Goal: Task Accomplishment & Management: Use online tool/utility

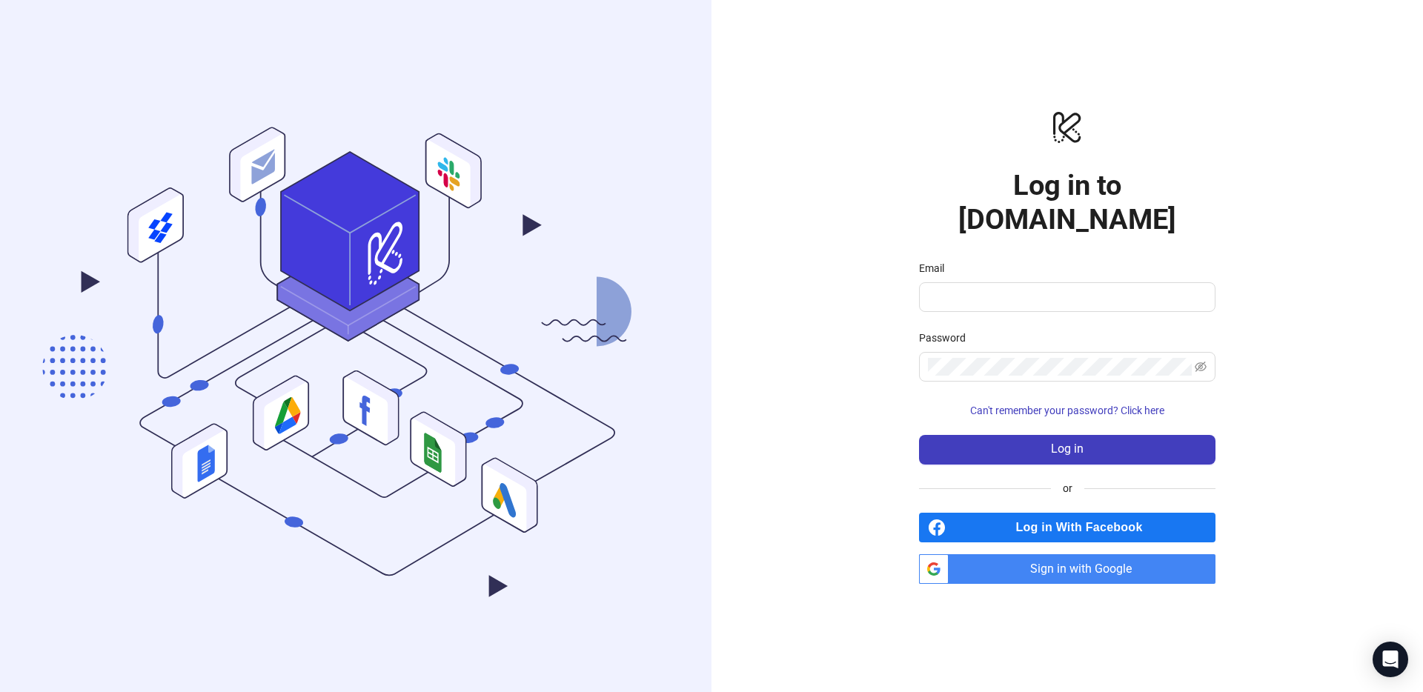
click at [1082, 558] on span "Sign in with Google" at bounding box center [1085, 570] width 261 height 30
click at [1028, 555] on span "Sign in with Google" at bounding box center [1085, 570] width 261 height 30
click at [997, 288] on input "Email" at bounding box center [1066, 297] width 276 height 18
type input "**********"
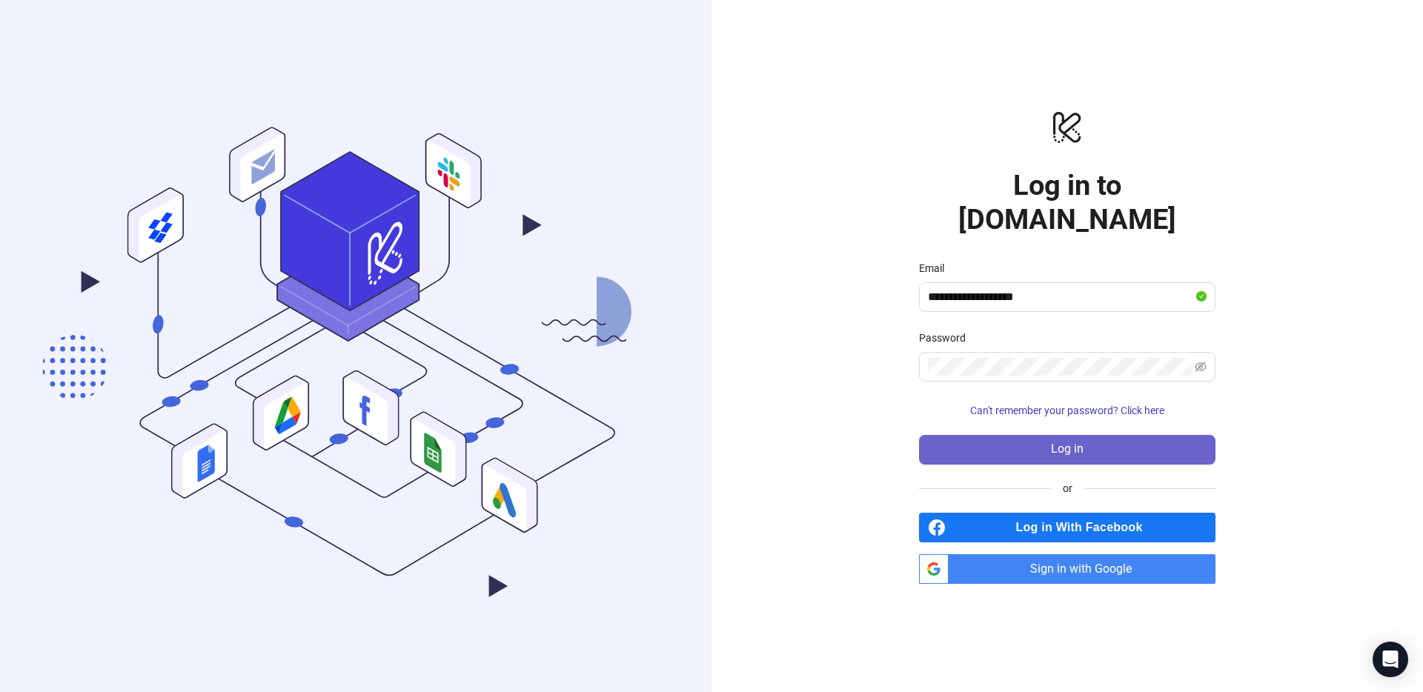
click at [1078, 444] on button "Log in" at bounding box center [1067, 450] width 297 height 30
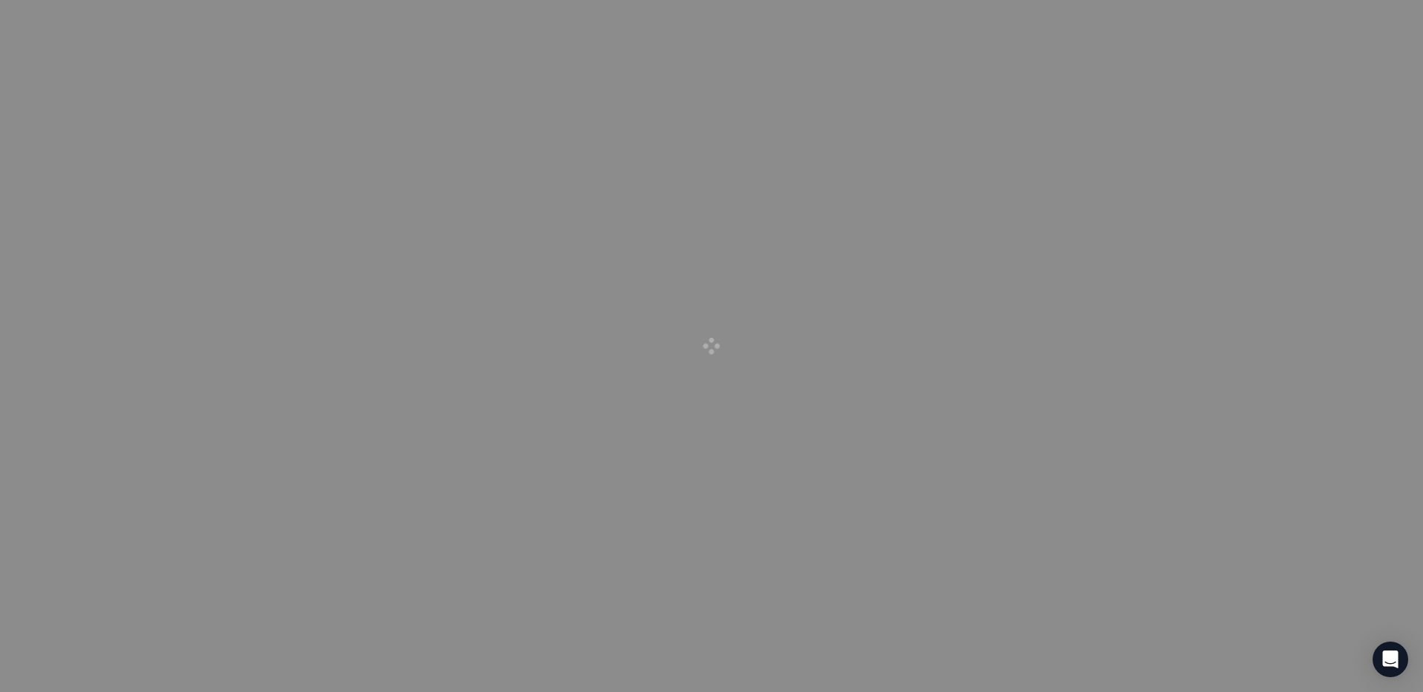
click at [755, 13] on div at bounding box center [711, 346] width 1423 height 692
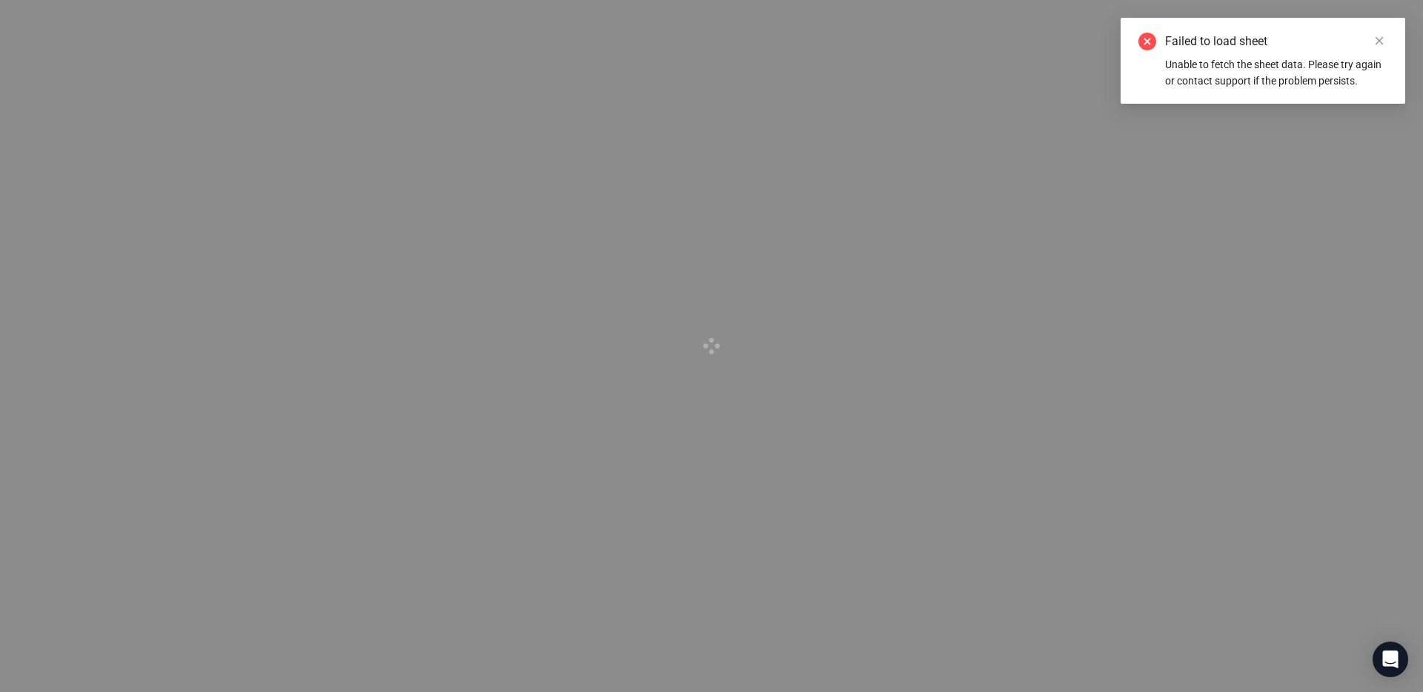
click at [198, 192] on div at bounding box center [711, 346] width 1423 height 692
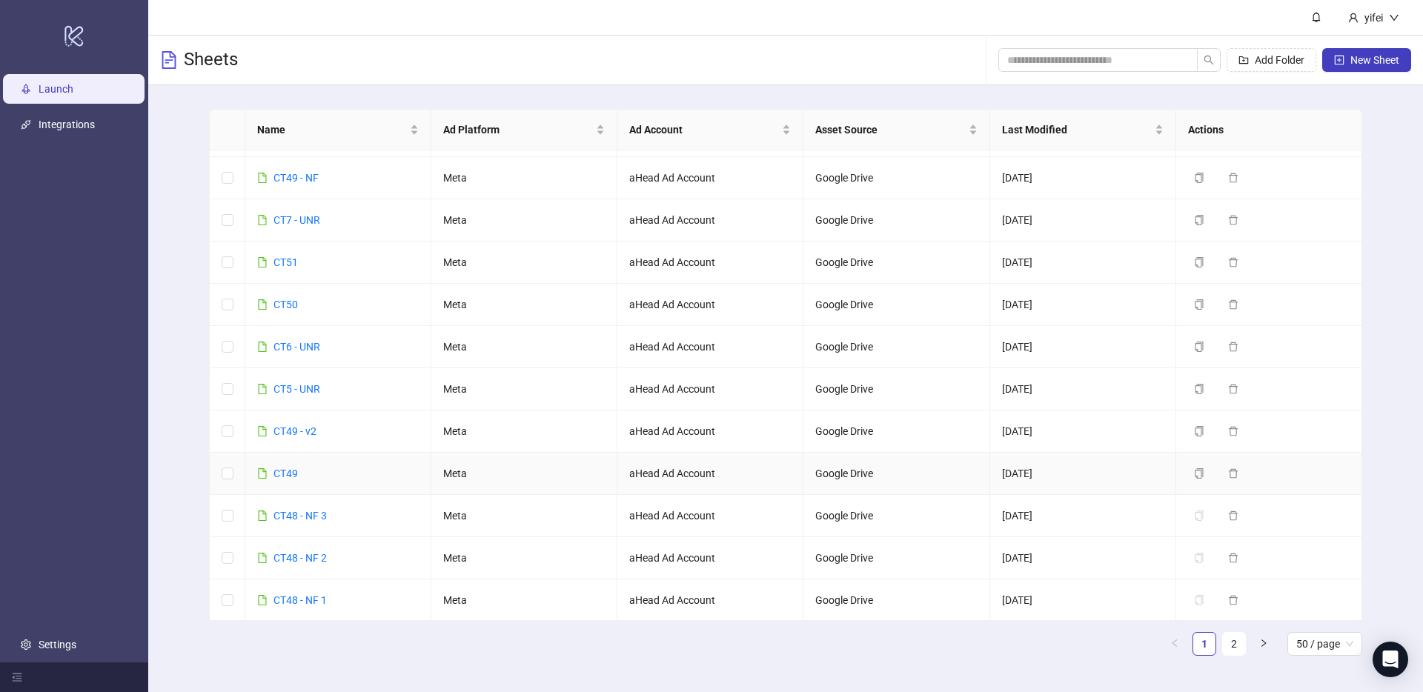
scroll to position [1643, 0]
click at [1282, 64] on span "Add Folder" at bounding box center [1280, 60] width 50 height 12
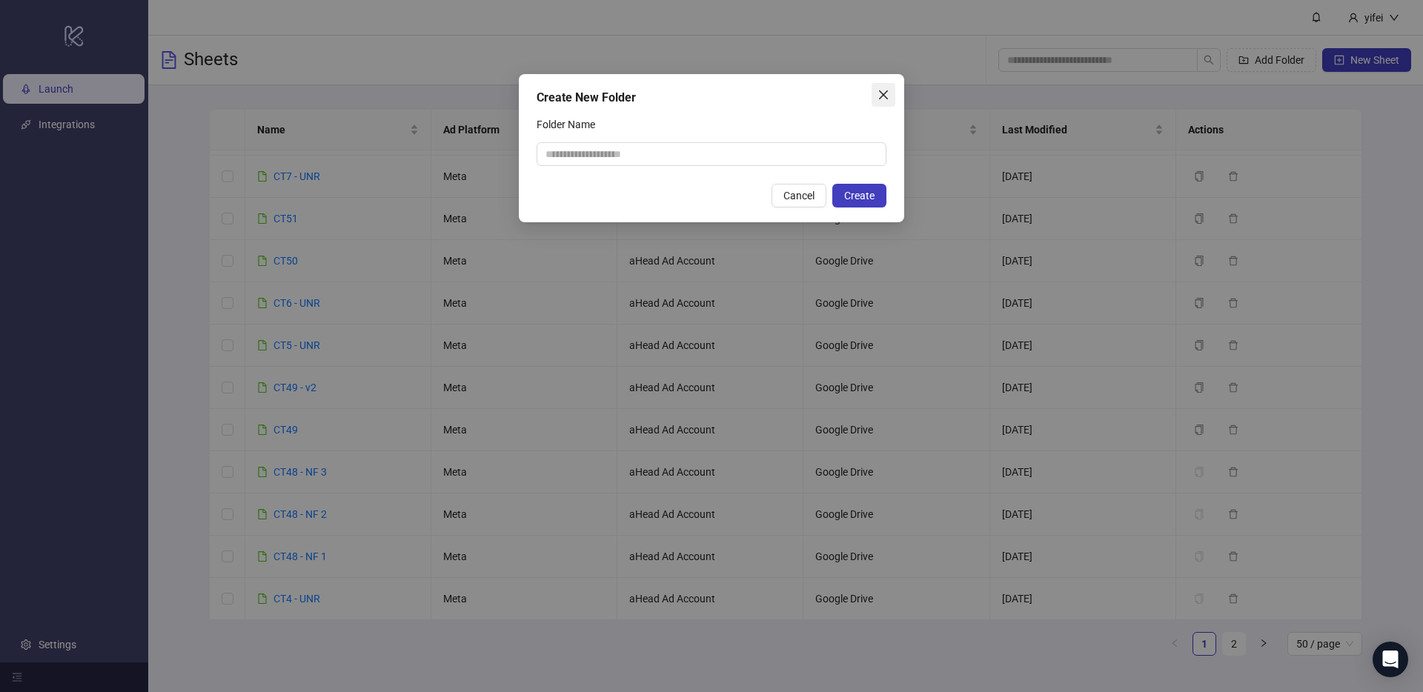
click at [883, 98] on icon "close" at bounding box center [884, 95] width 12 height 12
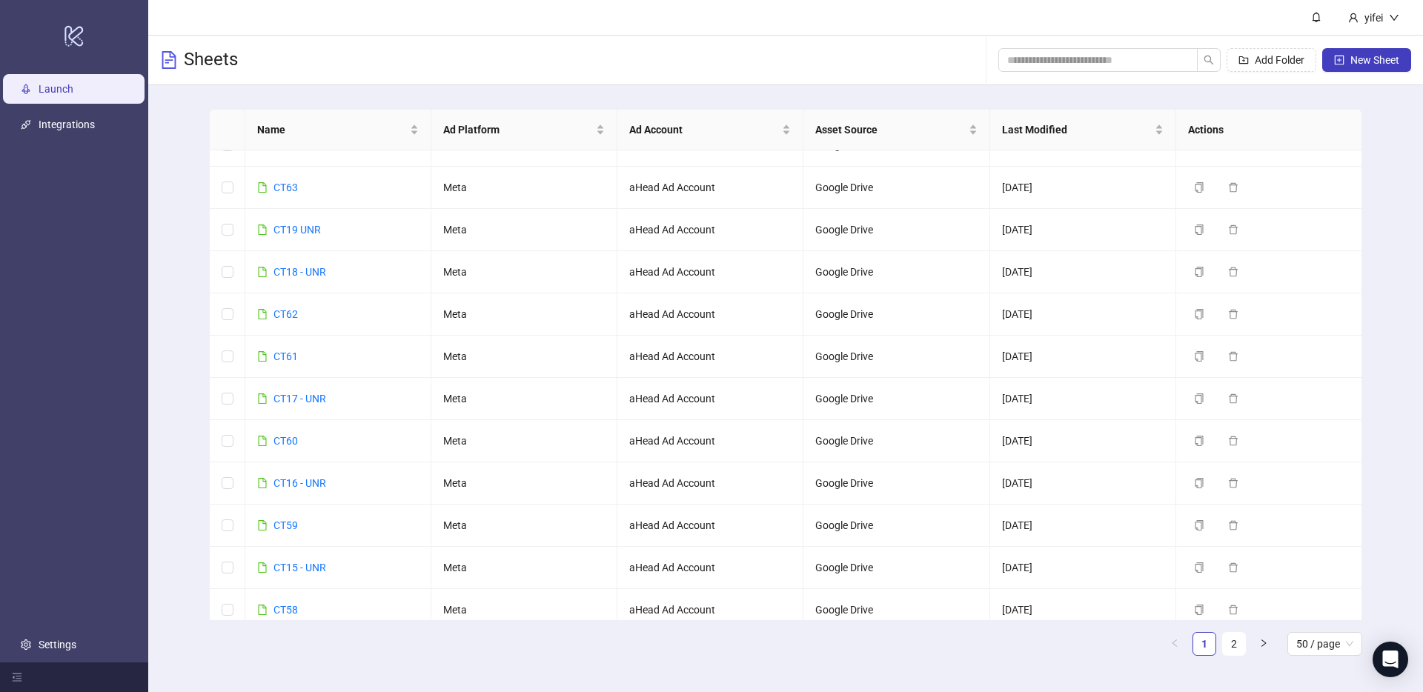
scroll to position [0, 0]
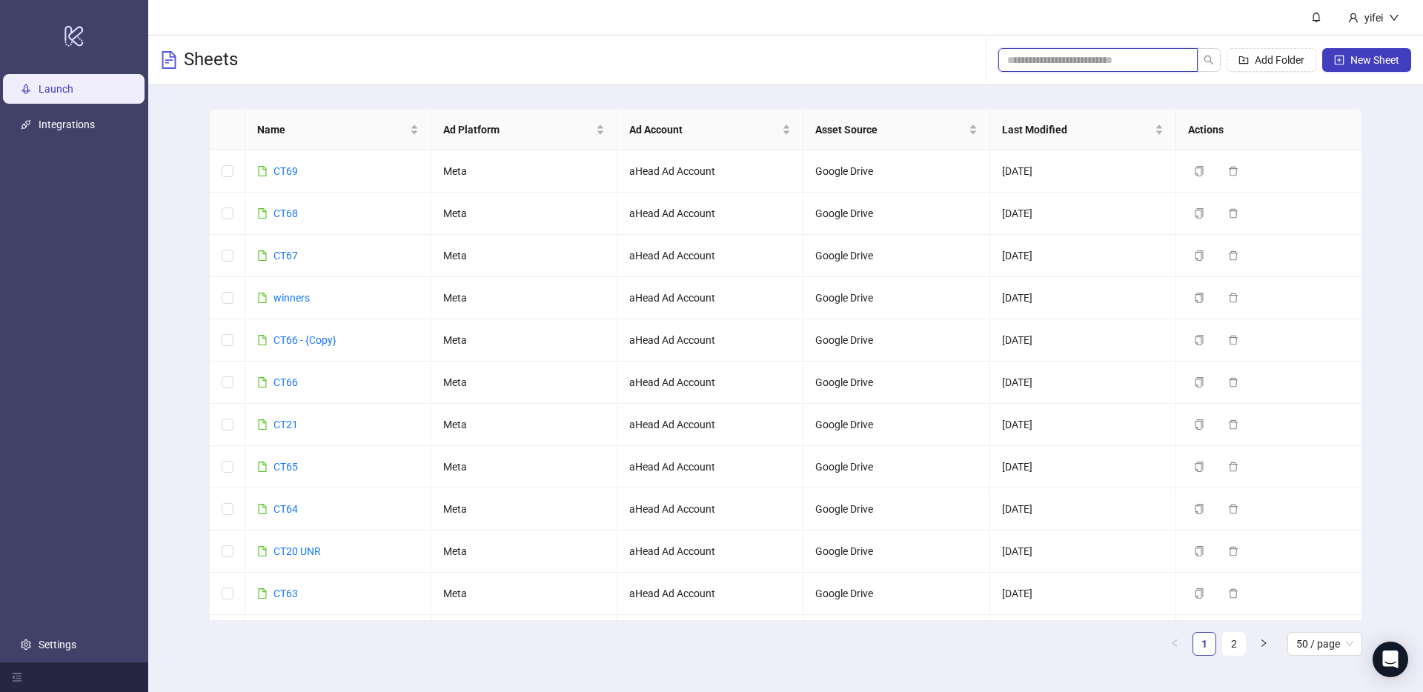
click at [1041, 67] on input "search" at bounding box center [1092, 60] width 170 height 16
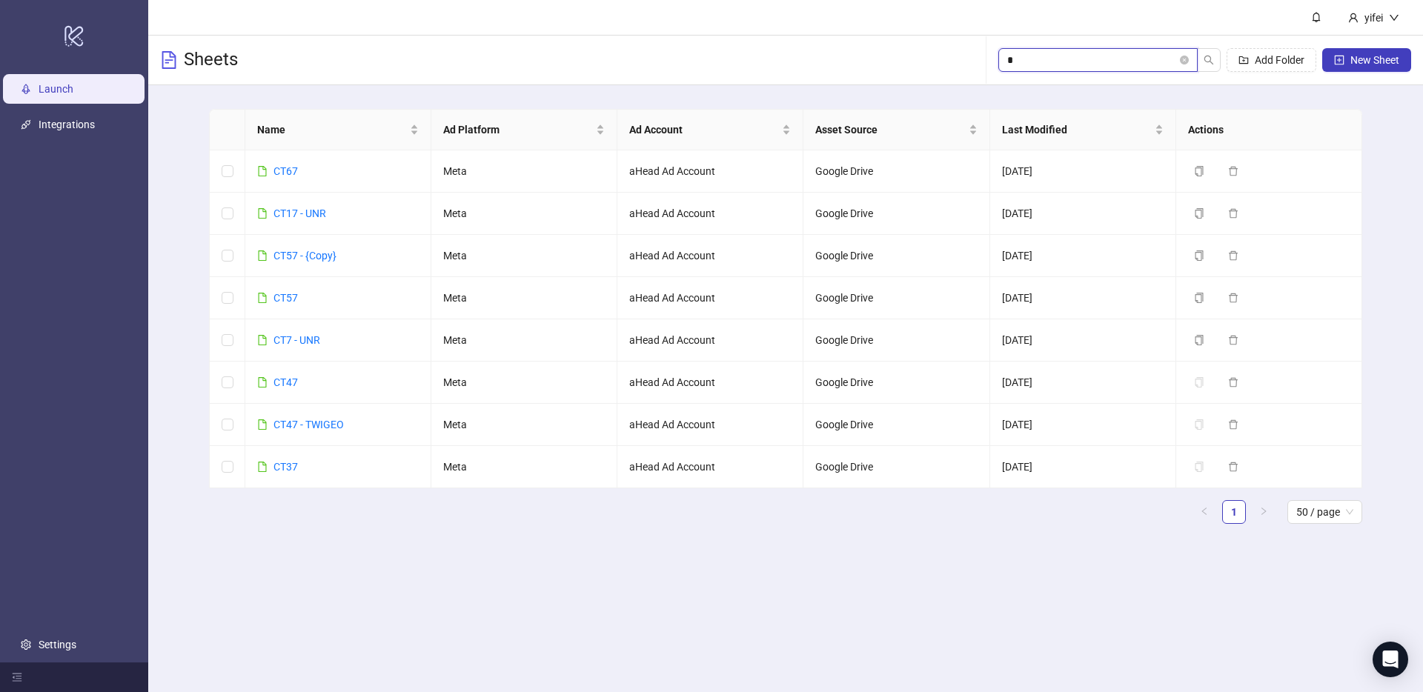
type input "**"
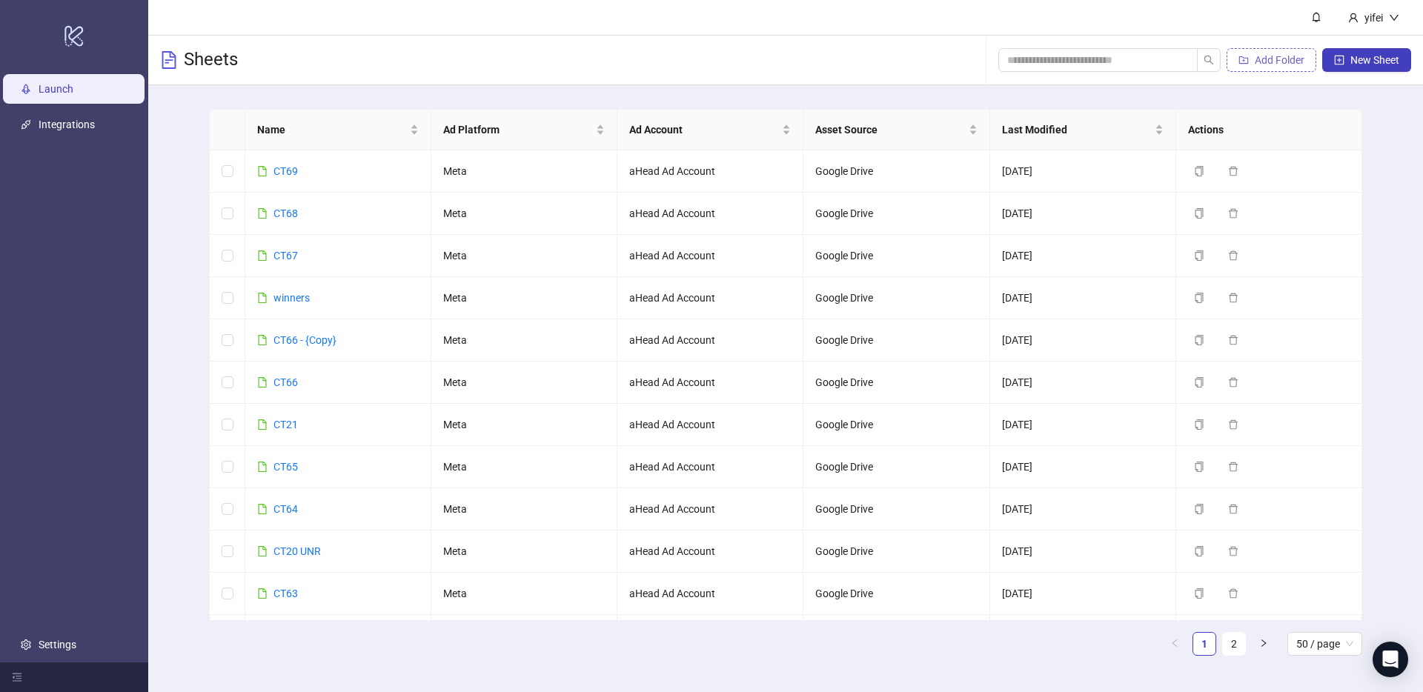
click at [1294, 56] on span "Add Folder" at bounding box center [1280, 60] width 50 height 12
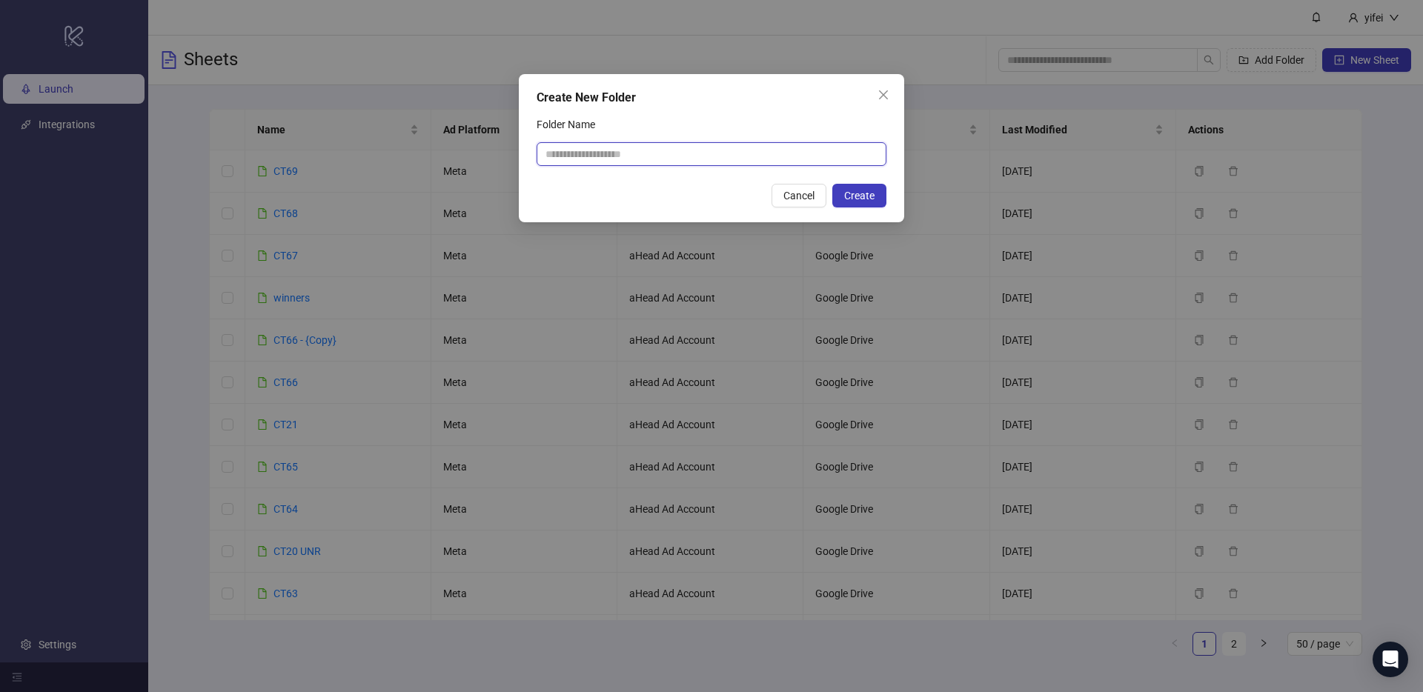
click at [678, 152] on input "Folder Name" at bounding box center [712, 154] width 350 height 24
click at [670, 153] on input "Folder Name" at bounding box center [712, 154] width 350 height 24
type input "****"
click at [884, 90] on icon "close" at bounding box center [884, 95] width 12 height 12
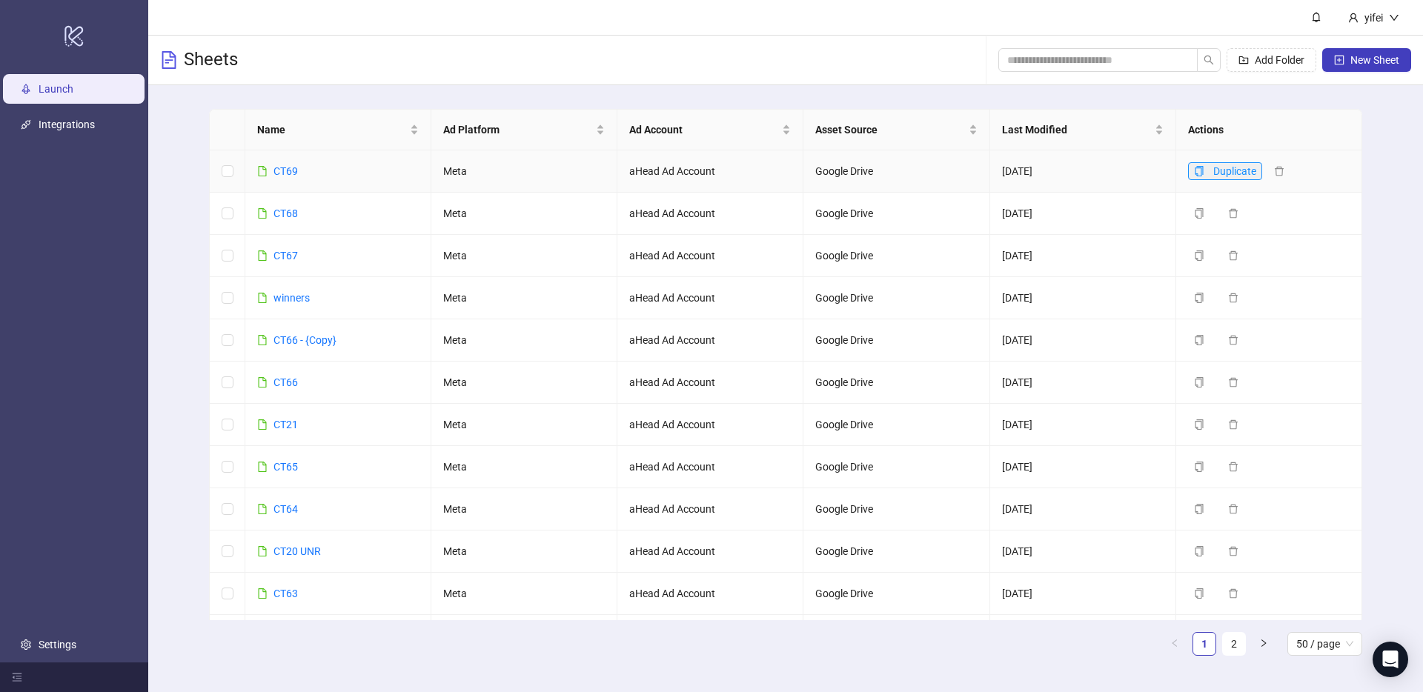
click at [1200, 170] on icon "copy" at bounding box center [1199, 171] width 10 height 10
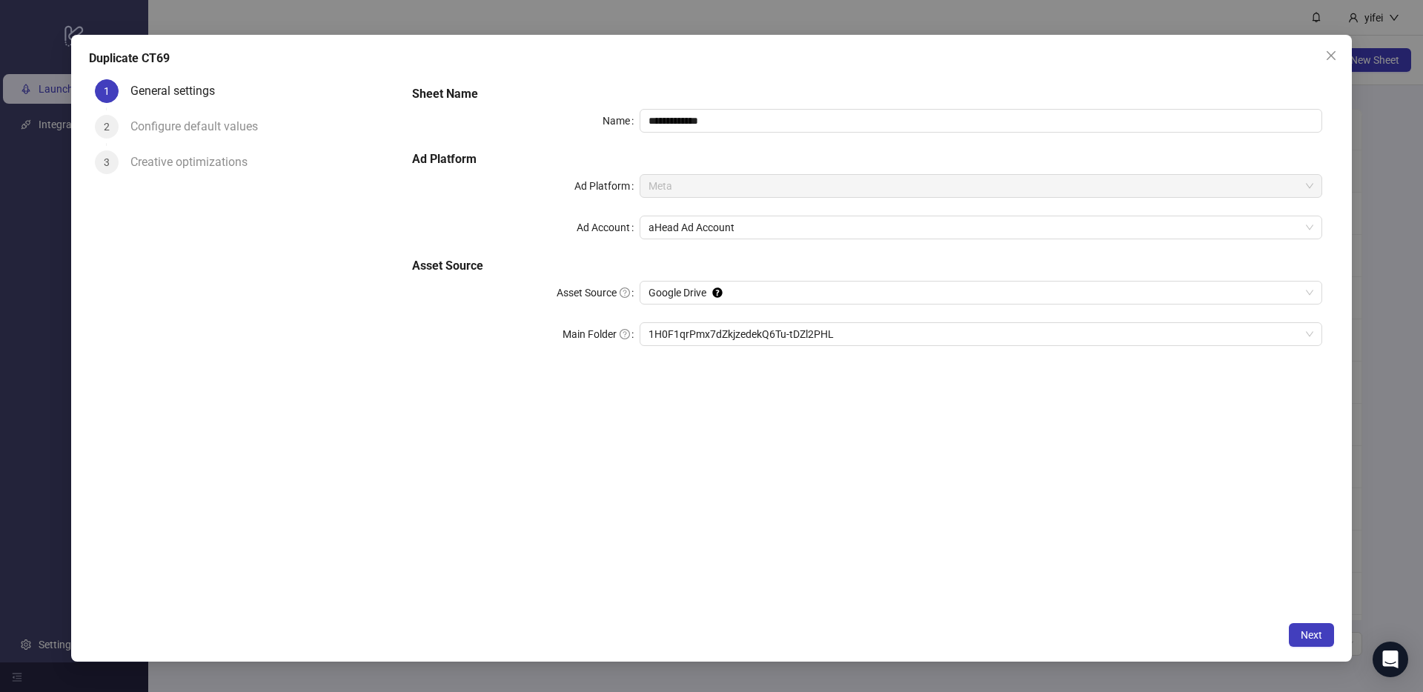
click at [747, 554] on div "**********" at bounding box center [867, 344] width 934 height 542
click at [1320, 630] on span "Next" at bounding box center [1311, 635] width 21 height 12
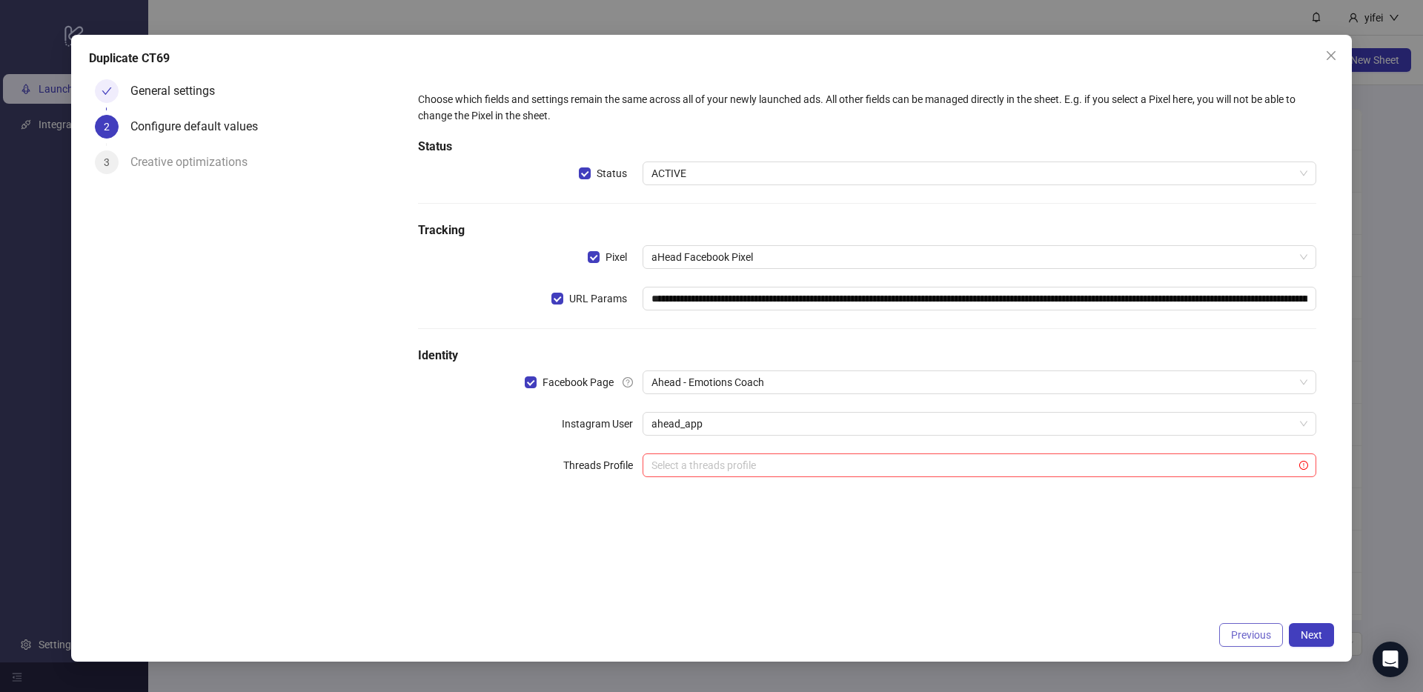
click at [1244, 634] on span "Previous" at bounding box center [1251, 635] width 40 height 12
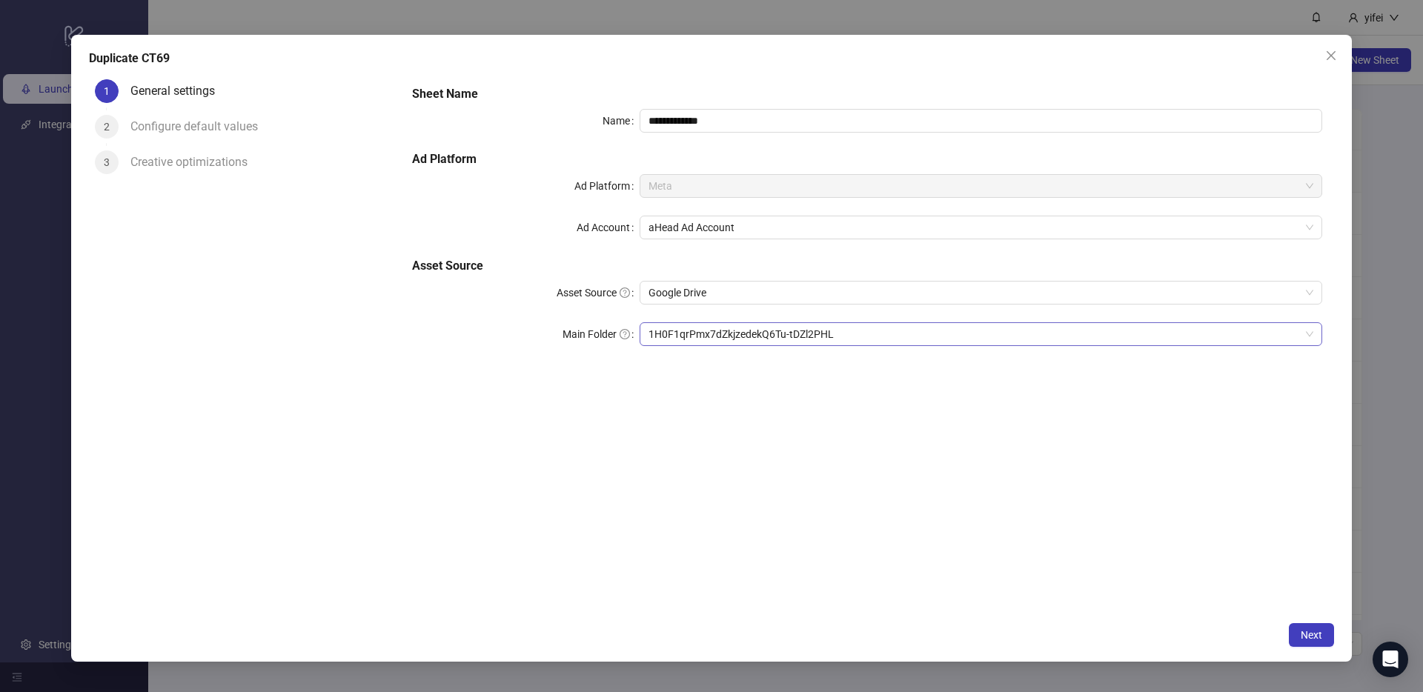
click at [706, 324] on span "1H0F1qrPmx7dZkjzedekQ6Tu-tDZl2PHL" at bounding box center [981, 334] width 665 height 22
click at [1307, 635] on span "Next" at bounding box center [1311, 635] width 21 height 12
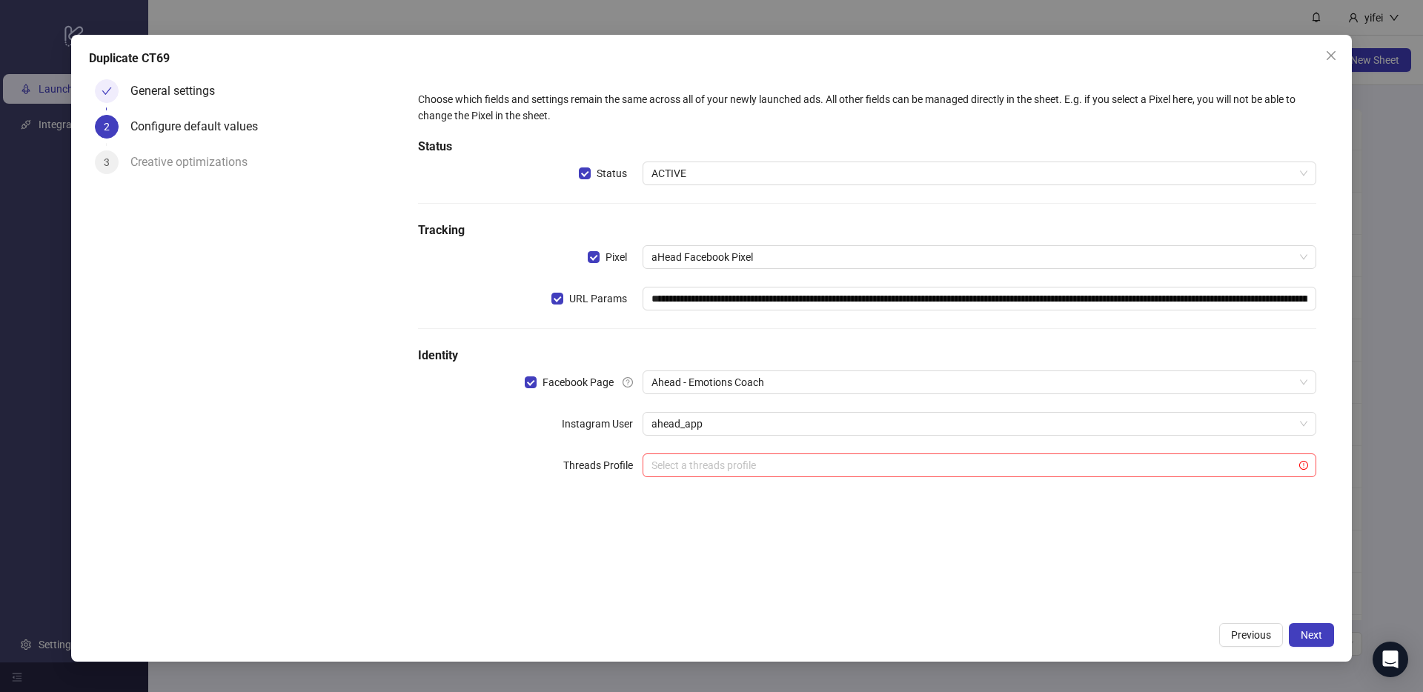
click at [195, 88] on div "General settings" at bounding box center [178, 91] width 96 height 24
click at [1248, 626] on button "Previous" at bounding box center [1252, 635] width 64 height 24
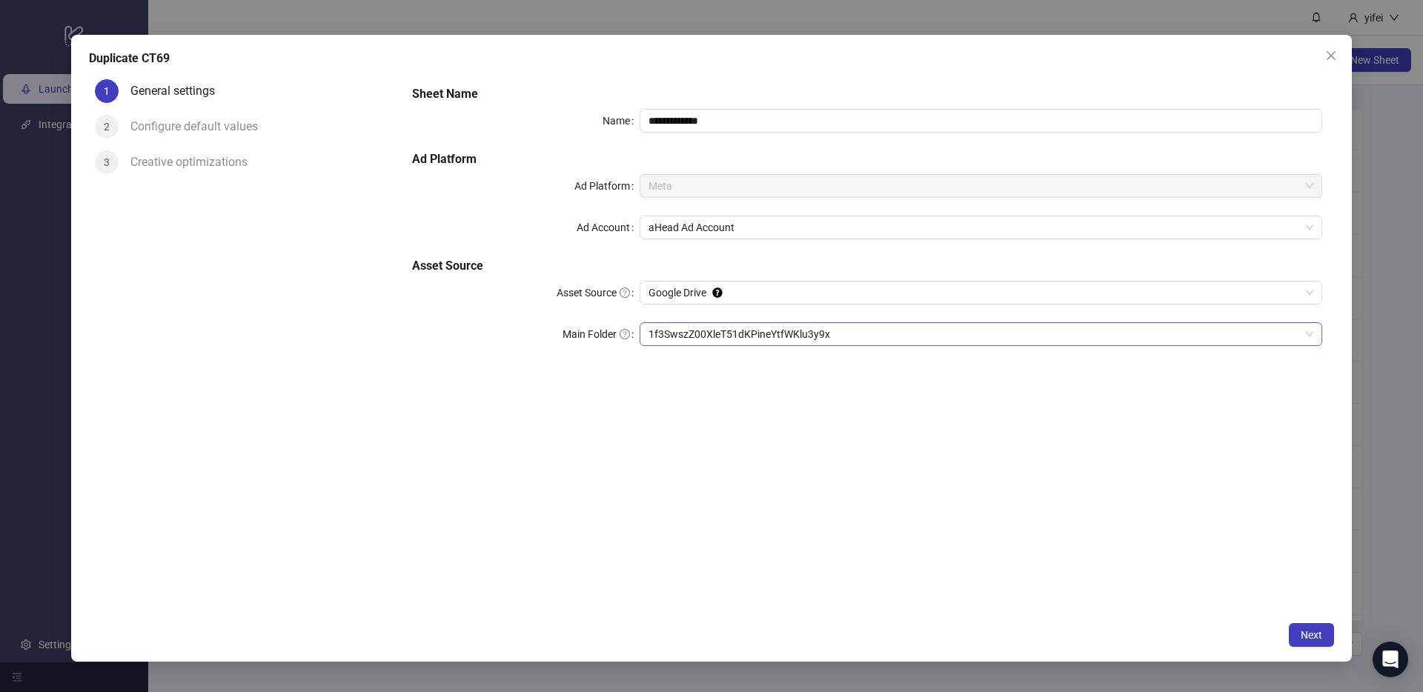
click at [717, 328] on span "1f3SwszZ00XleT51dKPineYtfWKlu3y9x" at bounding box center [981, 334] width 665 height 22
click at [1314, 632] on span "Next" at bounding box center [1311, 635] width 21 height 12
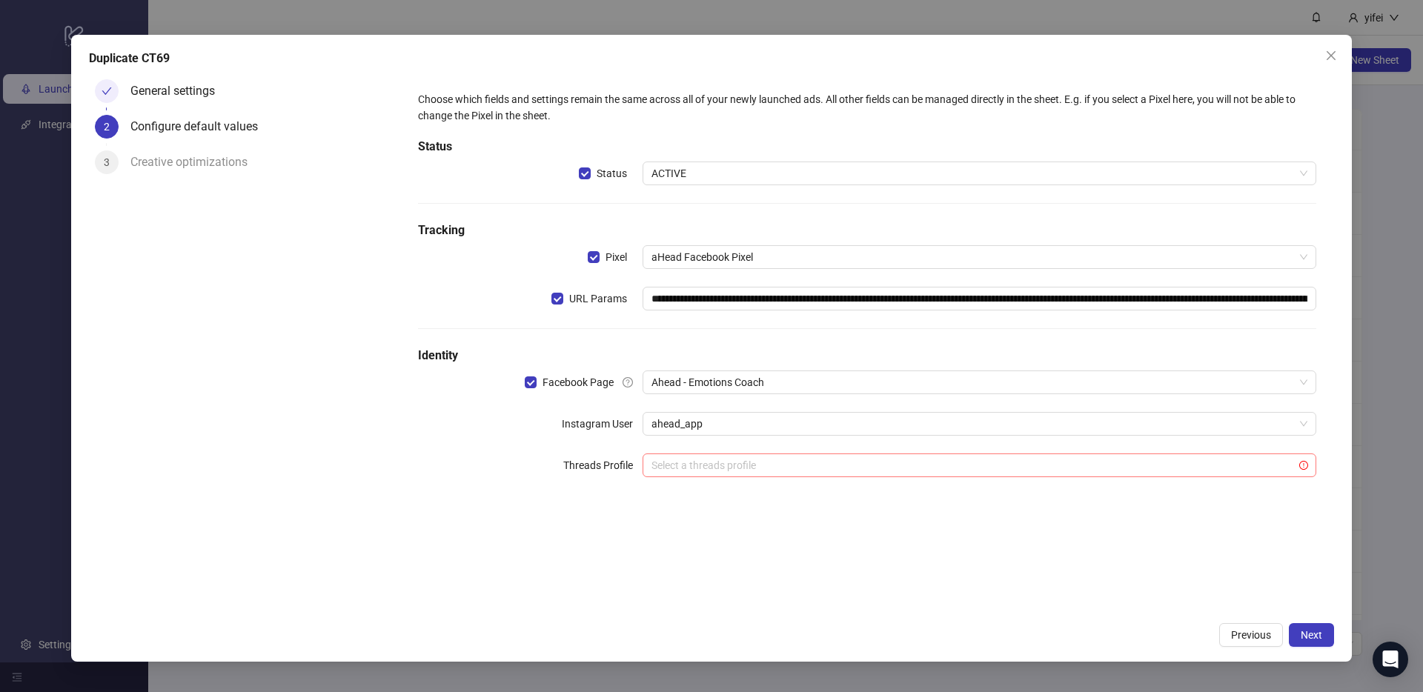
click at [686, 461] on input "search" at bounding box center [973, 465] width 643 height 22
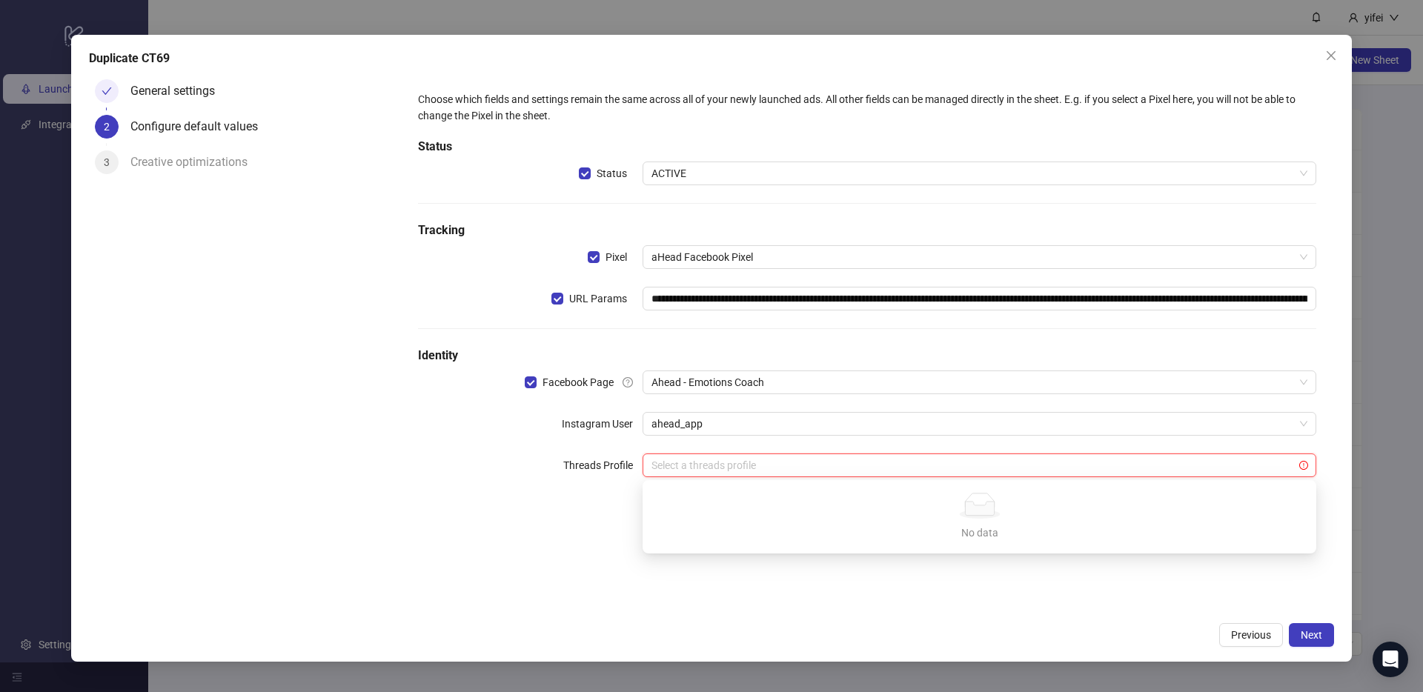
click at [433, 487] on div "**********" at bounding box center [867, 293] width 910 height 416
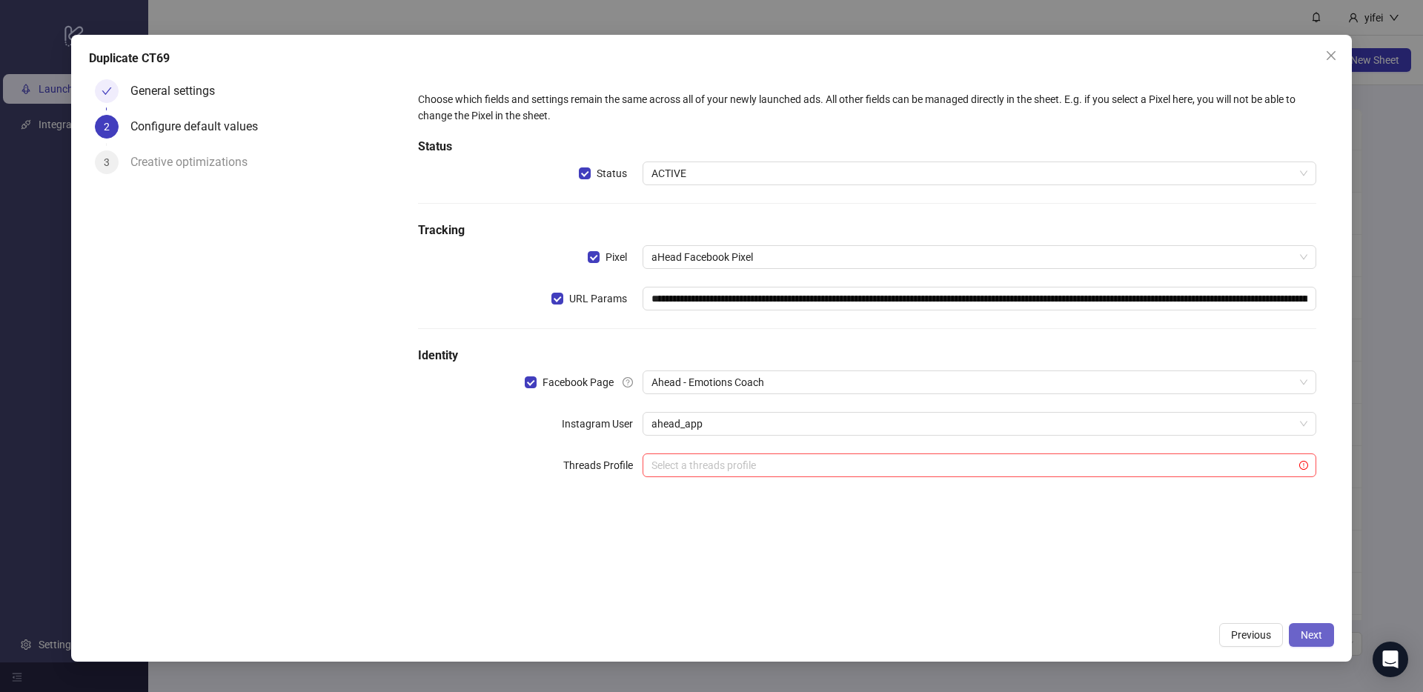
click at [1311, 633] on span "Next" at bounding box center [1311, 635] width 21 height 12
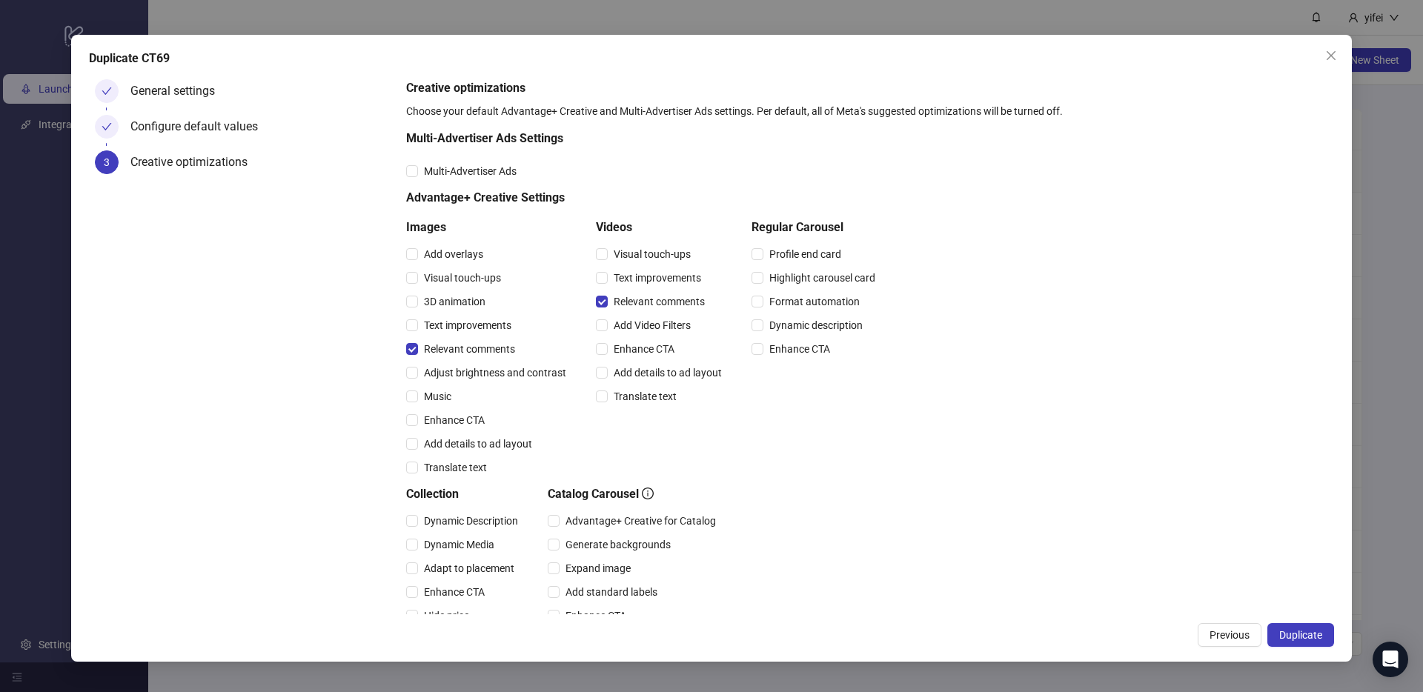
click at [1311, 633] on span "Duplicate" at bounding box center [1301, 635] width 43 height 12
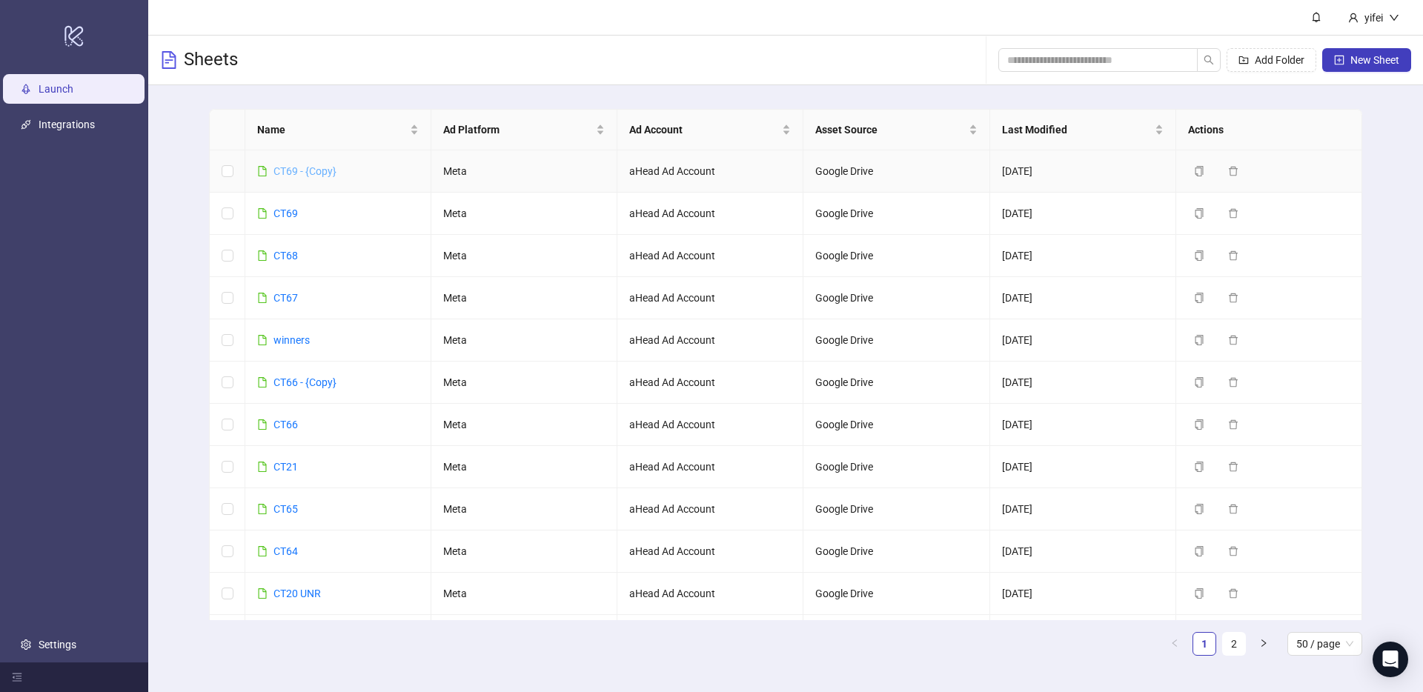
click at [324, 171] on link "CT69 - {Copy}" at bounding box center [305, 171] width 63 height 12
click at [1231, 173] on icon "delete" at bounding box center [1233, 171] width 9 height 10
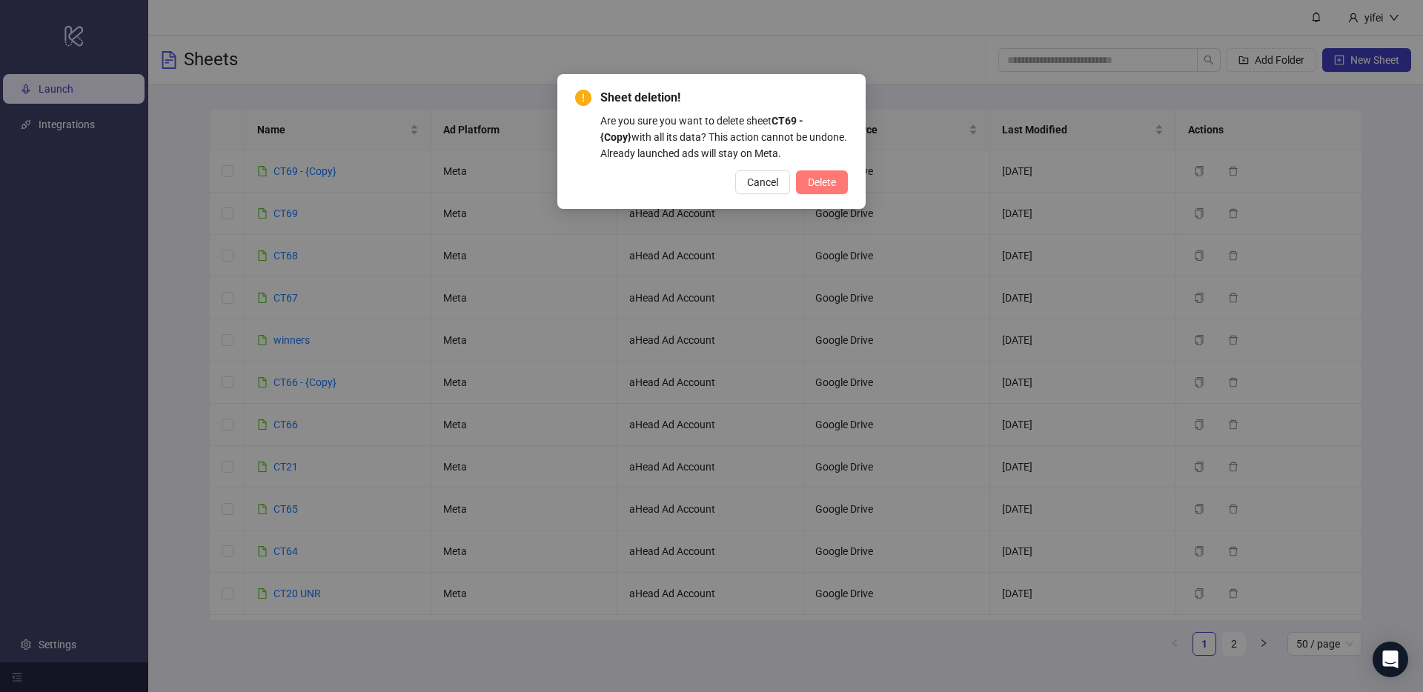
click at [824, 174] on button "Delete" at bounding box center [822, 183] width 52 height 24
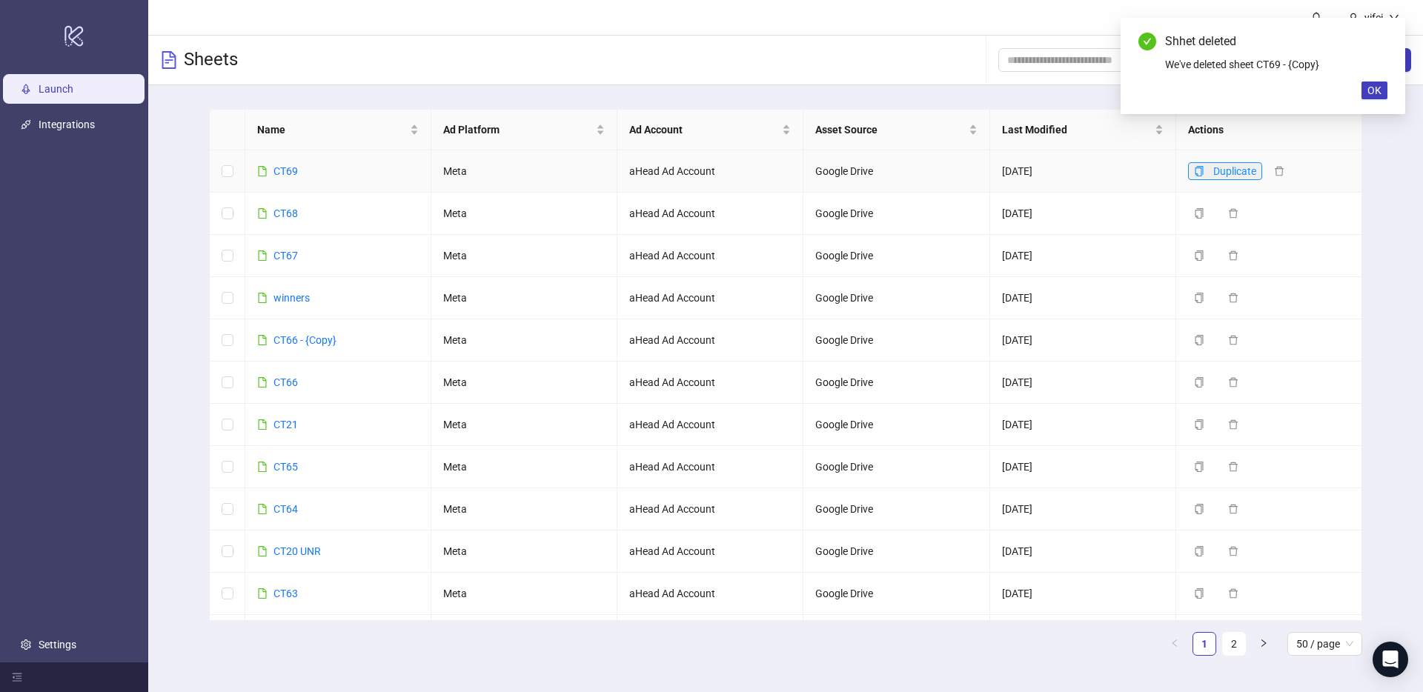
click at [1200, 172] on icon "copy" at bounding box center [1199, 171] width 10 height 10
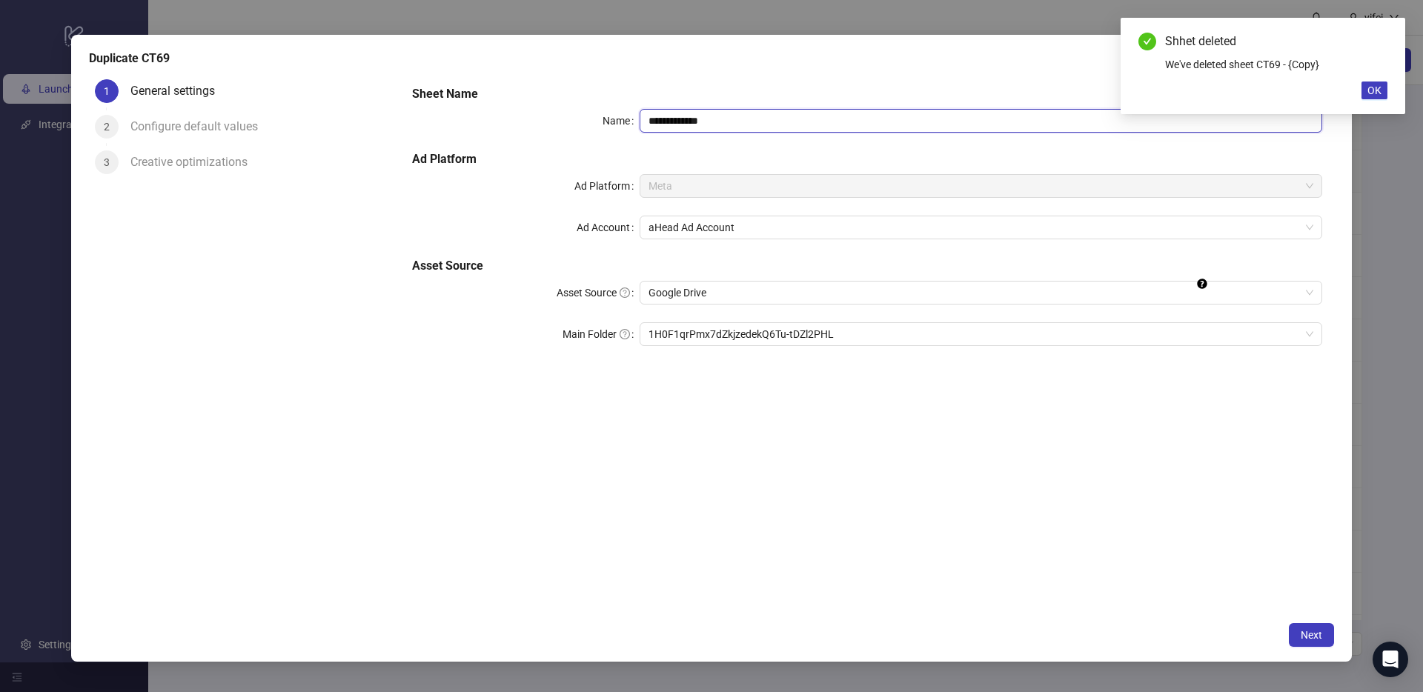
click at [752, 116] on input "**********" at bounding box center [981, 121] width 683 height 24
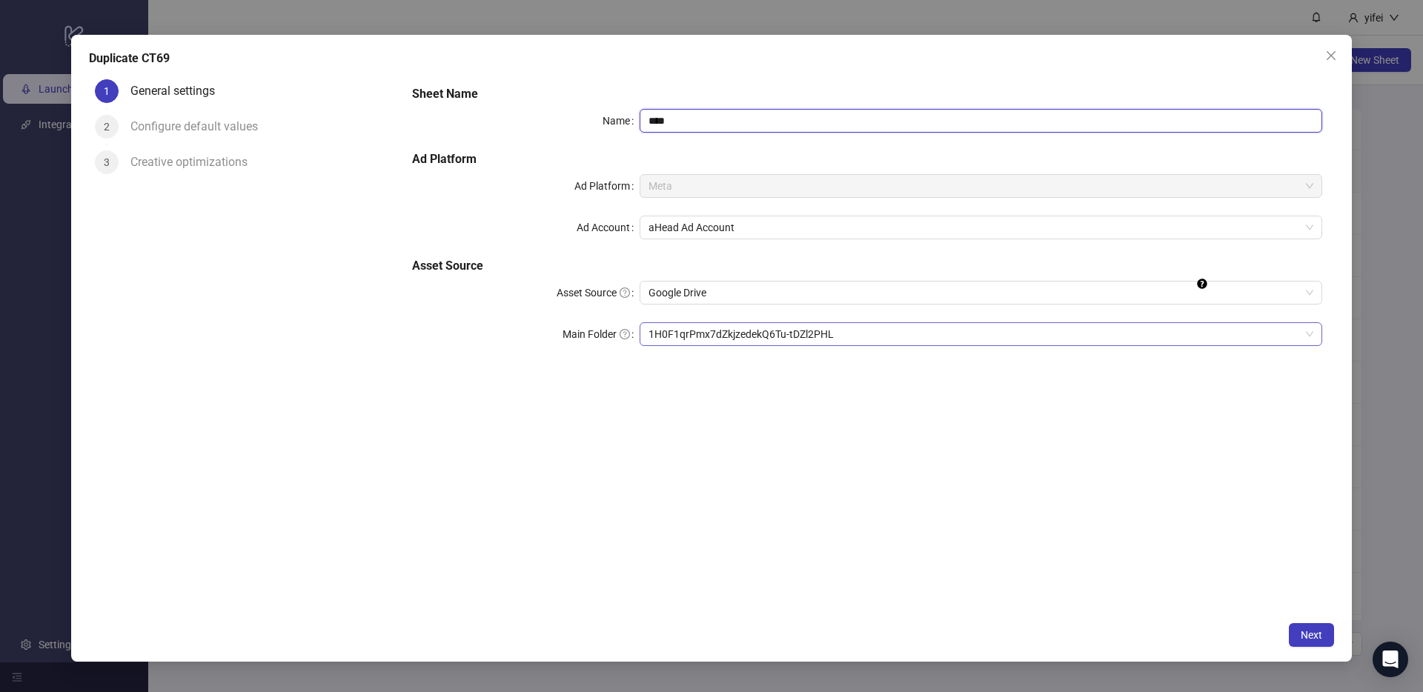
click at [812, 331] on span "1H0F1qrPmx7dZkjzedekQ6Tu-tDZl2PHL" at bounding box center [981, 334] width 665 height 22
type input "****"
click at [1308, 626] on button "Next" at bounding box center [1311, 635] width 45 height 24
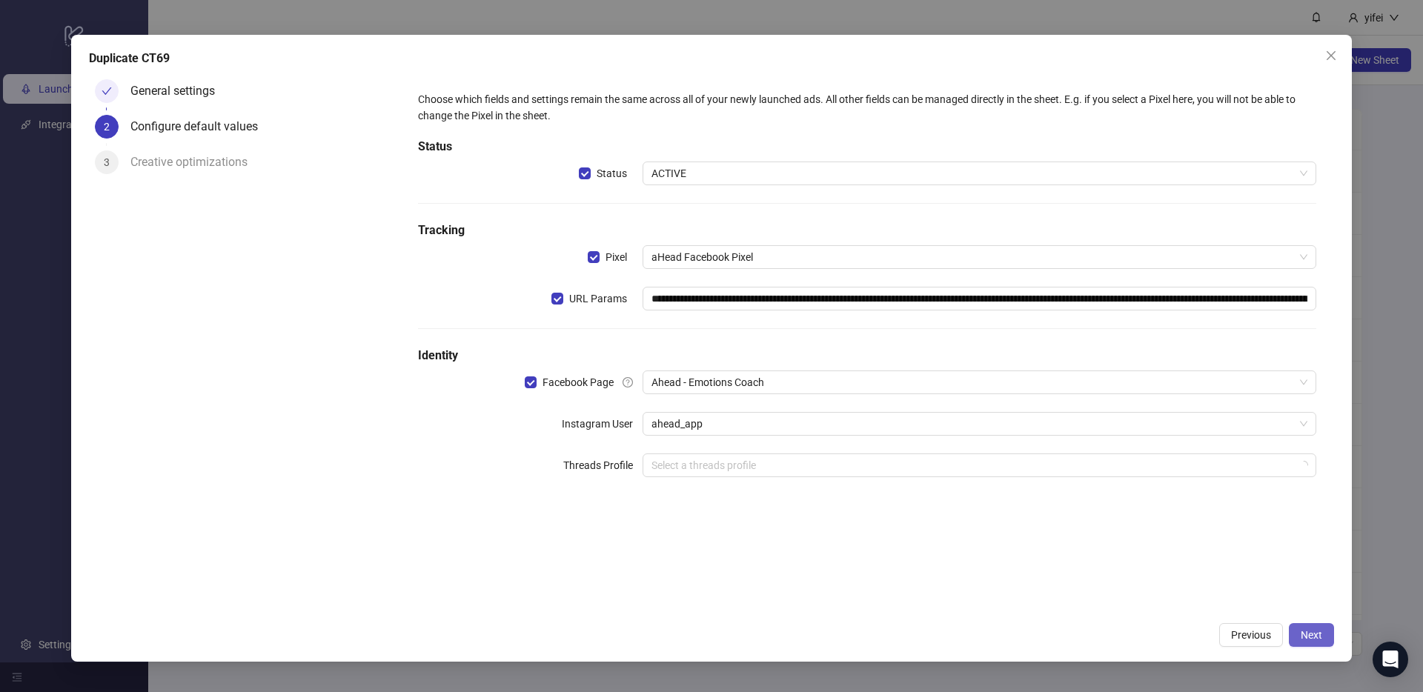
click at [1308, 626] on button "Next" at bounding box center [1311, 635] width 45 height 24
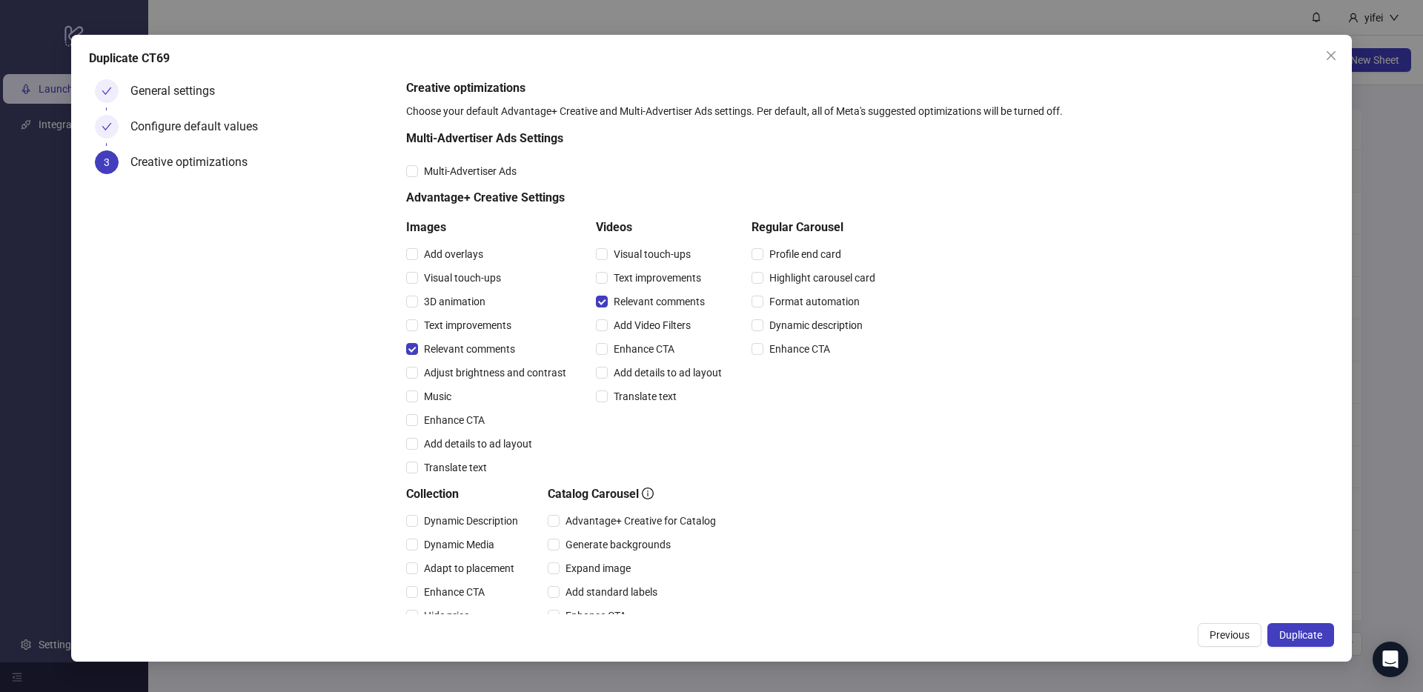
click at [1308, 626] on button "Duplicate" at bounding box center [1301, 635] width 67 height 24
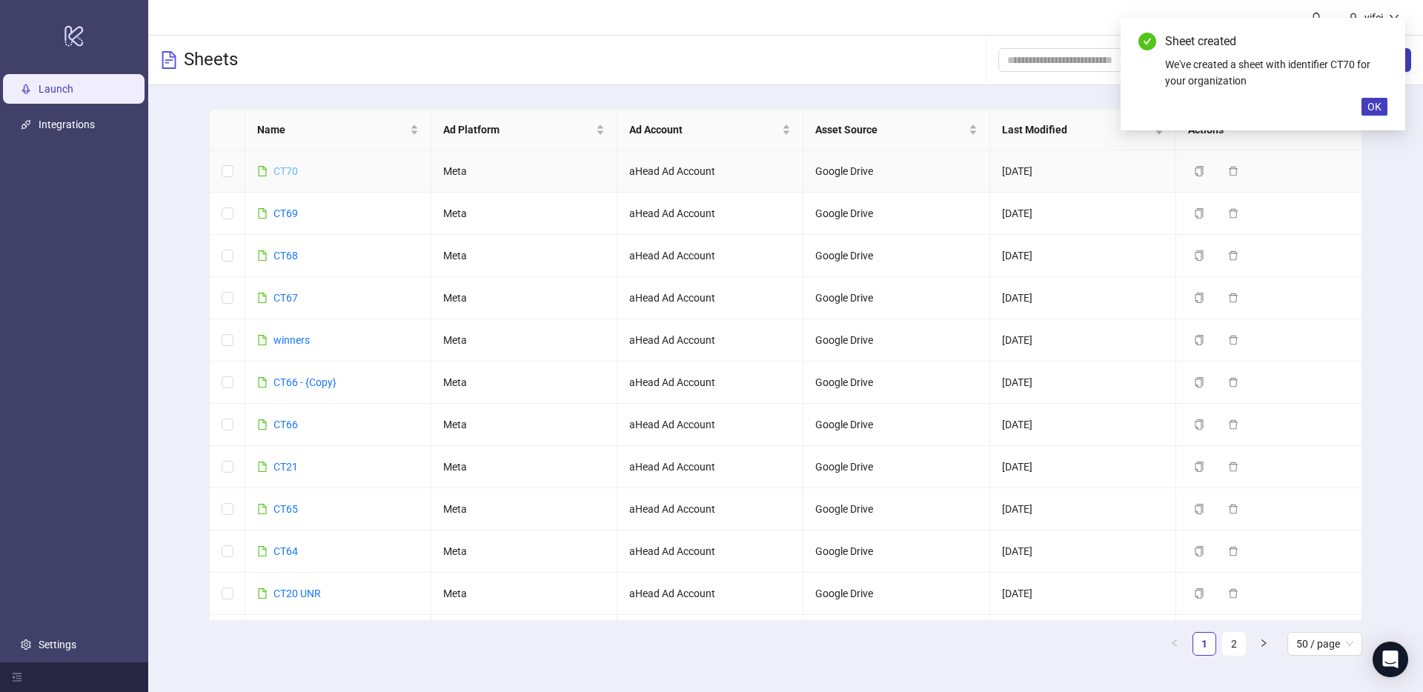
click at [283, 169] on link "CT70" at bounding box center [286, 171] width 24 height 12
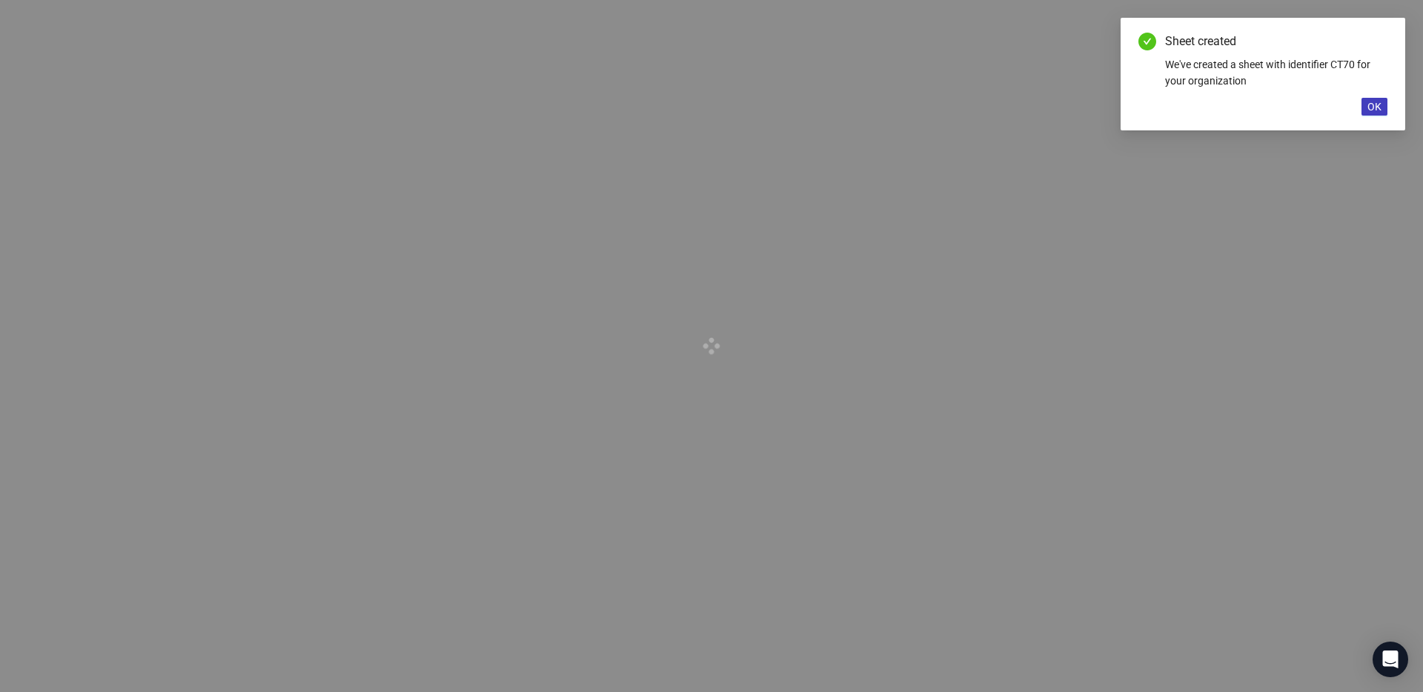
click at [283, 169] on div at bounding box center [711, 346] width 1423 height 692
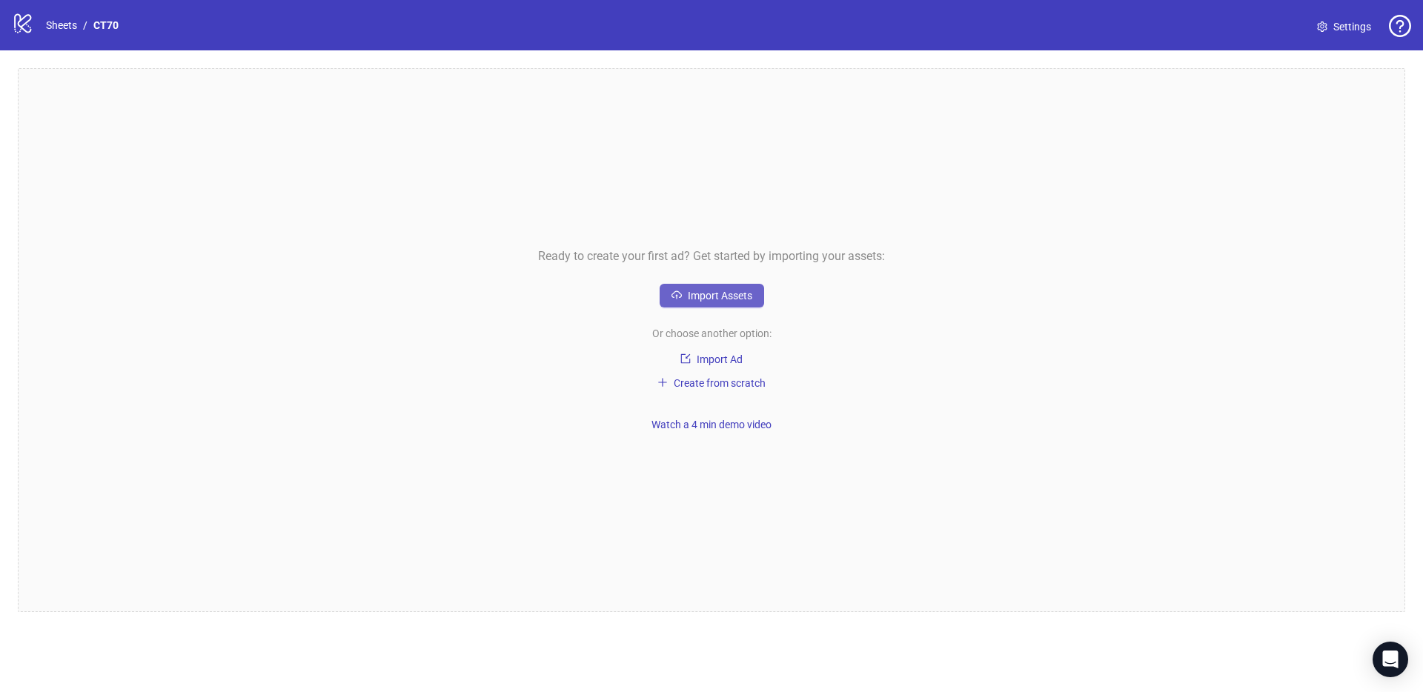
click at [712, 300] on span "Import Assets" at bounding box center [720, 296] width 64 height 12
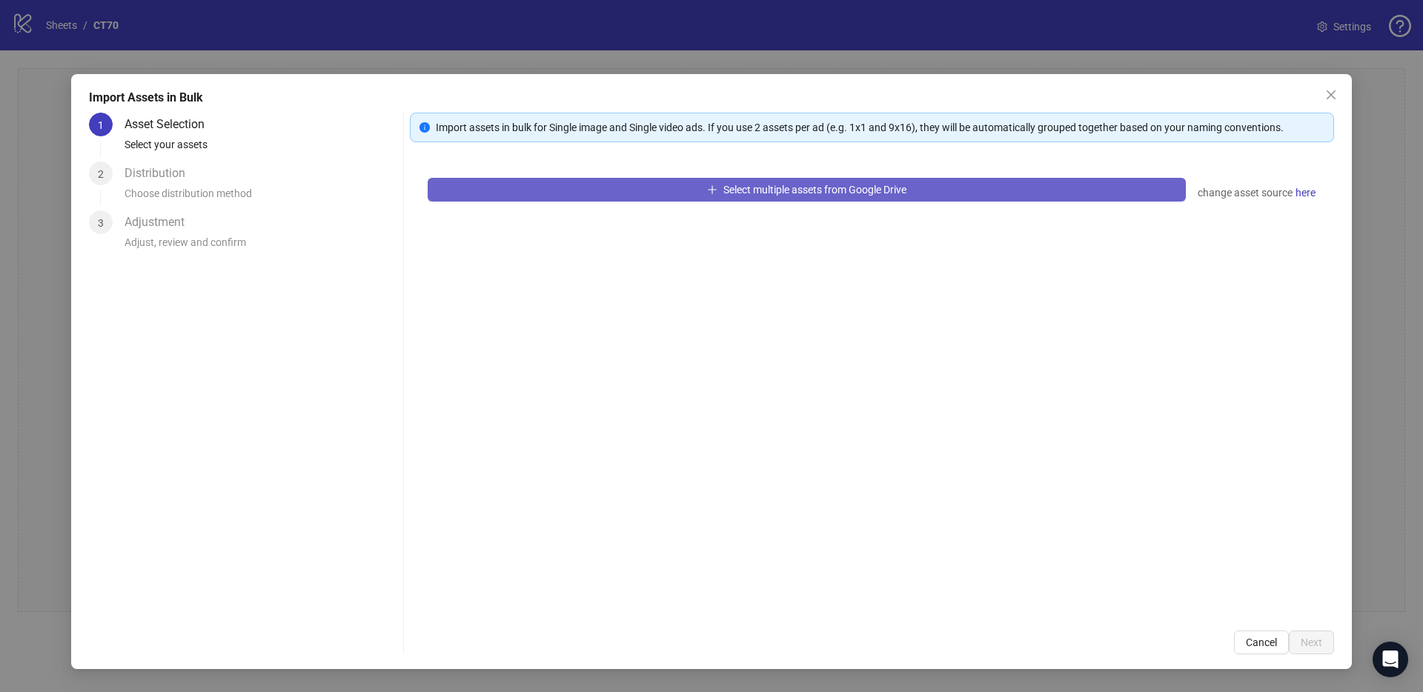
click at [774, 193] on span "Select multiple assets from Google Drive" at bounding box center [815, 190] width 183 height 12
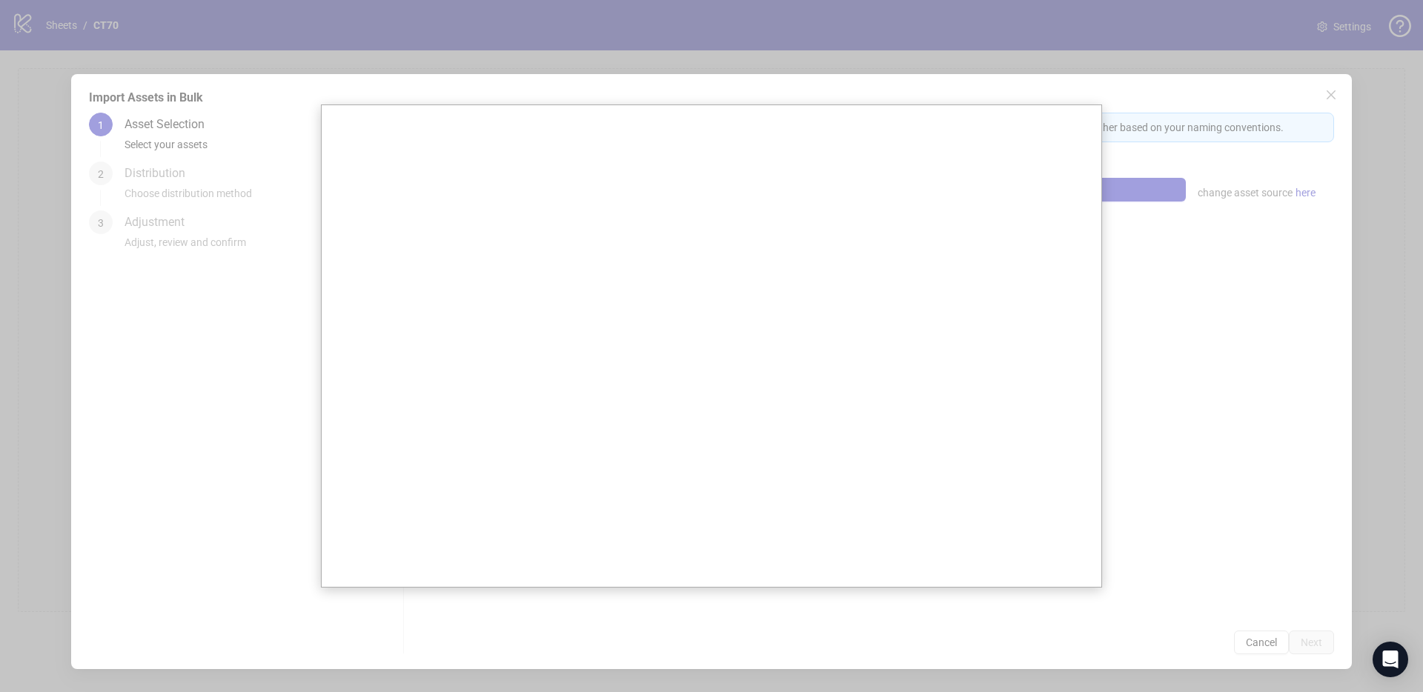
click at [1156, 236] on div at bounding box center [711, 346] width 1423 height 692
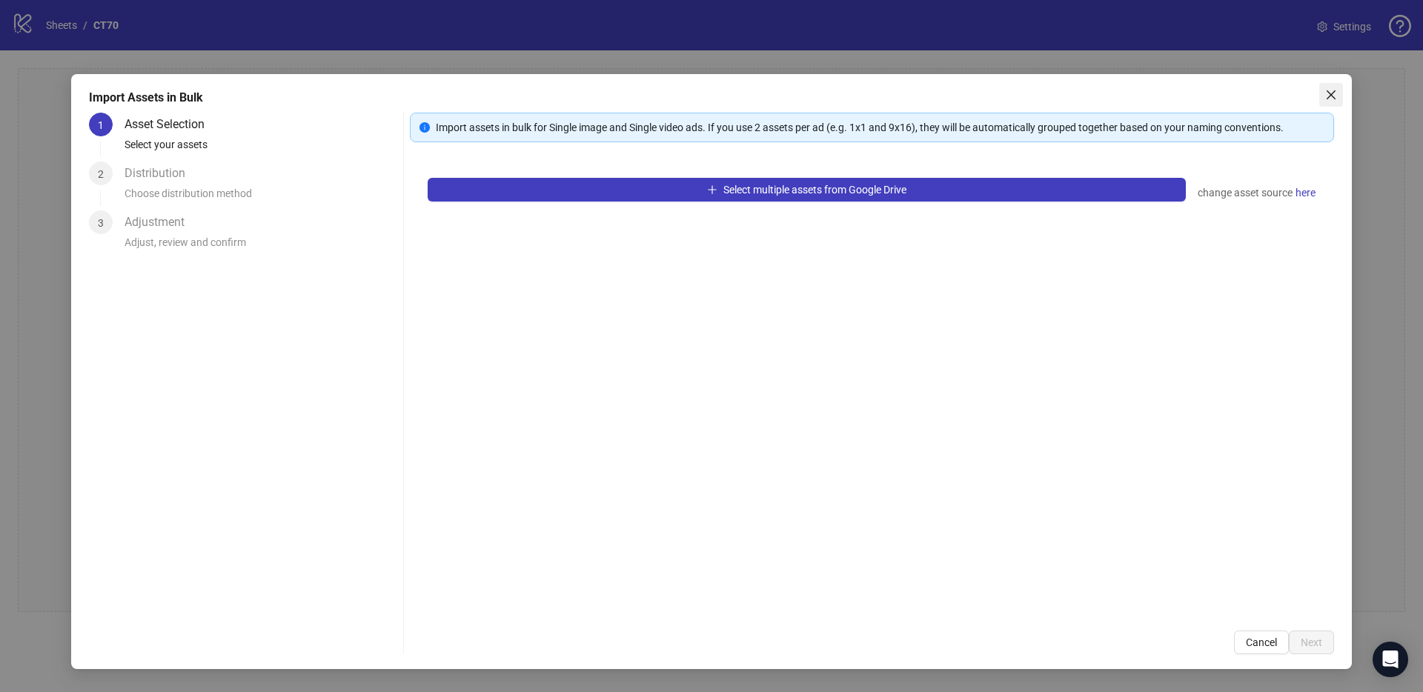
click at [1331, 96] on icon "close" at bounding box center [1331, 94] width 9 height 9
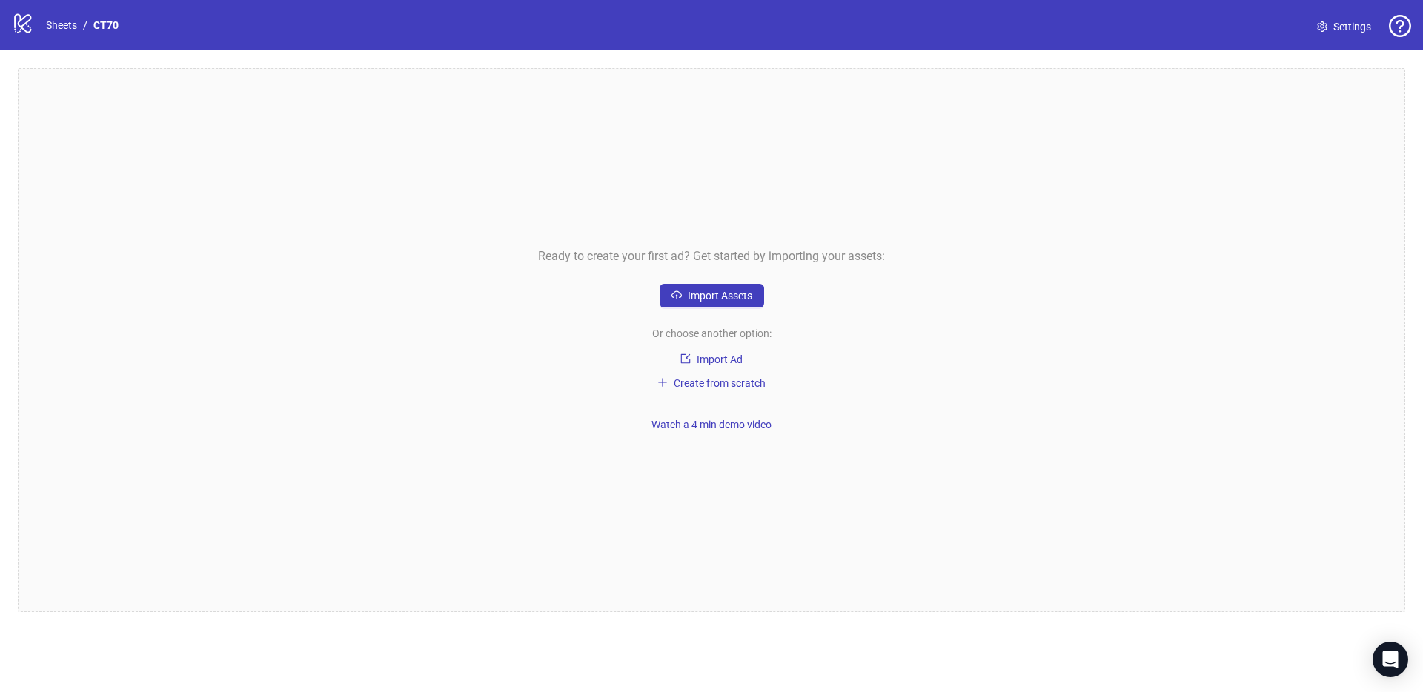
click at [517, 370] on div "Ready to create your first ad? Get started by importing your assets: Import Ass…" at bounding box center [712, 340] width 1388 height 544
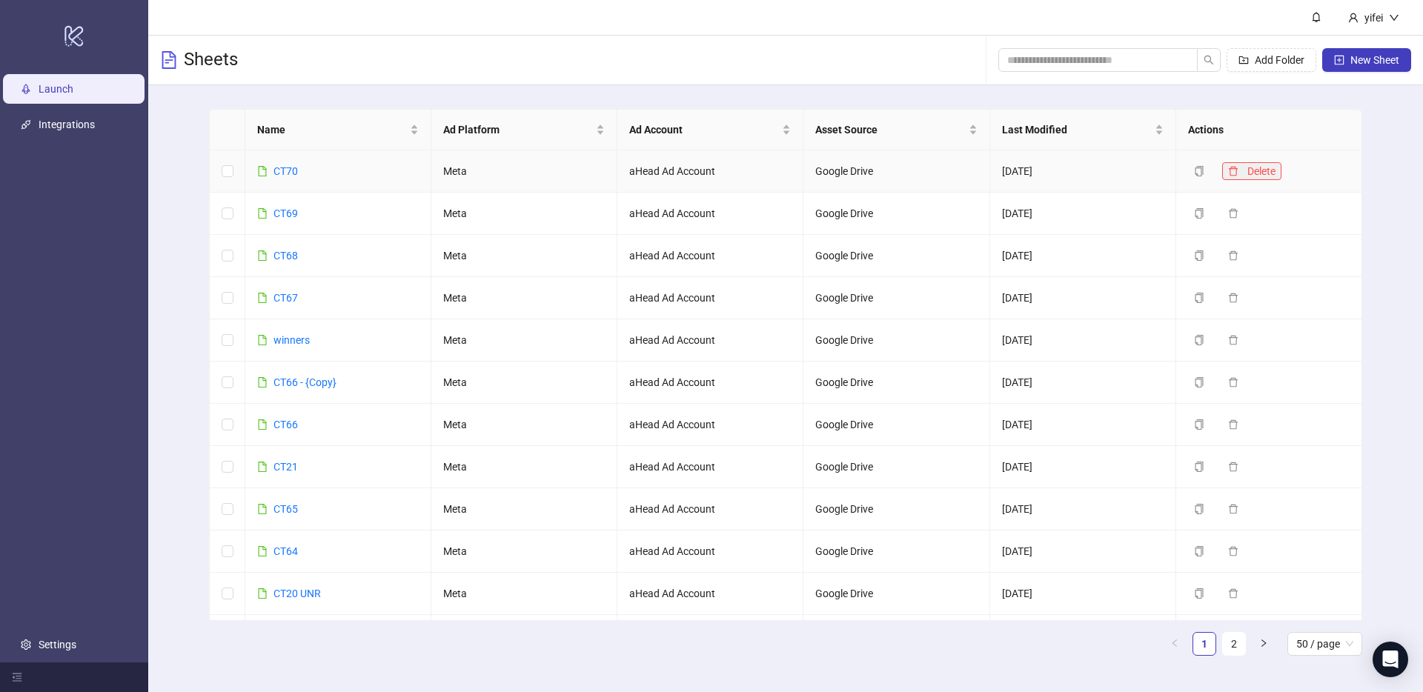
click at [1237, 167] on icon "delete" at bounding box center [1233, 171] width 10 height 10
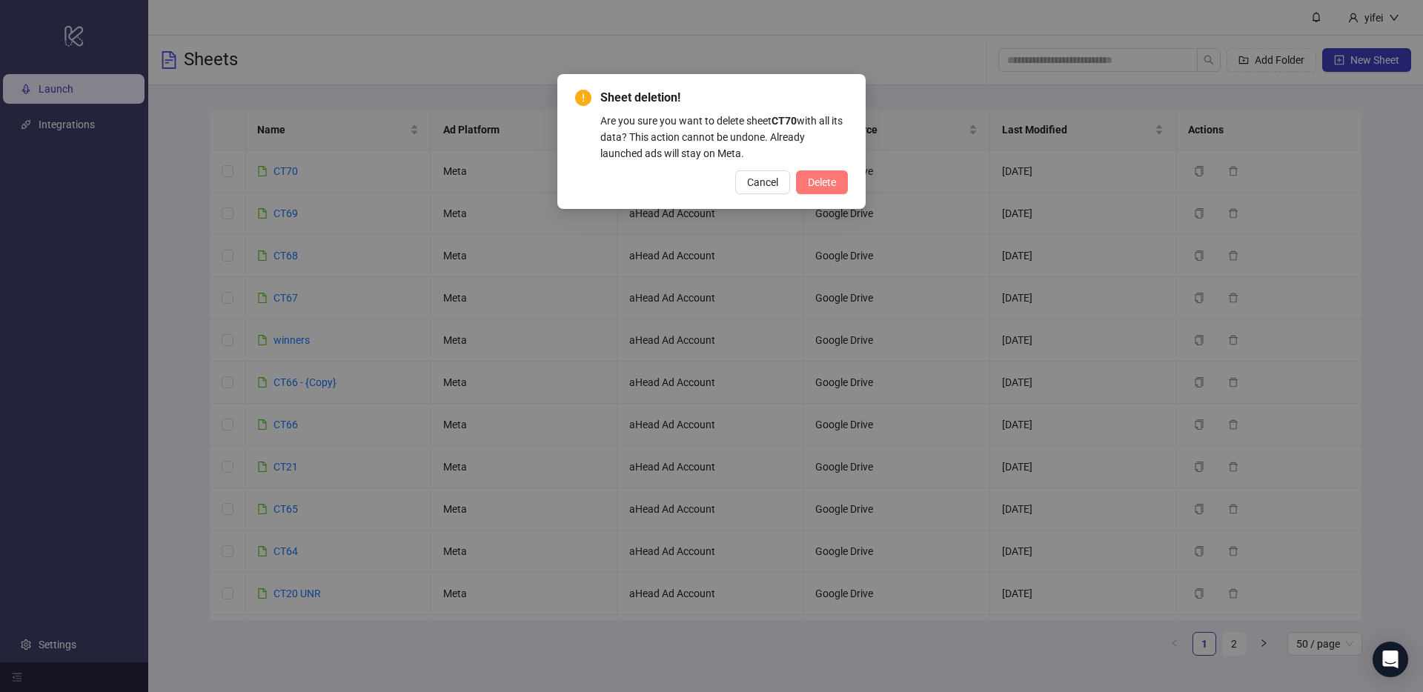
click at [801, 183] on button "Delete" at bounding box center [822, 183] width 52 height 24
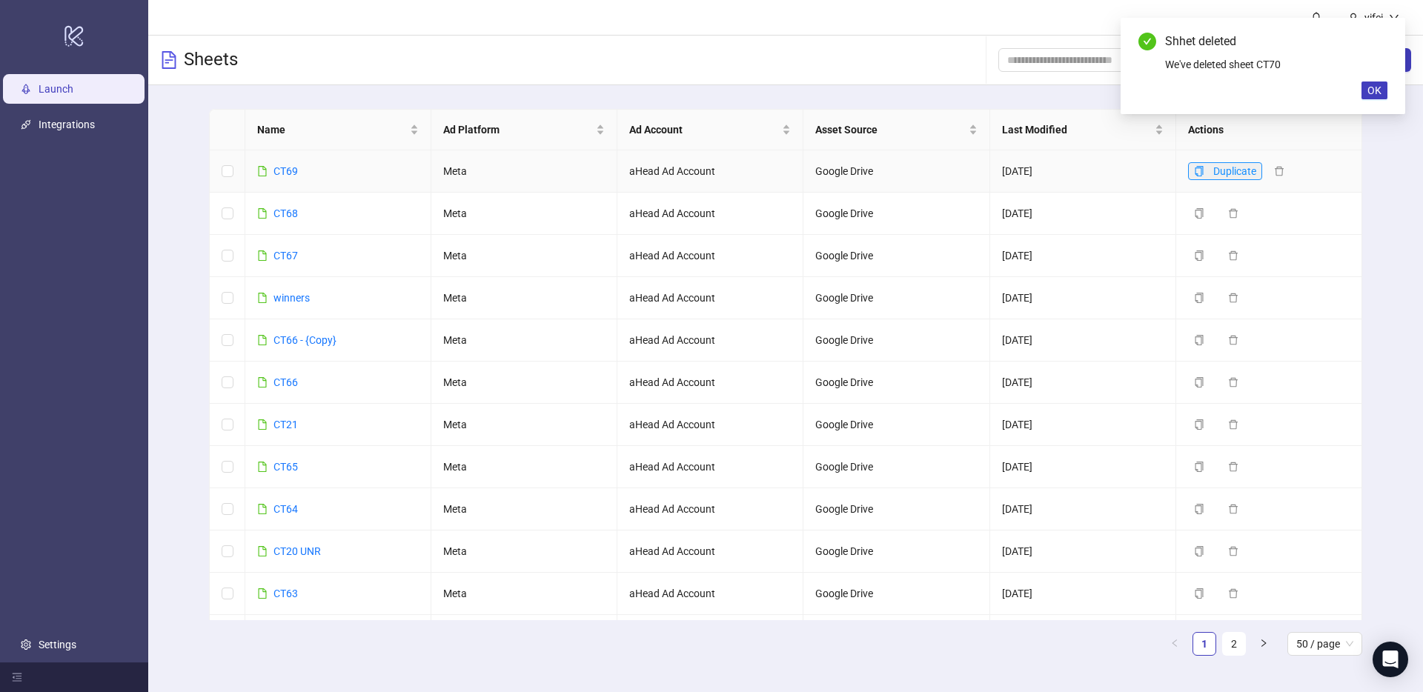
click at [1199, 168] on icon "copy" at bounding box center [1199, 171] width 8 height 10
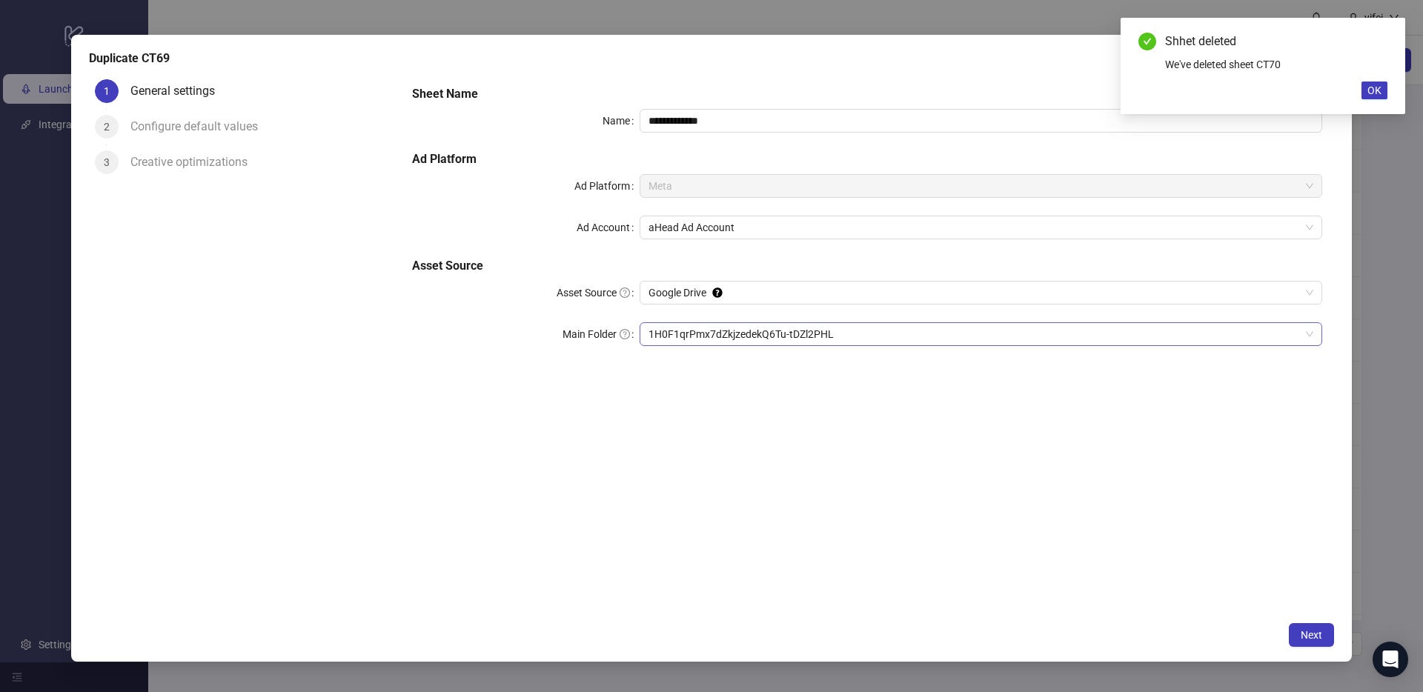
click at [707, 327] on span "1H0F1qrPmx7dZkjzedekQ6Tu-tDZl2PHL" at bounding box center [981, 334] width 665 height 22
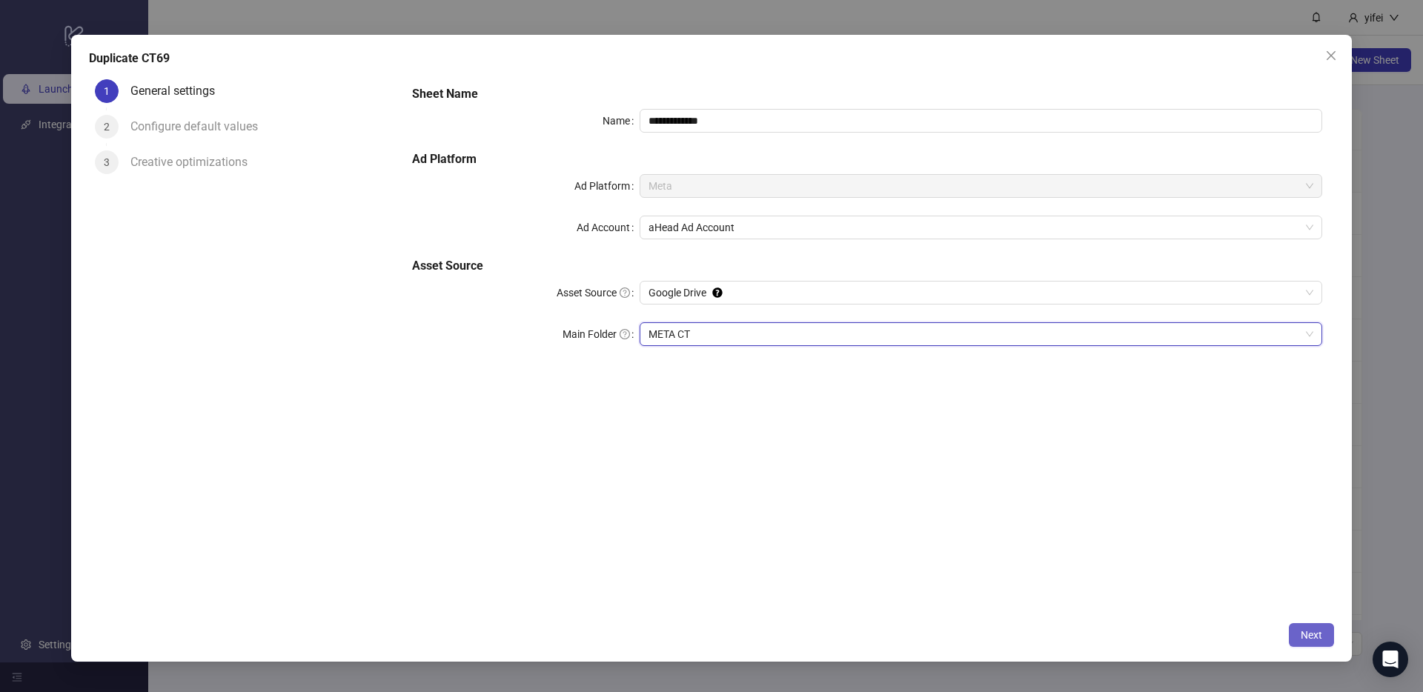
click at [1310, 638] on span "Next" at bounding box center [1311, 635] width 21 height 12
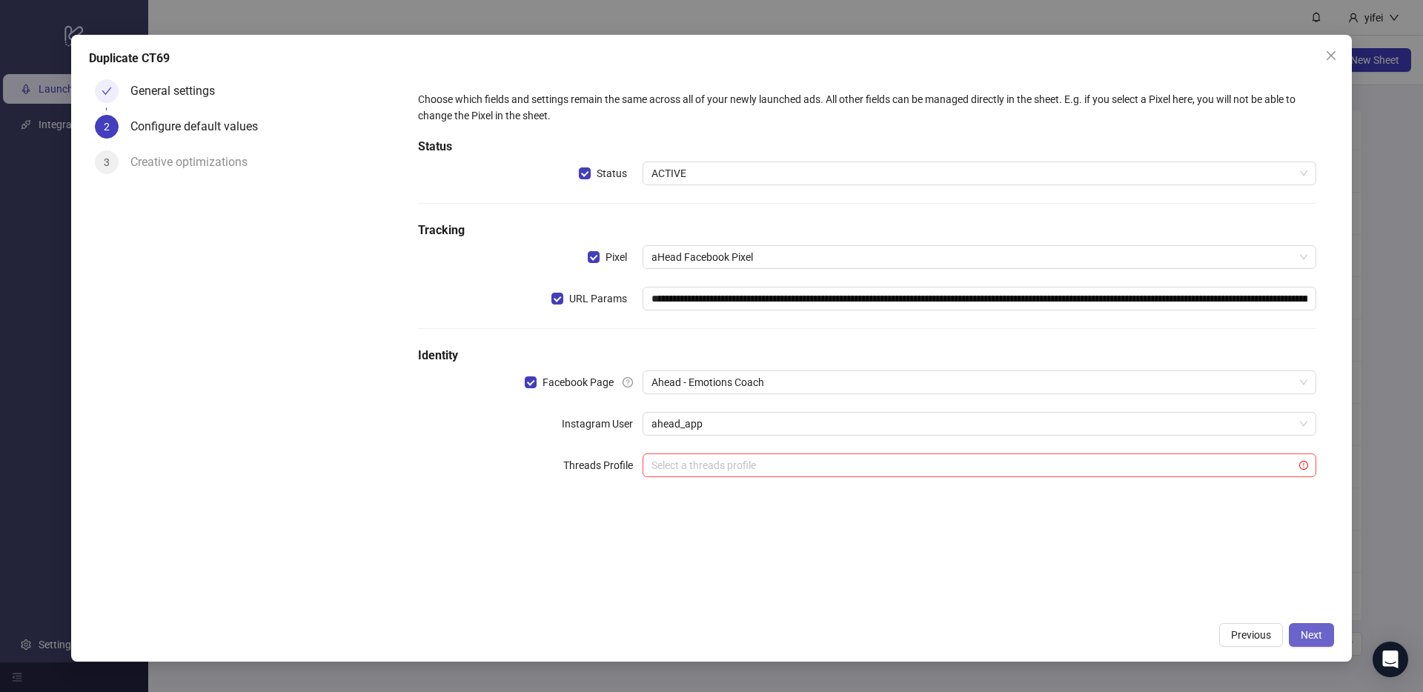
click at [1311, 636] on span "Next" at bounding box center [1311, 635] width 21 height 12
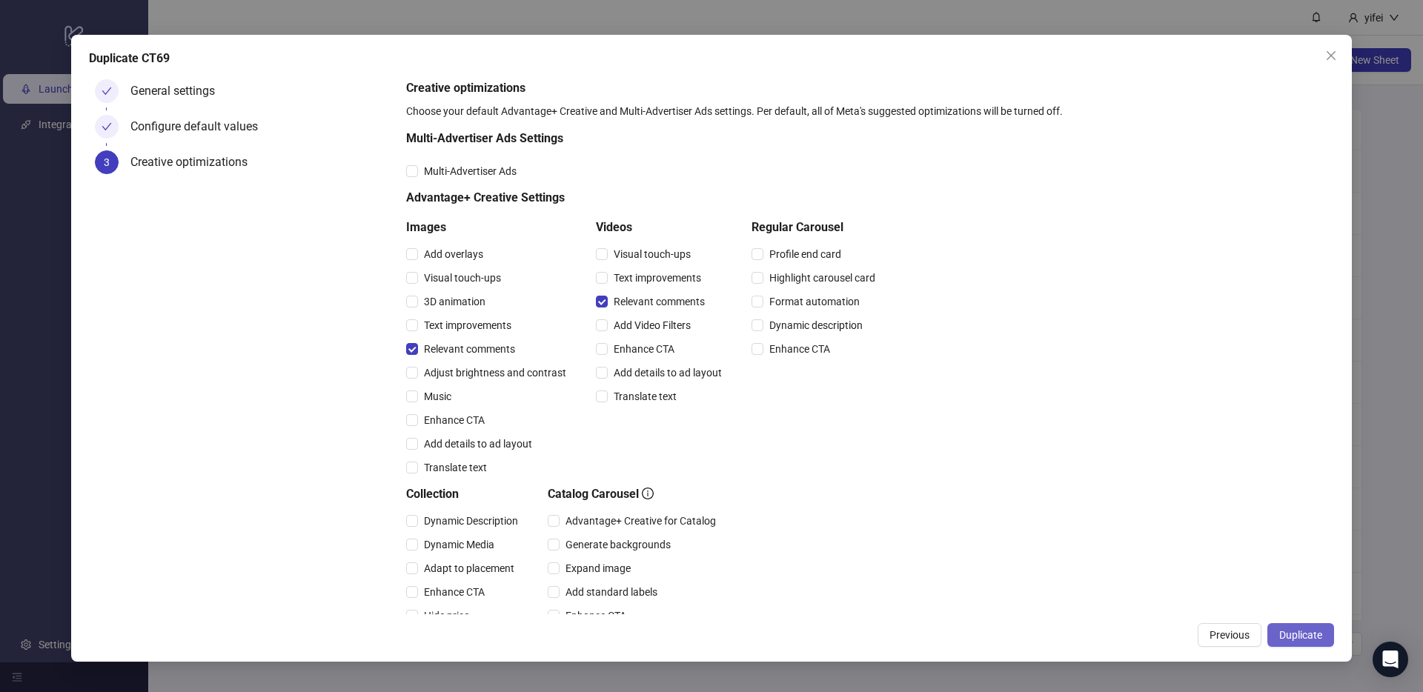
click at [1321, 634] on span "Duplicate" at bounding box center [1301, 635] width 43 height 12
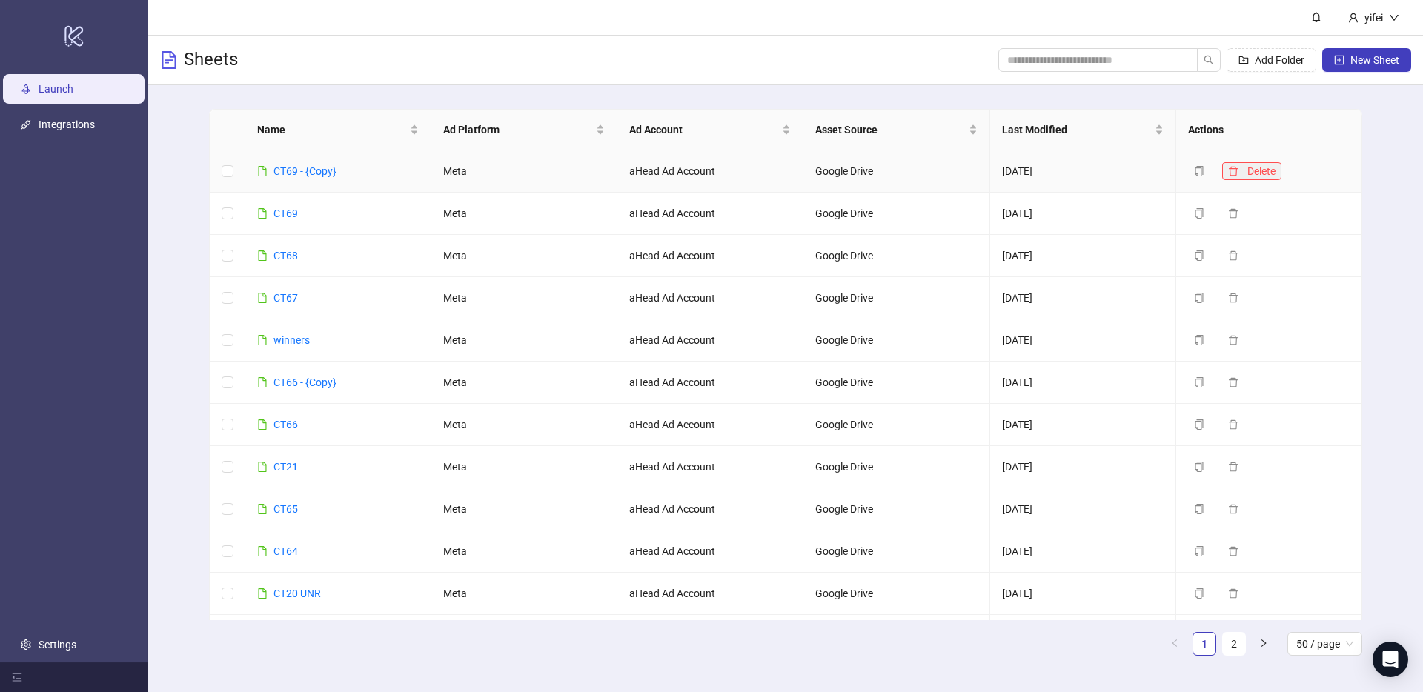
click at [1240, 168] on button "Delete" at bounding box center [1251, 171] width 59 height 18
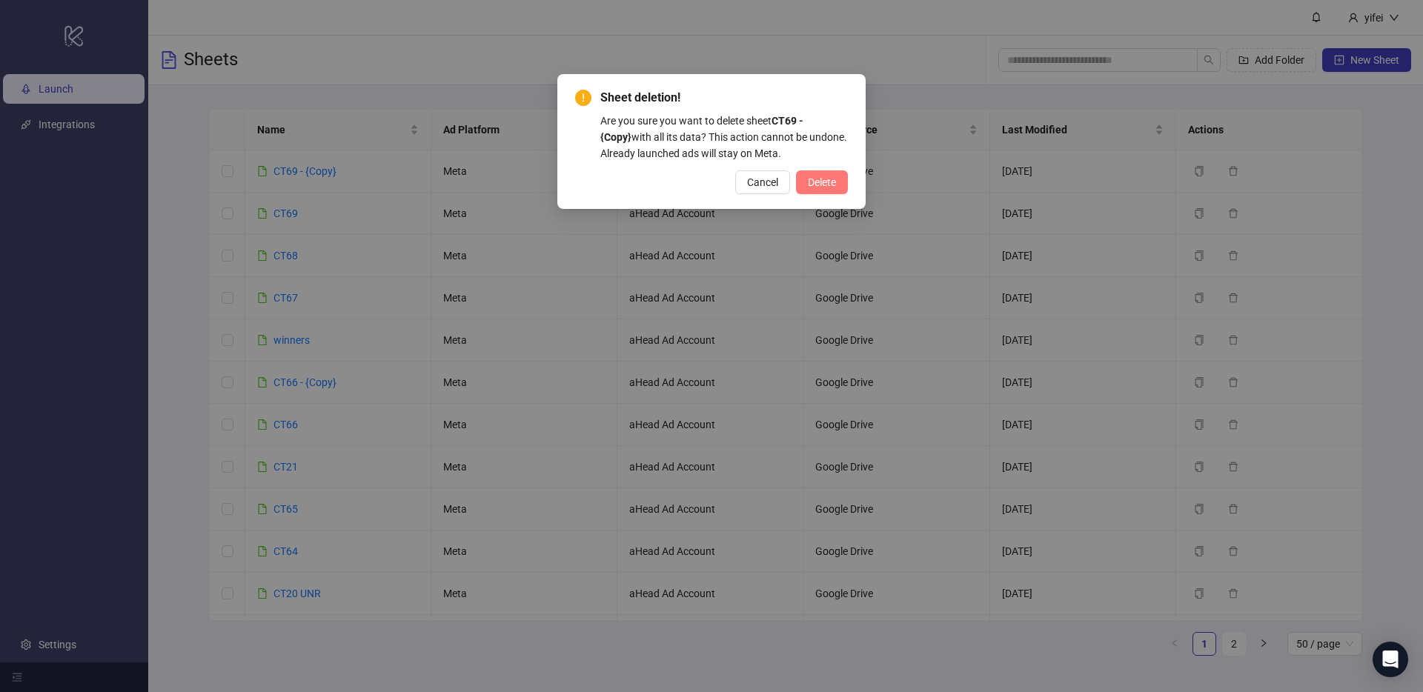
click at [821, 182] on span "Delete" at bounding box center [822, 182] width 28 height 12
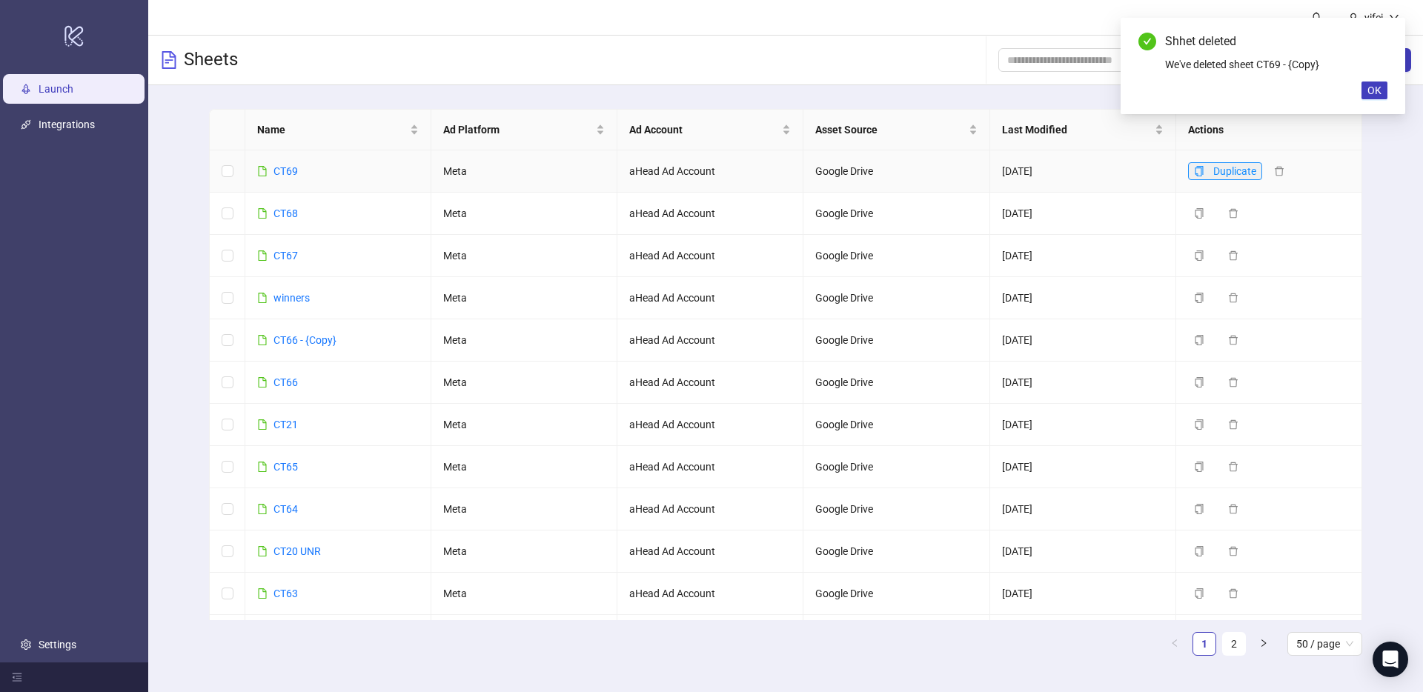
click at [1202, 171] on icon "copy" at bounding box center [1199, 171] width 10 height 10
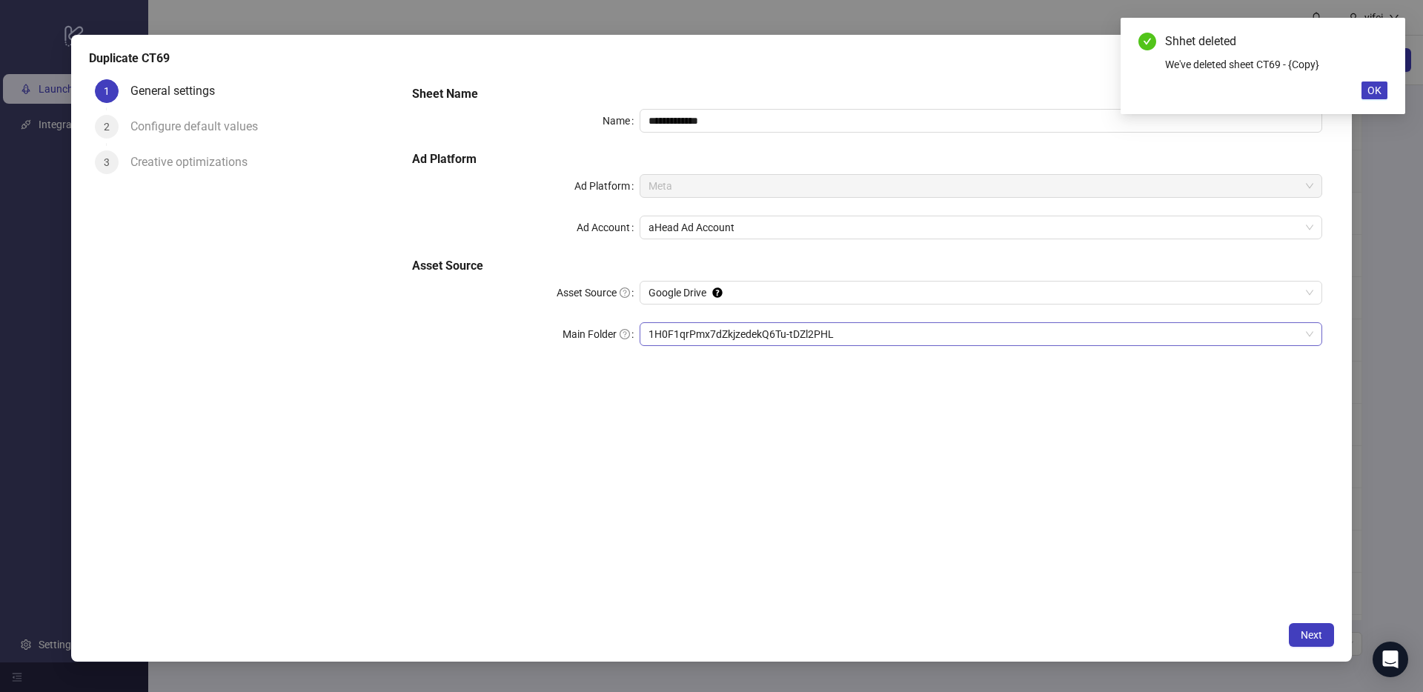
click at [691, 326] on span "1H0F1qrPmx7dZkjzedekQ6Tu-tDZl2PHL" at bounding box center [981, 334] width 665 height 22
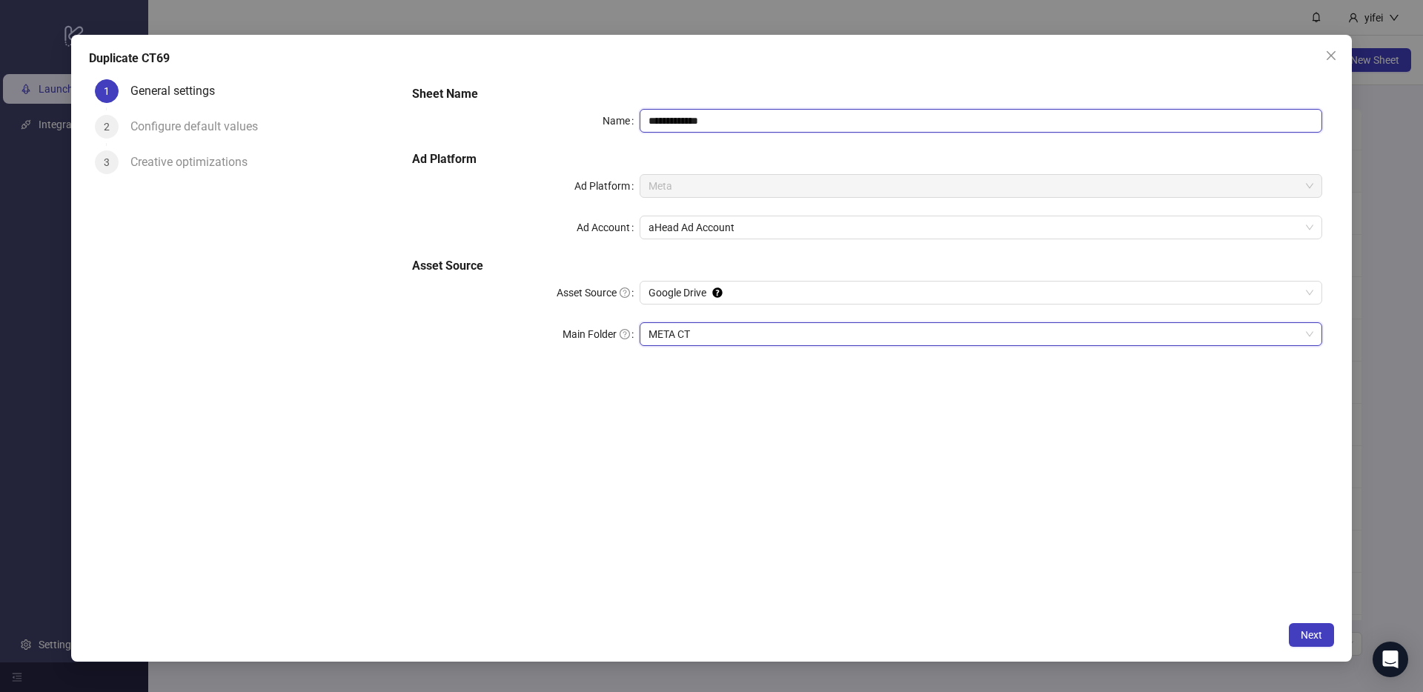
click at [753, 111] on input "**********" at bounding box center [981, 121] width 683 height 24
type input "****"
click at [1306, 644] on button "Next" at bounding box center [1311, 635] width 45 height 24
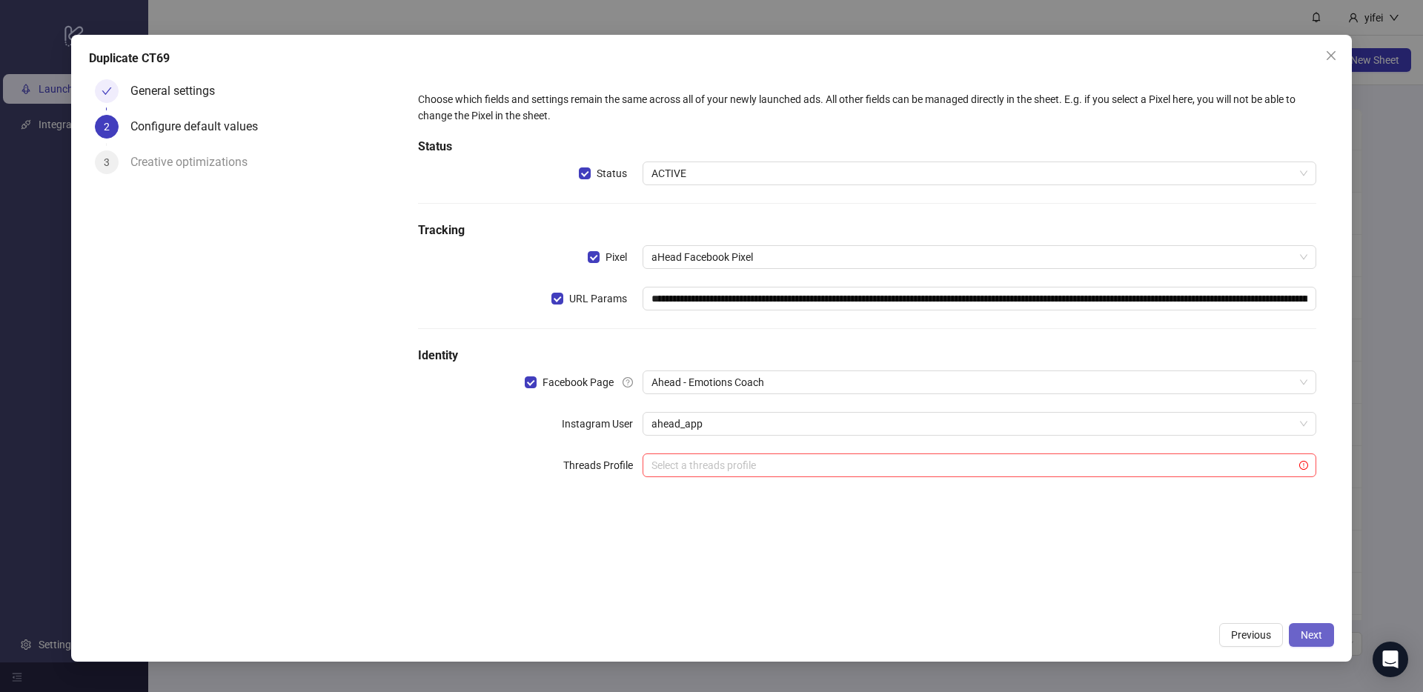
click at [1311, 627] on button "Next" at bounding box center [1311, 635] width 45 height 24
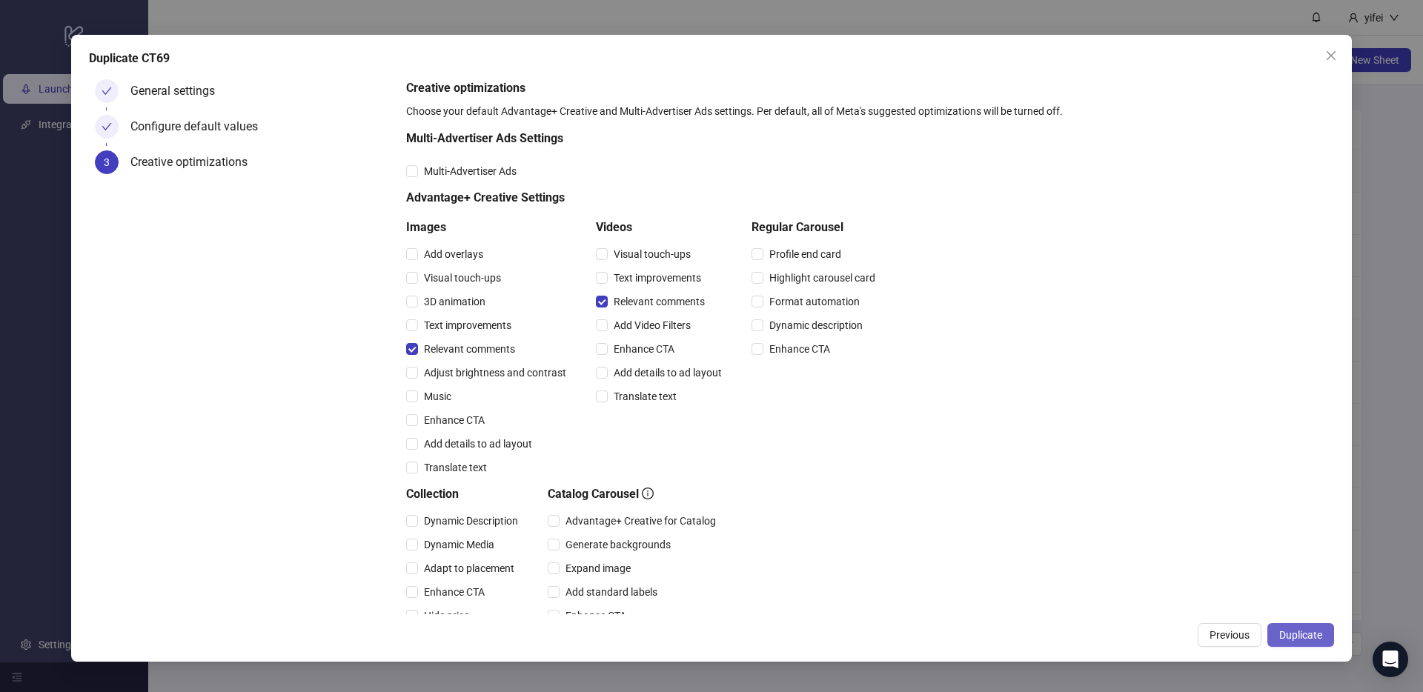
click at [1314, 629] on span "Duplicate" at bounding box center [1301, 635] width 43 height 12
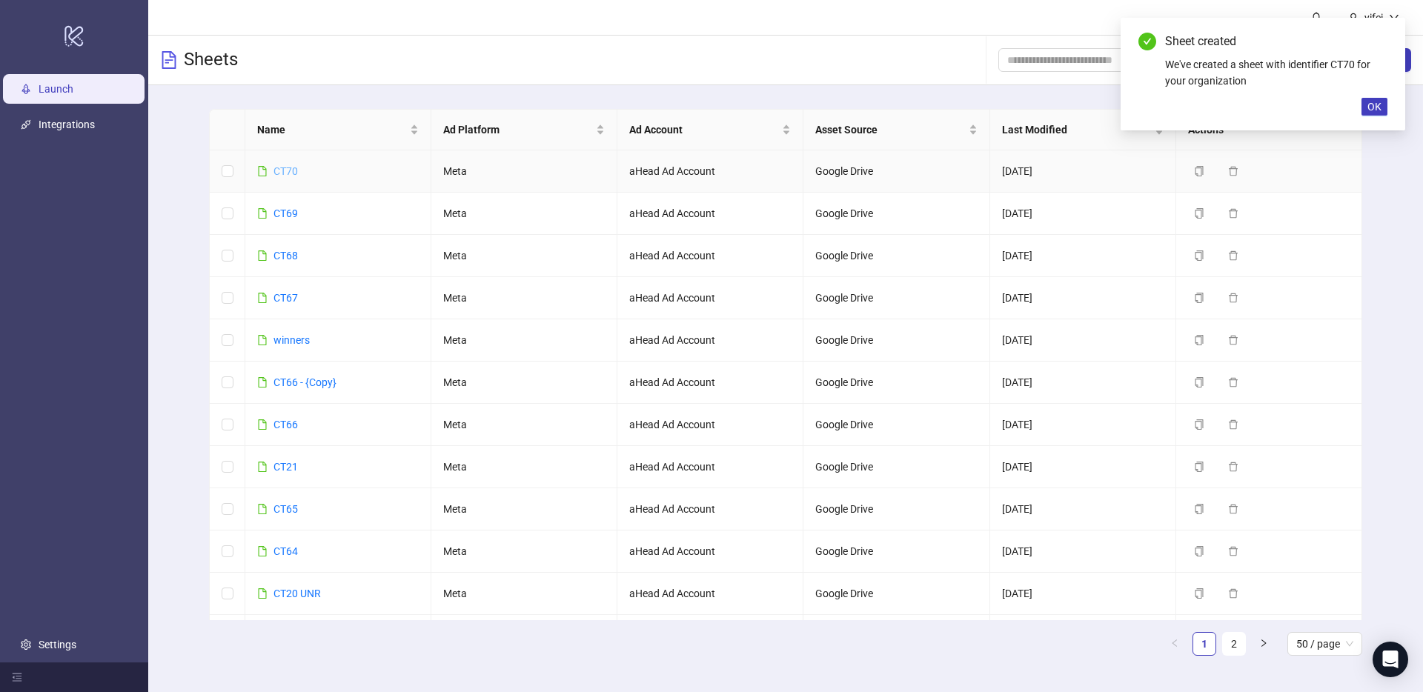
click at [289, 173] on link "CT70" at bounding box center [286, 171] width 24 height 12
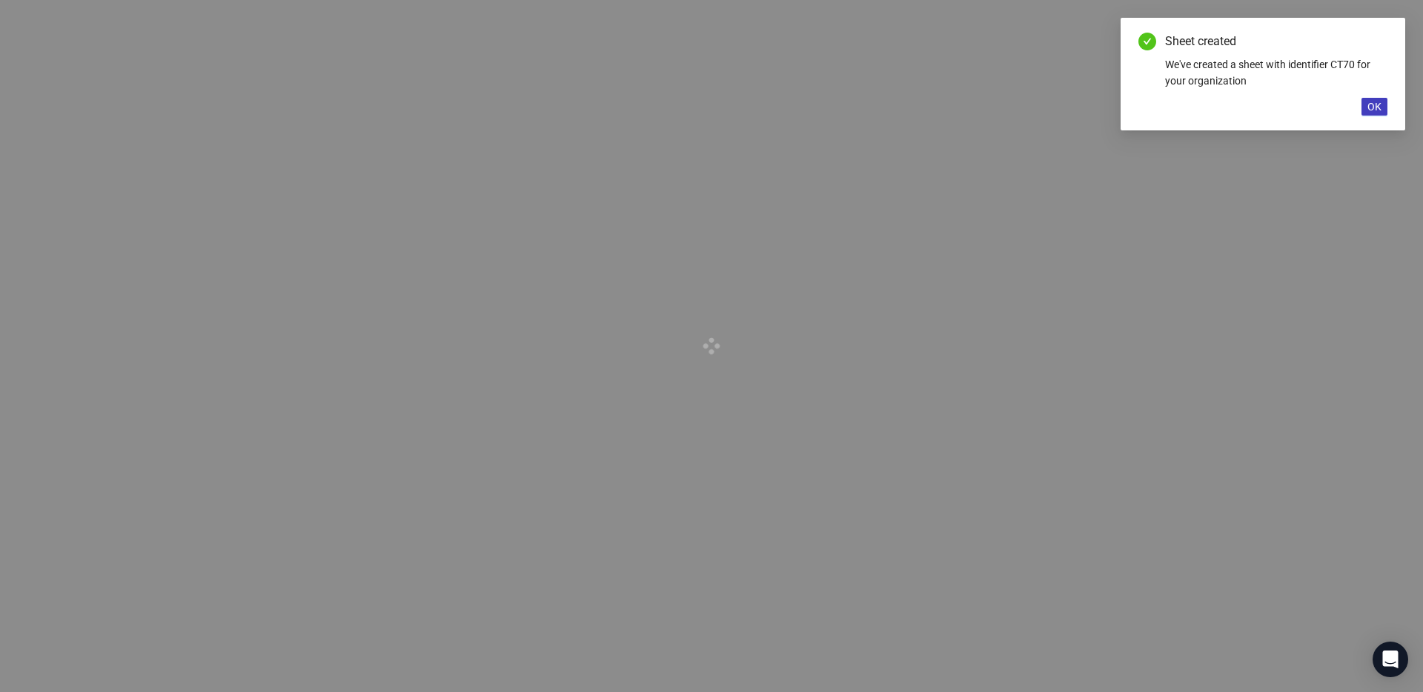
click at [289, 173] on div at bounding box center [711, 346] width 1423 height 692
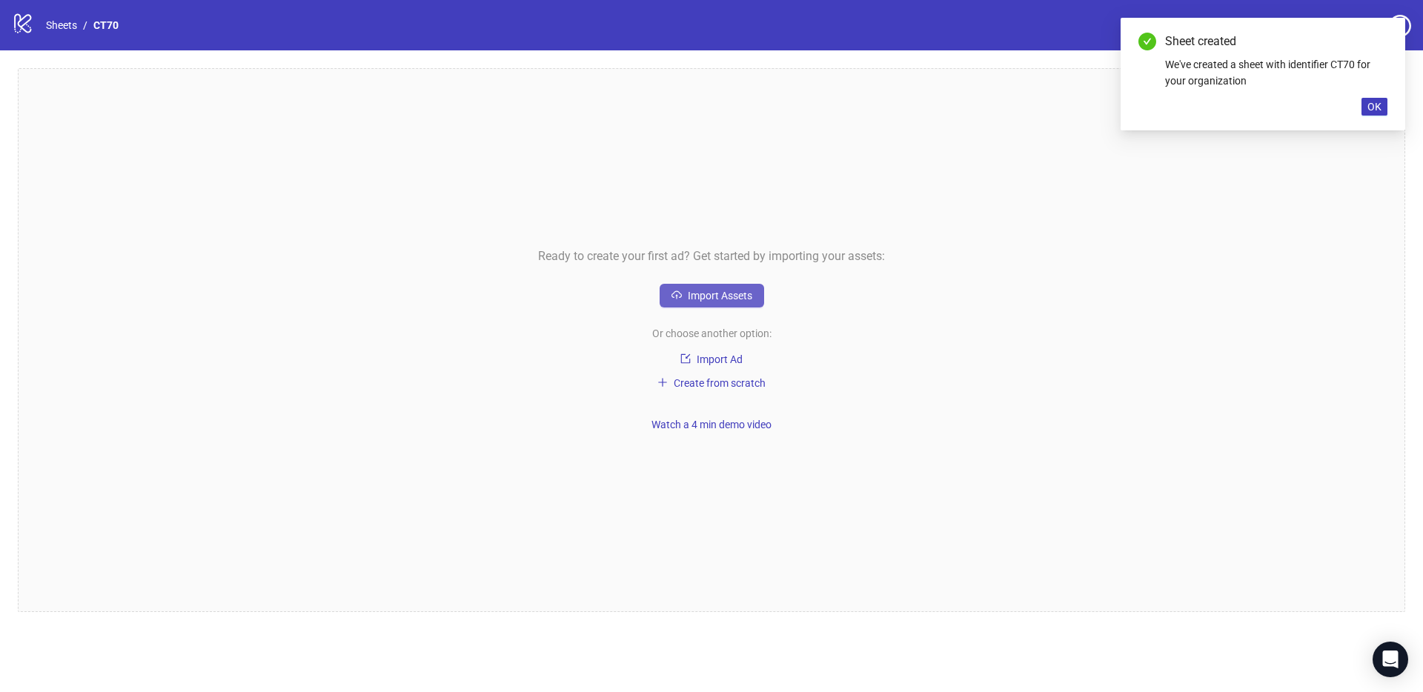
click at [742, 294] on span "Import Assets" at bounding box center [720, 296] width 64 height 12
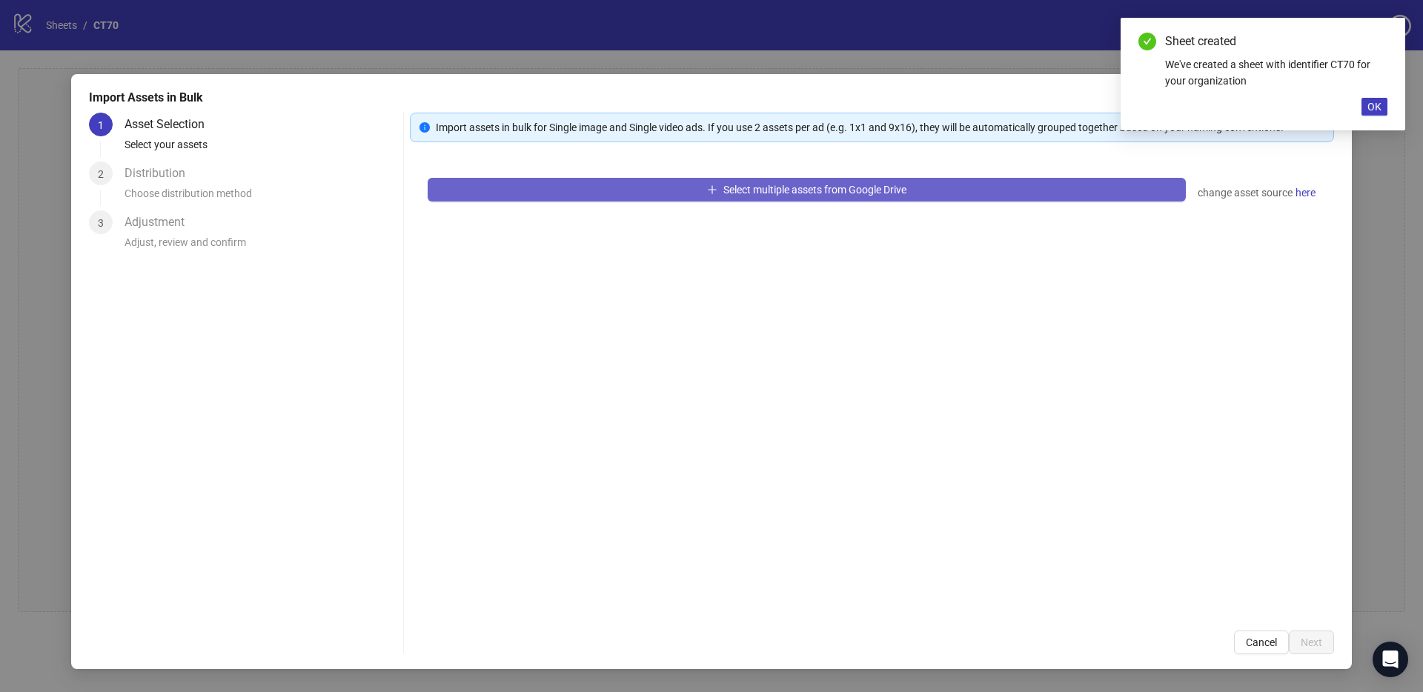
click at [537, 196] on button "Select multiple assets from Google Drive" at bounding box center [807, 190] width 758 height 24
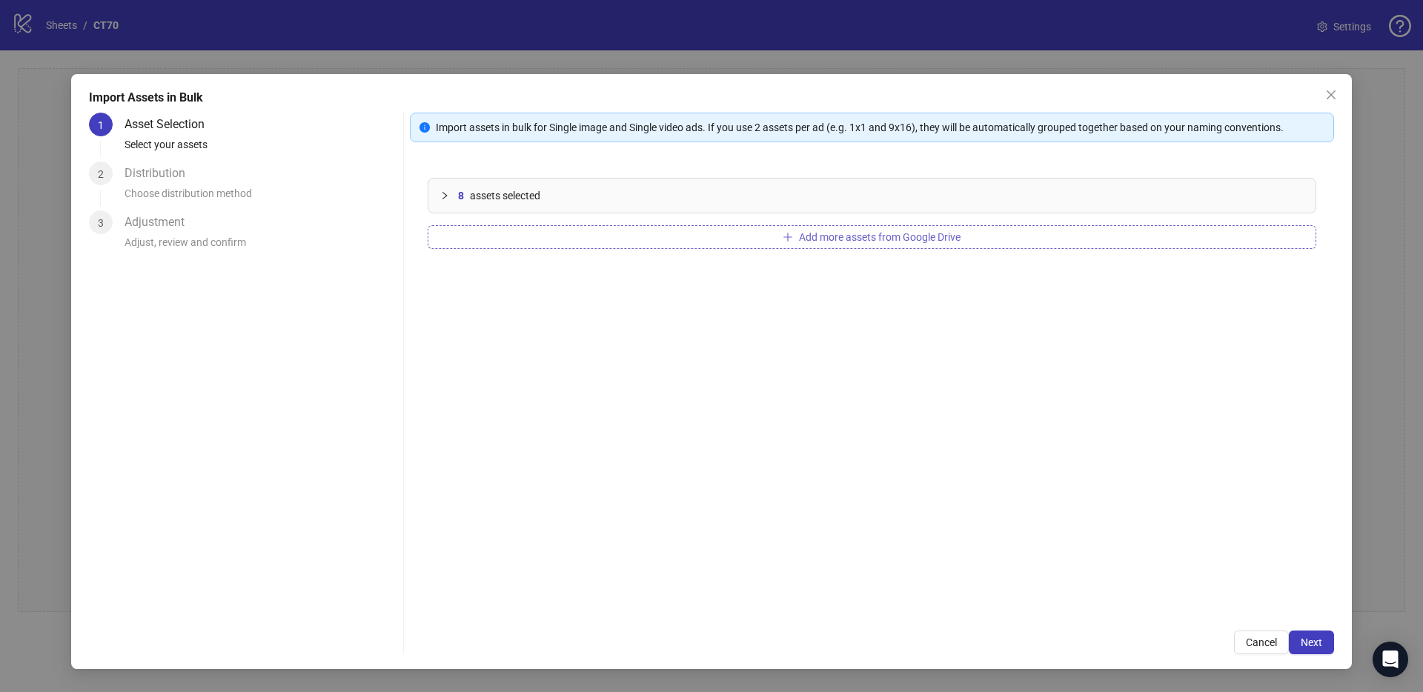
click at [614, 239] on button "Add more assets from Google Drive" at bounding box center [872, 237] width 889 height 24
click at [786, 238] on icon "plus" at bounding box center [788, 237] width 10 height 10
click at [767, 235] on button "Add more assets from Google Drive" at bounding box center [872, 237] width 889 height 24
click at [771, 226] on button "Add more assets from Google Drive" at bounding box center [872, 237] width 889 height 24
click at [799, 237] on span "Add more assets from Google Drive" at bounding box center [880, 237] width 162 height 12
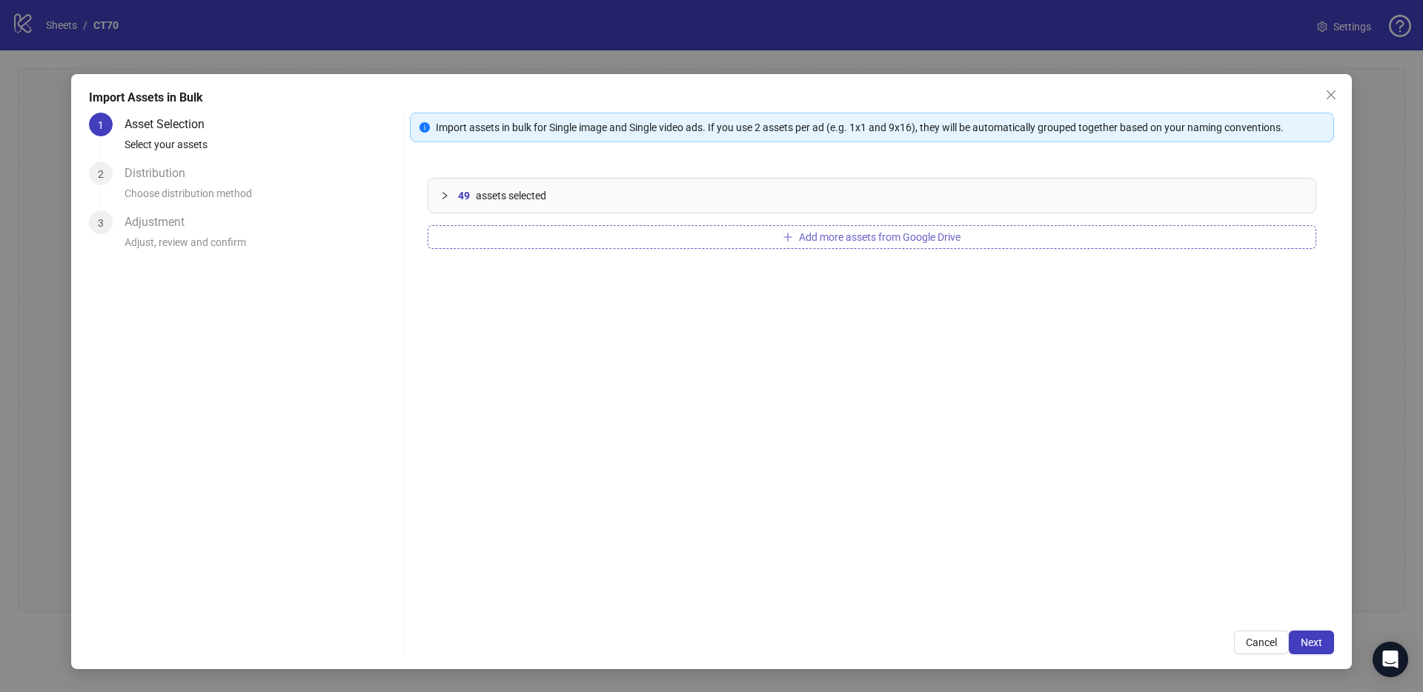
click at [880, 246] on button "Add more assets from Google Drive" at bounding box center [872, 237] width 889 height 24
click at [791, 241] on icon "plus" at bounding box center [788, 237] width 10 height 10
click at [876, 202] on div "69 assets selected" at bounding box center [881, 196] width 846 height 16
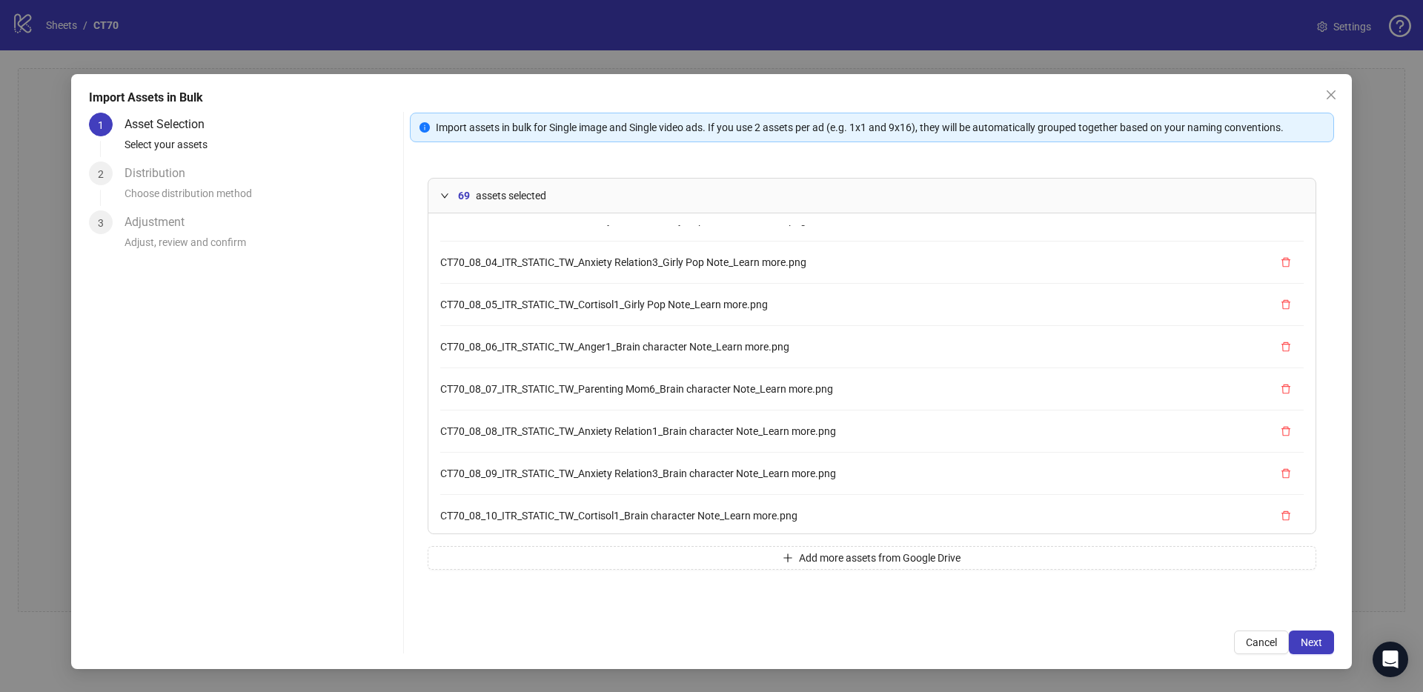
scroll to position [2618, 0]
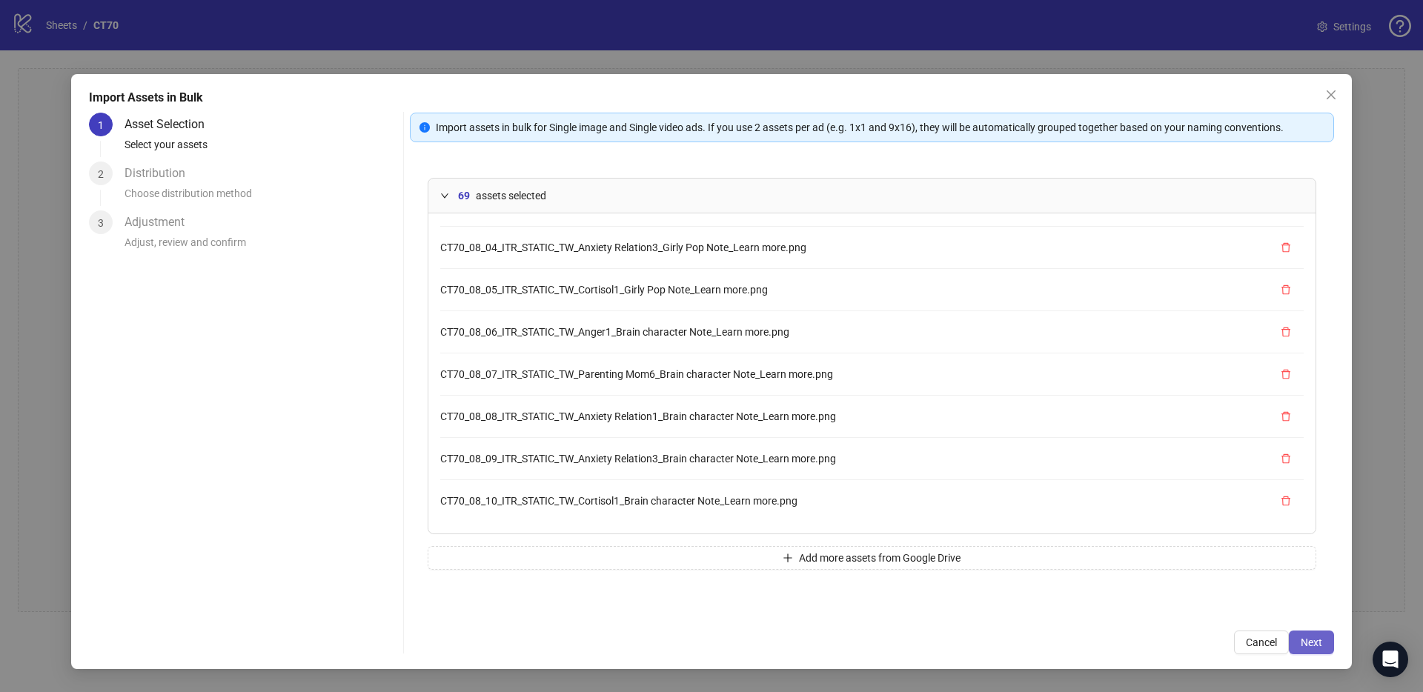
click at [1315, 640] on span "Next" at bounding box center [1311, 643] width 21 height 12
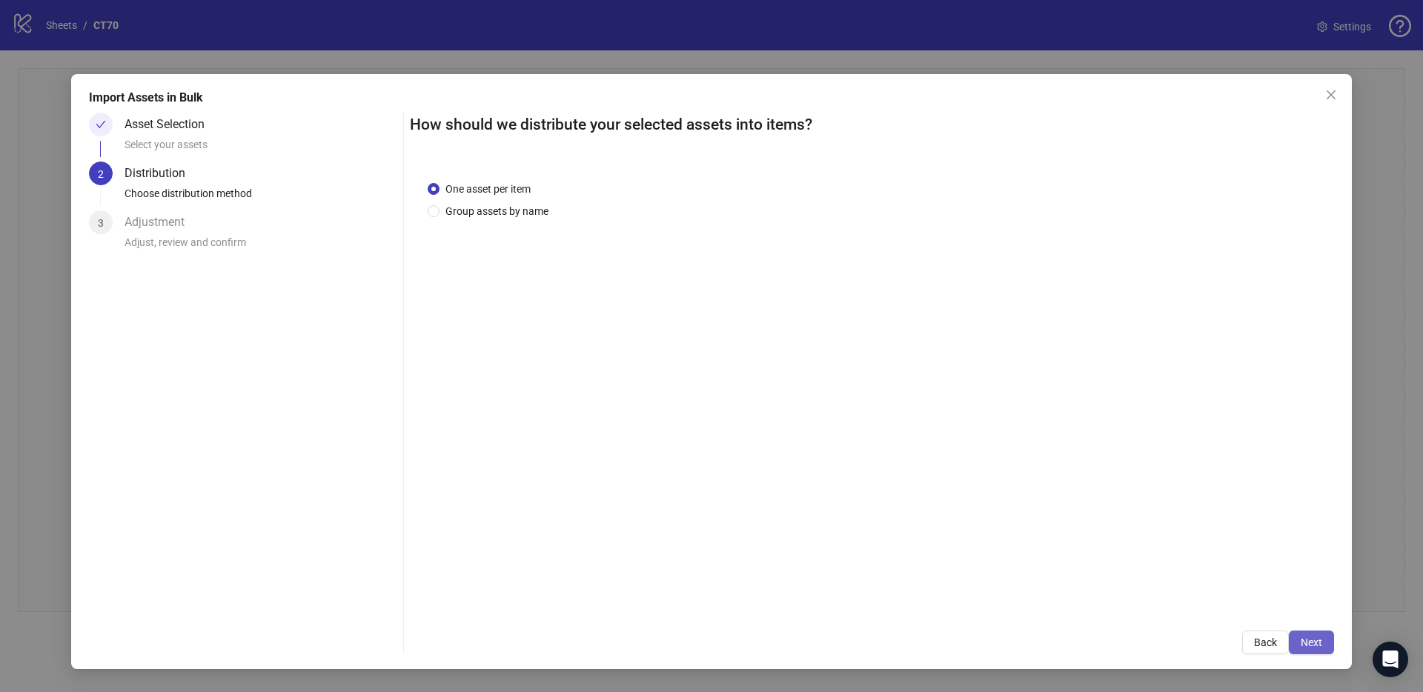
click at [1319, 645] on span "Next" at bounding box center [1311, 643] width 21 height 12
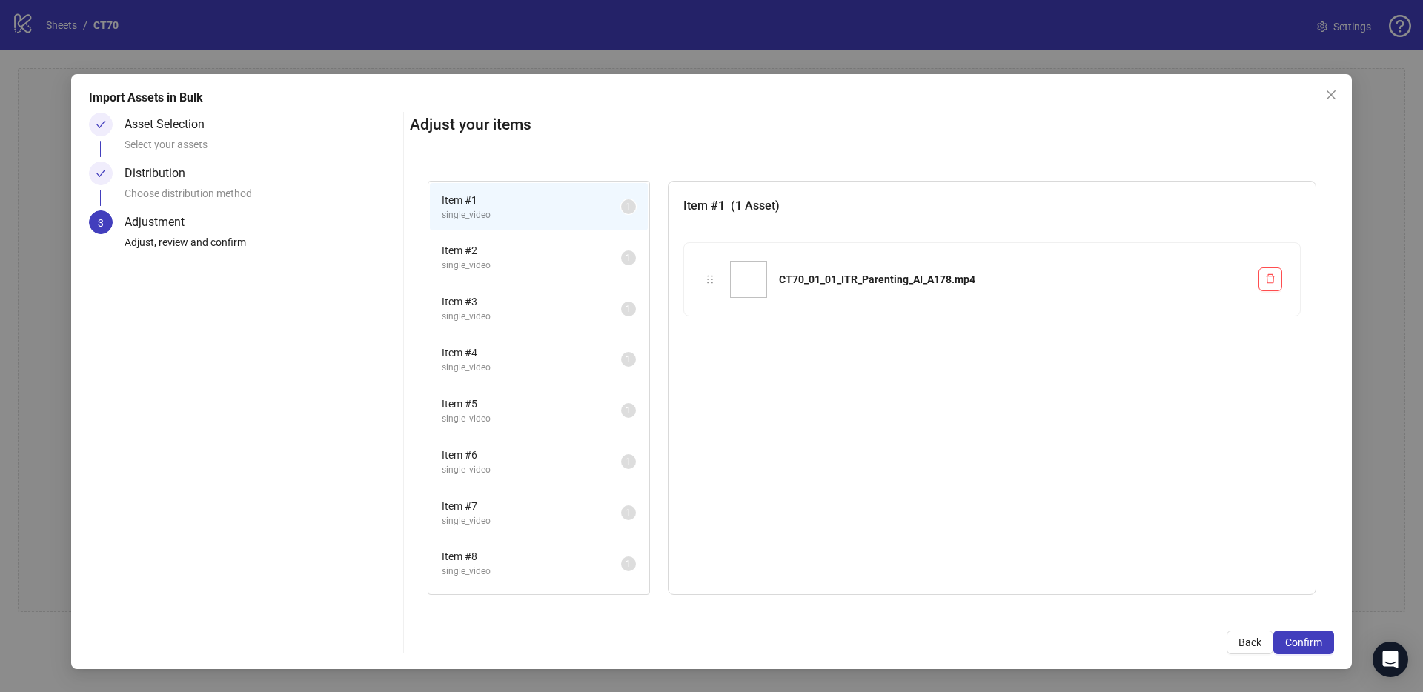
click at [1319, 645] on span "Confirm" at bounding box center [1303, 643] width 37 height 12
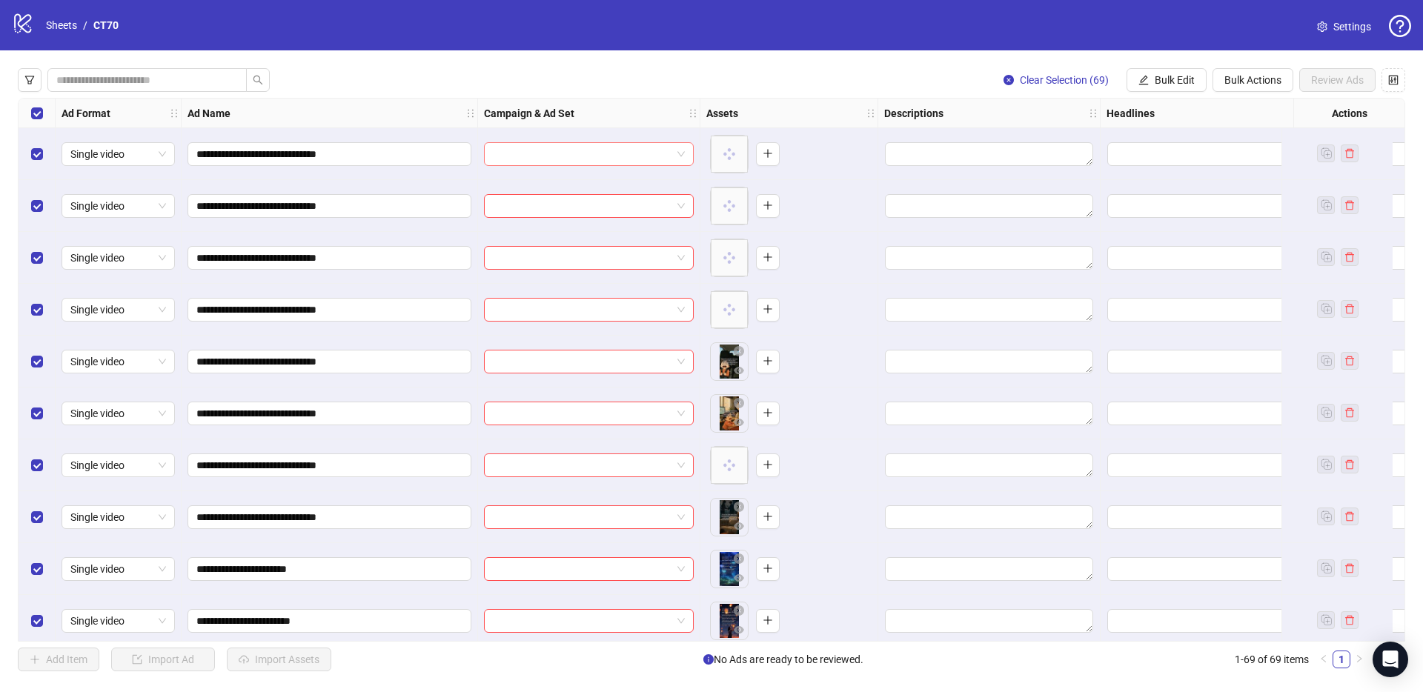
click at [523, 153] on input "search" at bounding box center [582, 154] width 179 height 22
click at [1183, 81] on span "Bulk Edit" at bounding box center [1175, 80] width 40 height 12
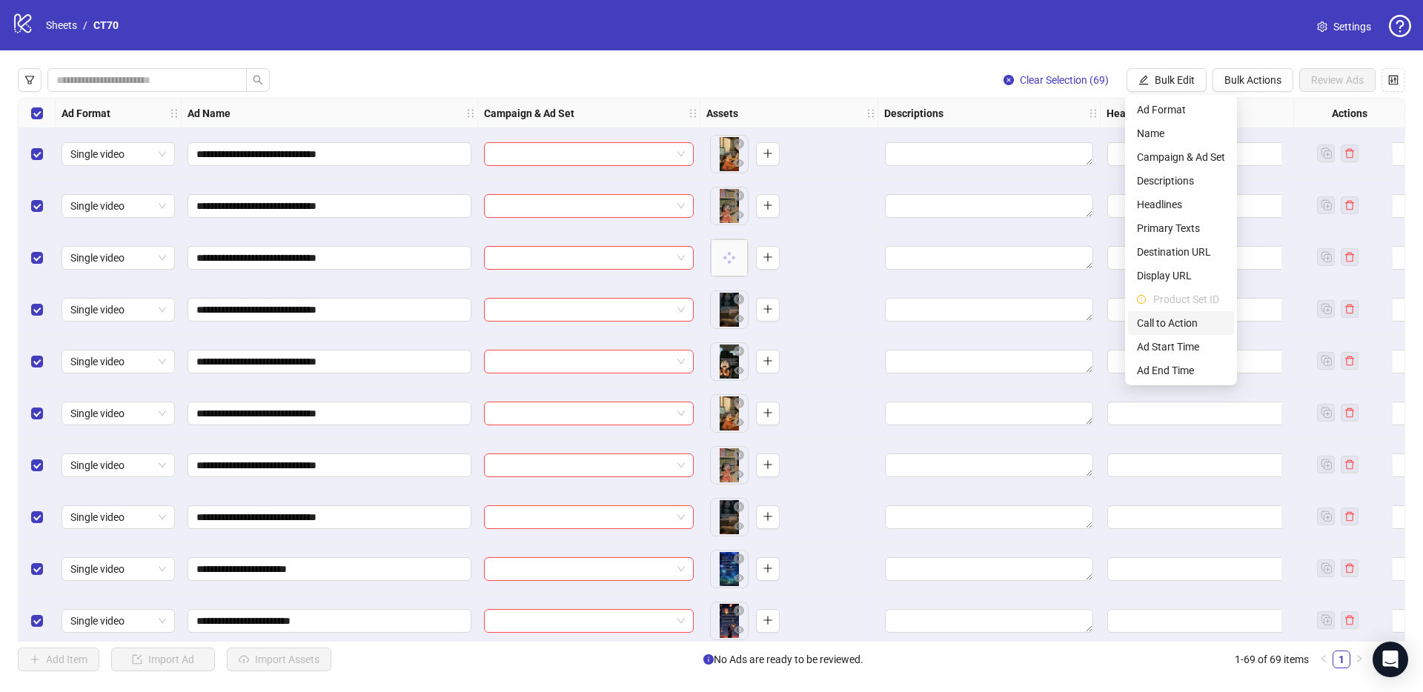
click at [1179, 318] on span "Call to Action" at bounding box center [1181, 323] width 88 height 16
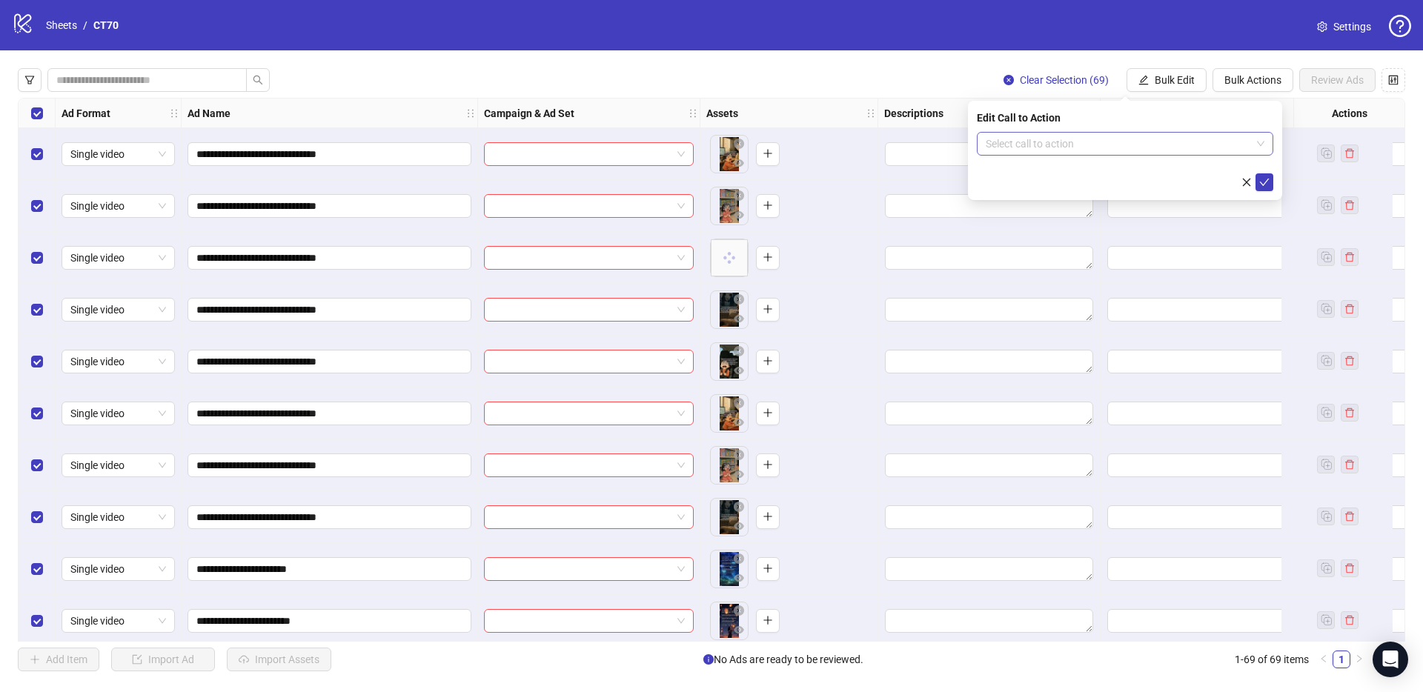
click at [1063, 136] on input "search" at bounding box center [1118, 144] width 265 height 22
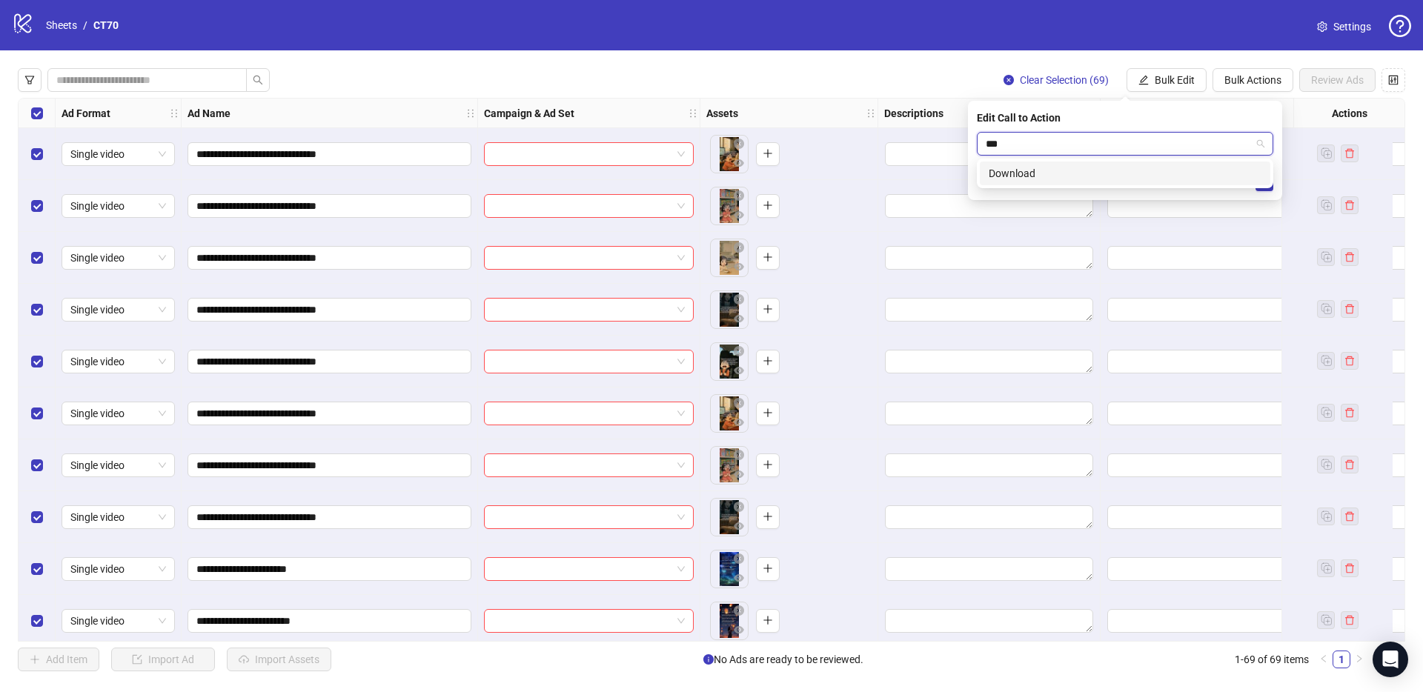
type input "****"
click at [1079, 166] on div "Download" at bounding box center [1125, 173] width 273 height 16
click at [1265, 181] on icon "check" at bounding box center [1265, 182] width 10 height 10
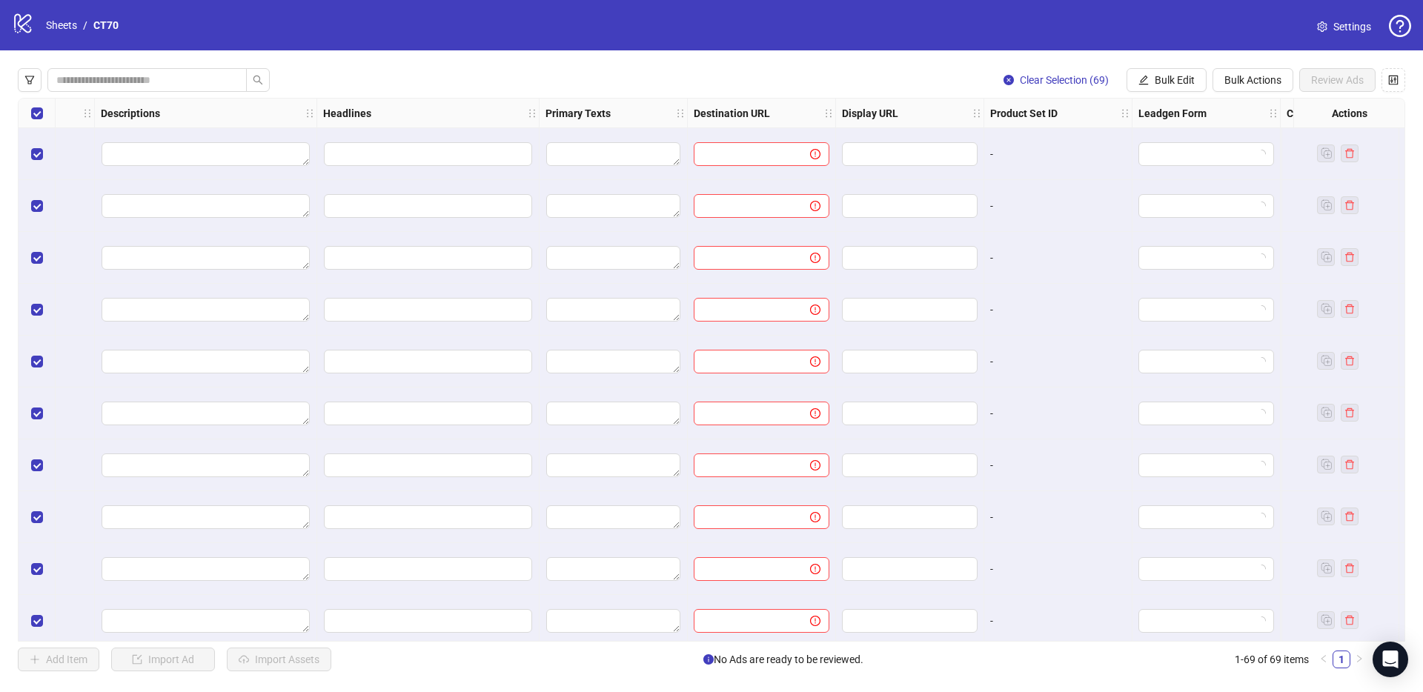
scroll to position [0, 878]
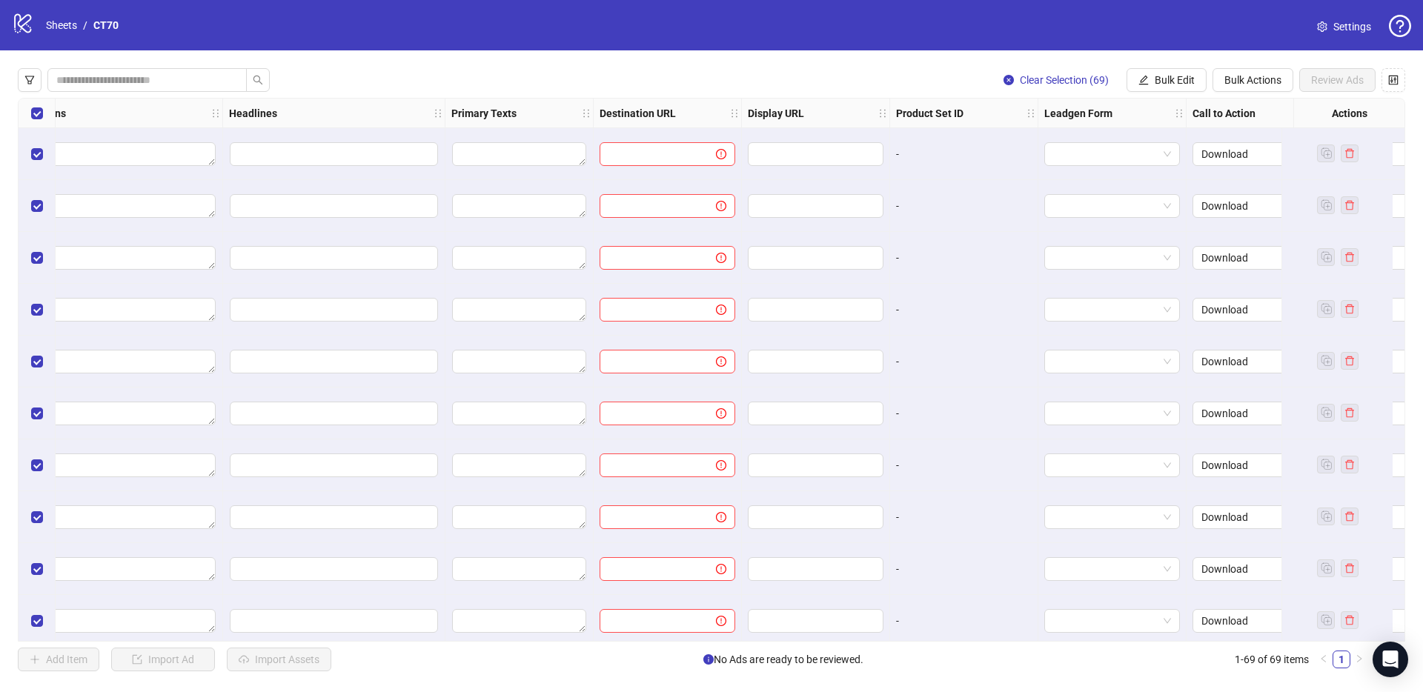
click at [646, 168] on div at bounding box center [668, 154] width 148 height 52
click at [635, 152] on input "text" at bounding box center [652, 154] width 87 height 16
paste input "**********"
type input "**********"
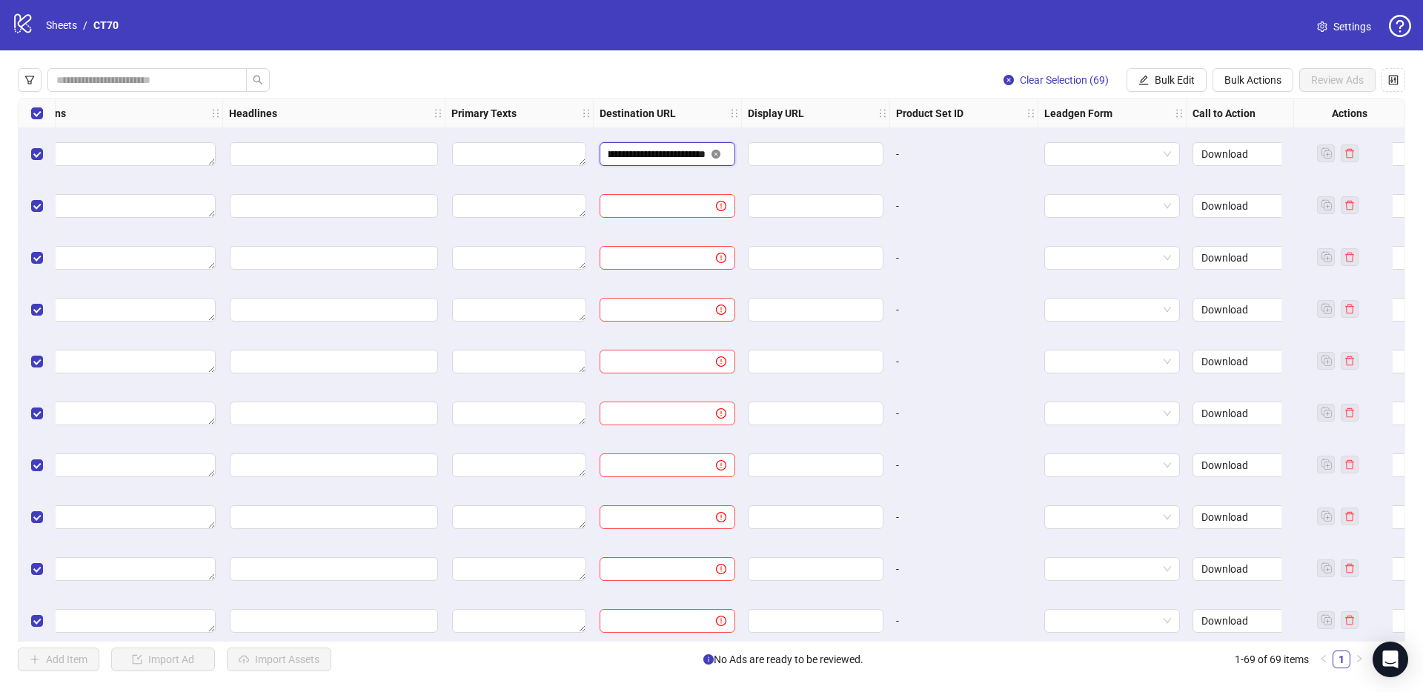
click at [719, 152] on icon "close-circle" at bounding box center [716, 154] width 9 height 9
click at [1163, 87] on button "Bulk Edit" at bounding box center [1167, 80] width 80 height 24
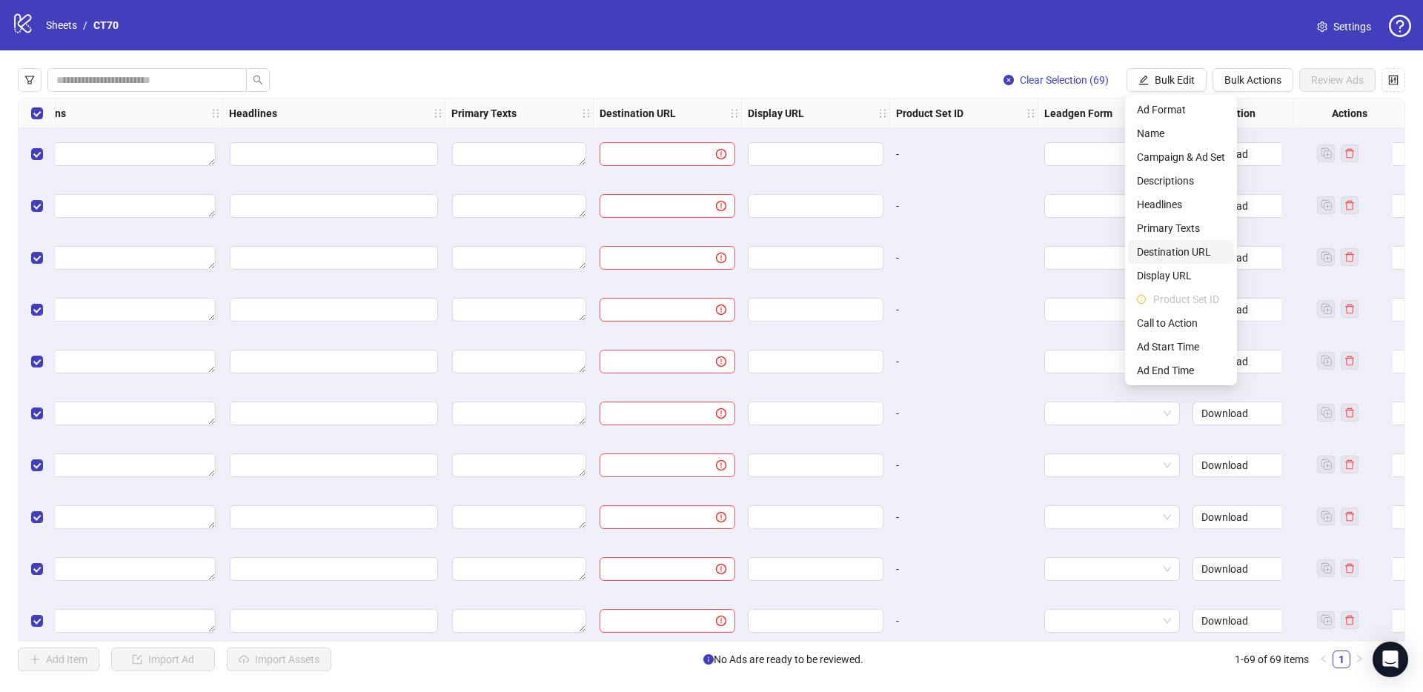
click at [1156, 253] on span "Destination URL" at bounding box center [1181, 252] width 88 height 16
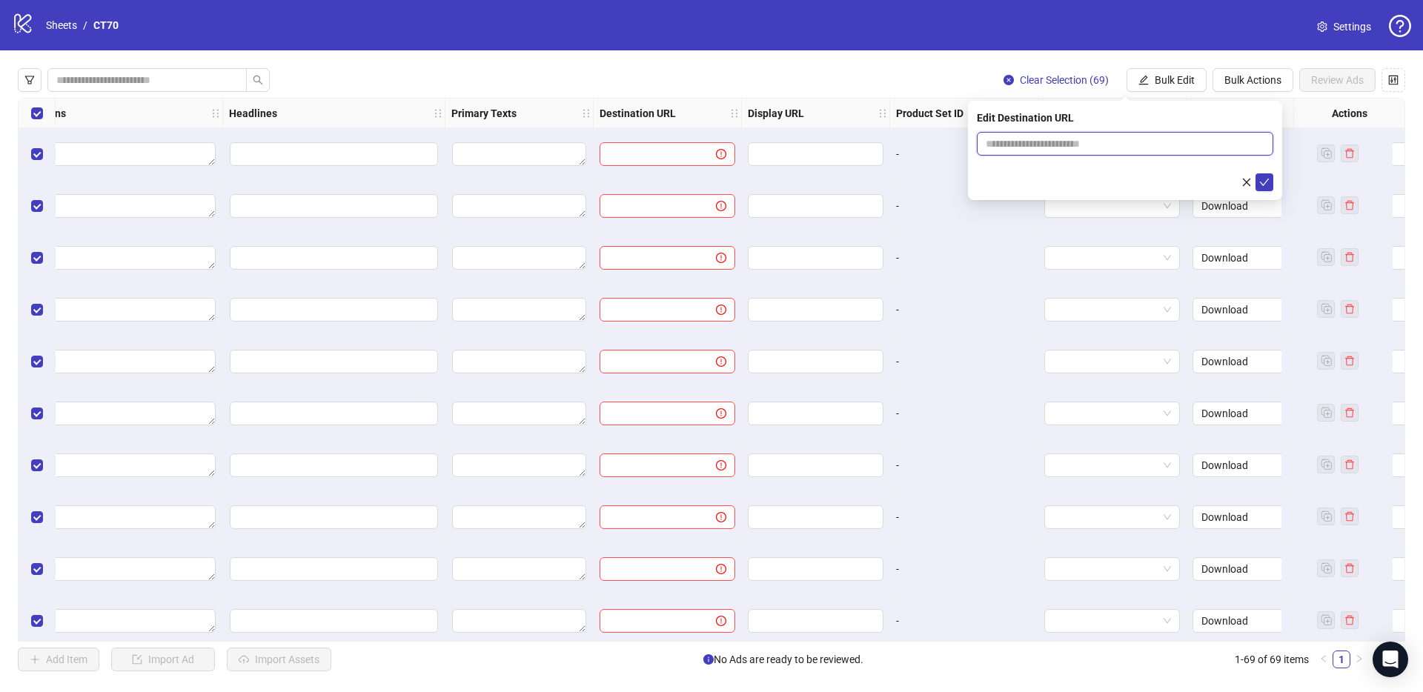
click at [1038, 144] on input "text" at bounding box center [1119, 144] width 267 height 16
paste input "**********"
type input "**********"
click at [1263, 180] on icon "check" at bounding box center [1265, 182] width 10 height 10
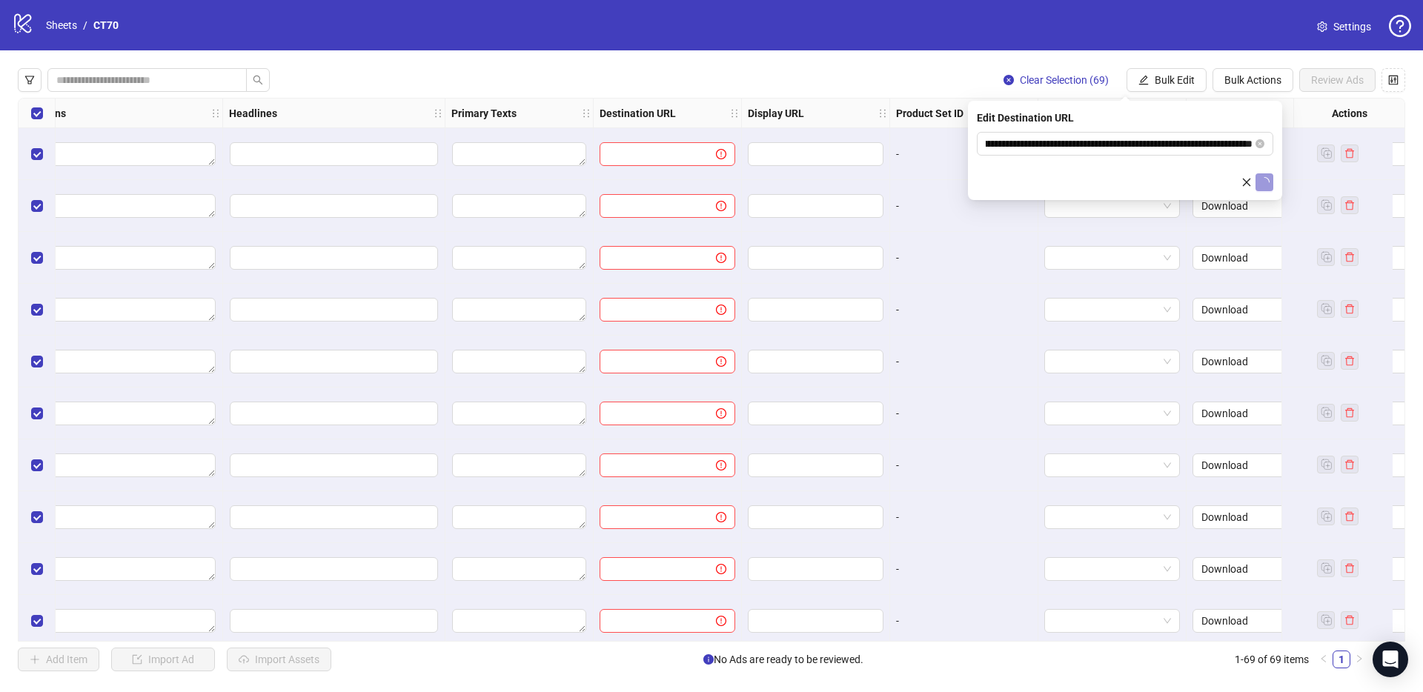
scroll to position [0, 0]
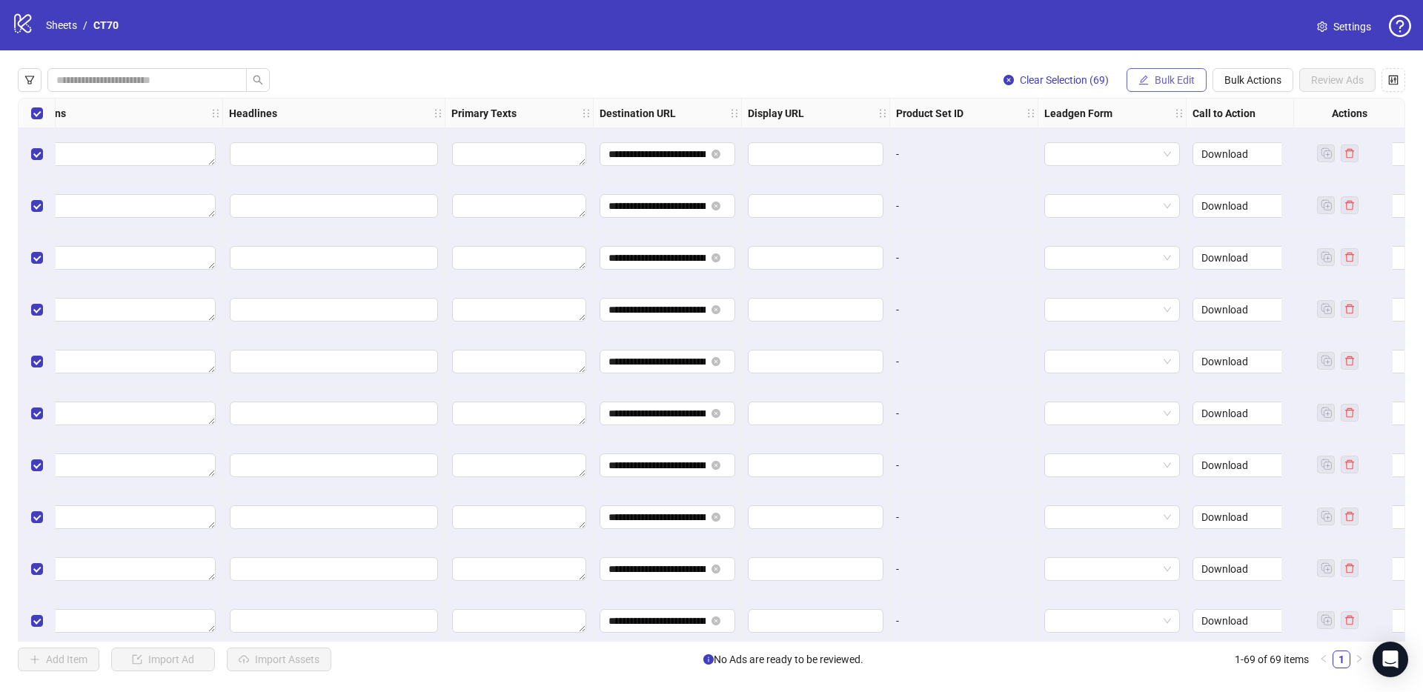
click at [1157, 79] on span "Bulk Edit" at bounding box center [1175, 80] width 40 height 12
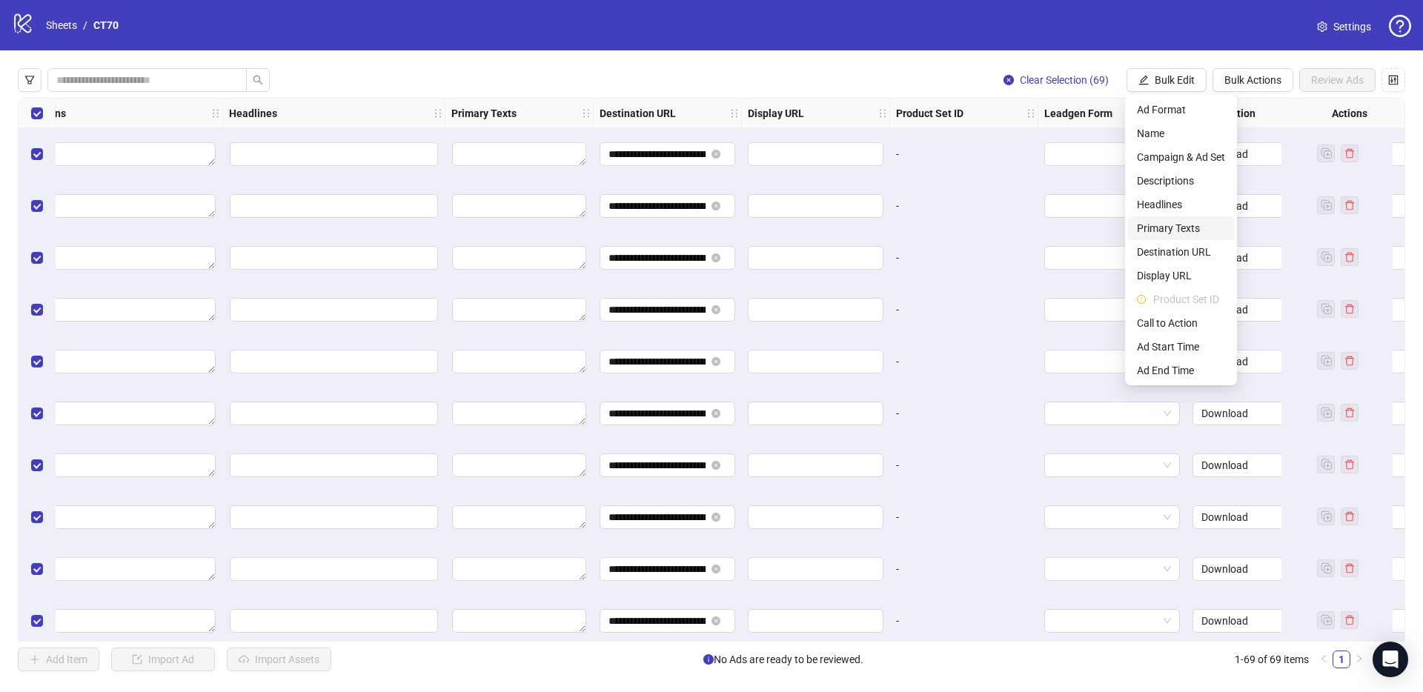
click at [1179, 232] on span "Primary Texts" at bounding box center [1181, 228] width 88 height 16
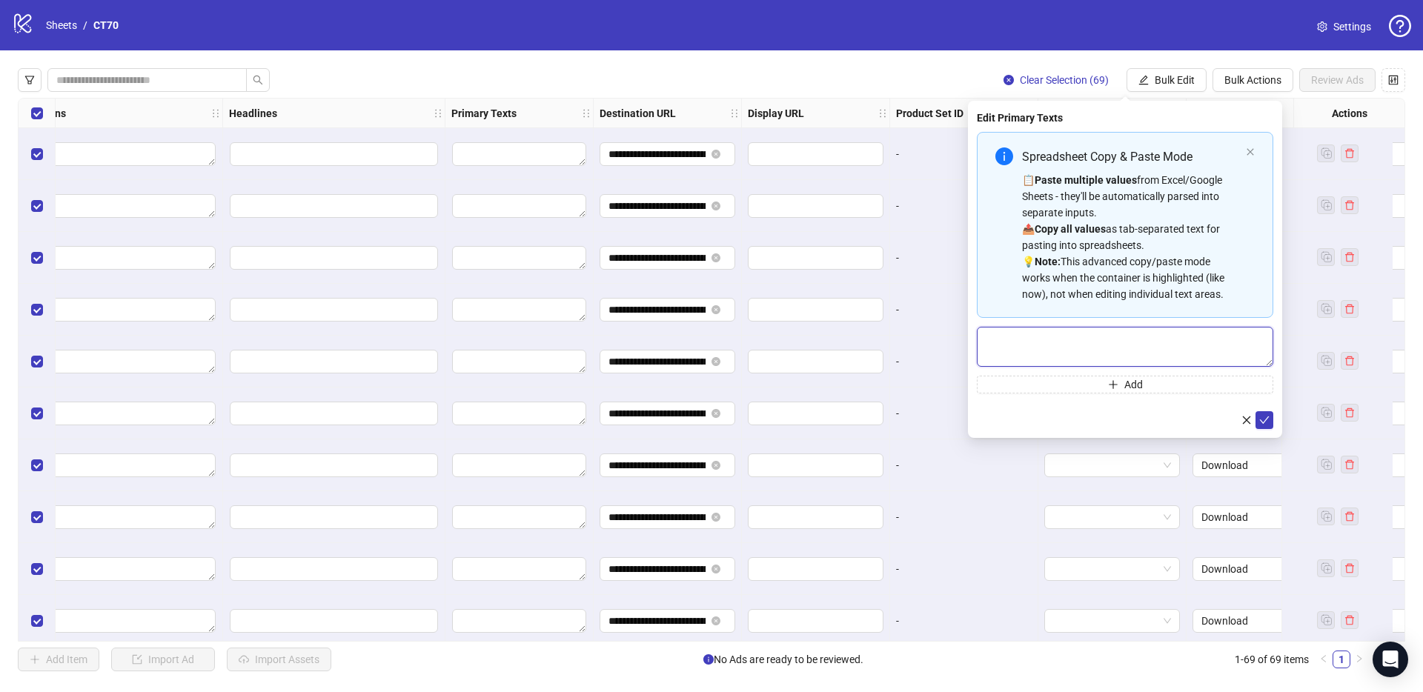
click at [1077, 341] on textarea "Multi-text input container - paste or copy values" at bounding box center [1125, 347] width 297 height 40
paste textarea "**********"
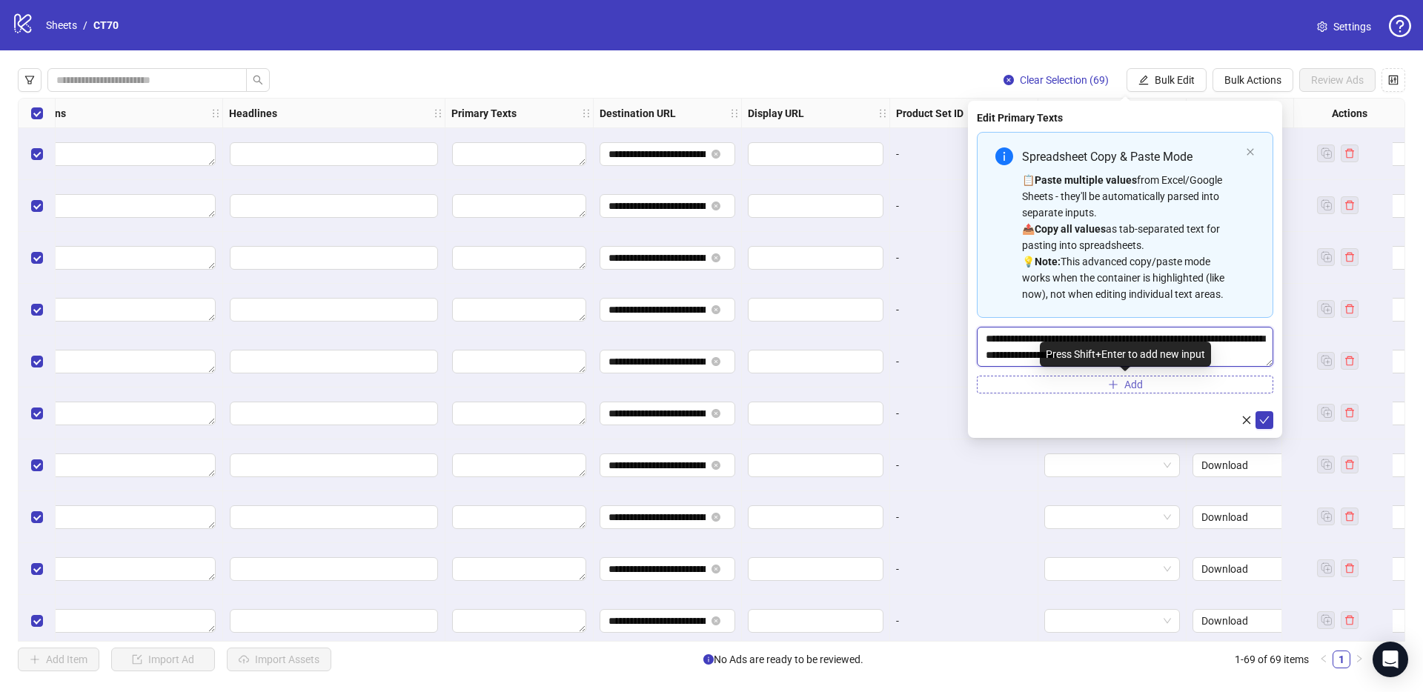
type textarea "**********"
click at [1174, 384] on button "Add" at bounding box center [1125, 385] width 297 height 18
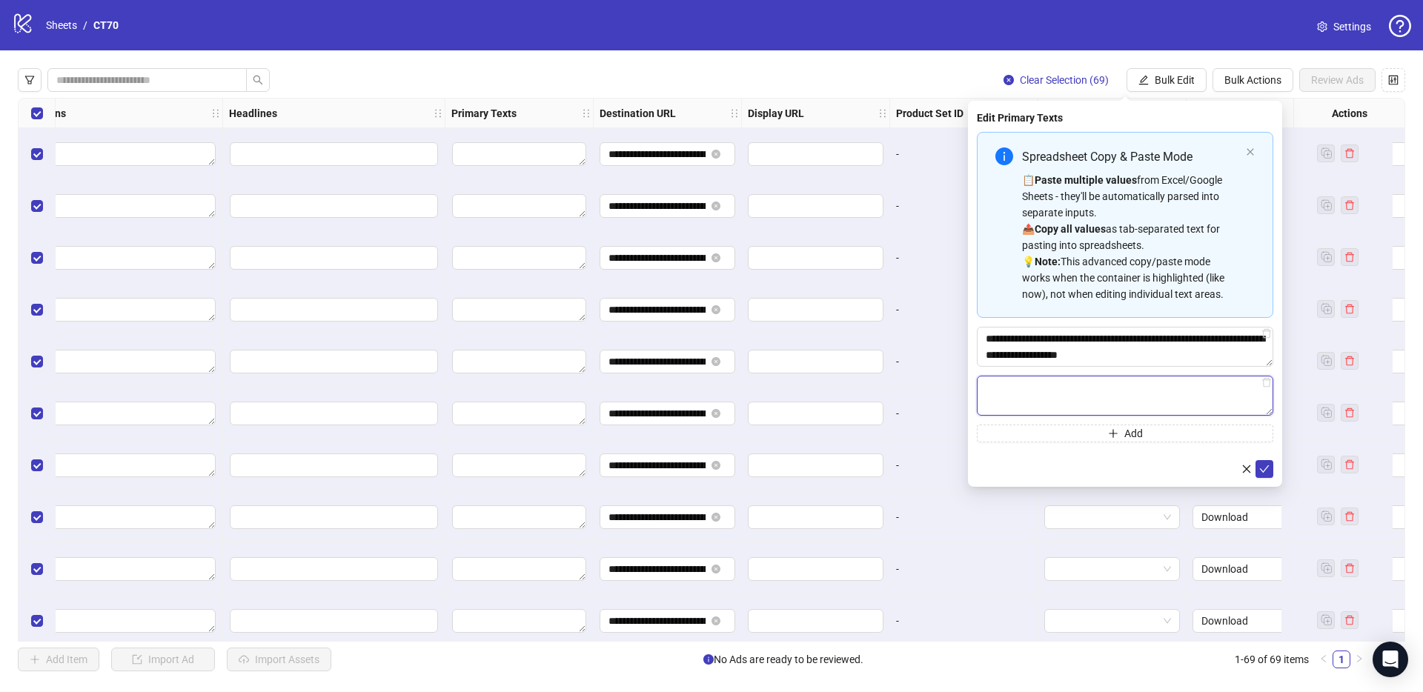
click at [1013, 391] on textarea "Multi-text input container - paste or copy values" at bounding box center [1125, 396] width 297 height 40
paste textarea "**********"
type textarea "**********"
click at [1065, 439] on button "Add" at bounding box center [1125, 434] width 297 height 18
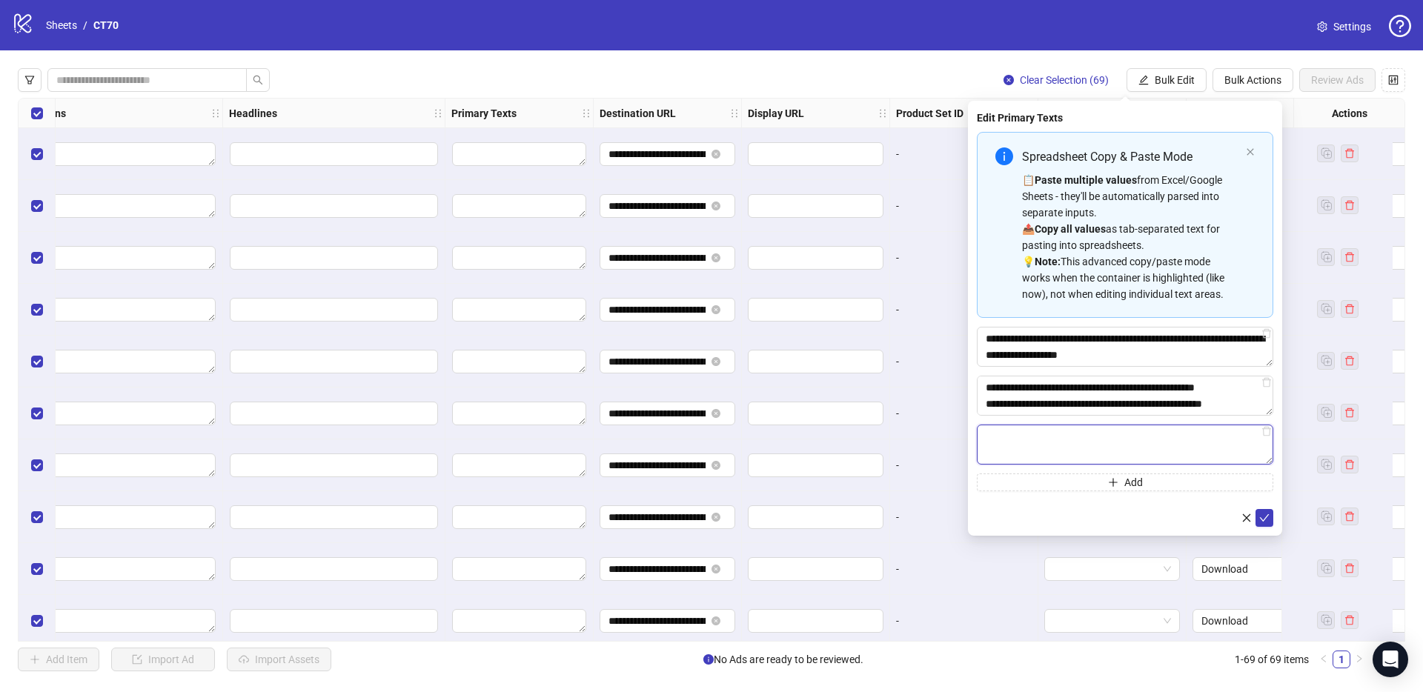
click at [1071, 442] on textarea "Multi-text input container - paste or copy values" at bounding box center [1125, 445] width 297 height 40
paste textarea "**********"
type textarea "**********"
click at [1076, 481] on button "Add" at bounding box center [1125, 483] width 297 height 18
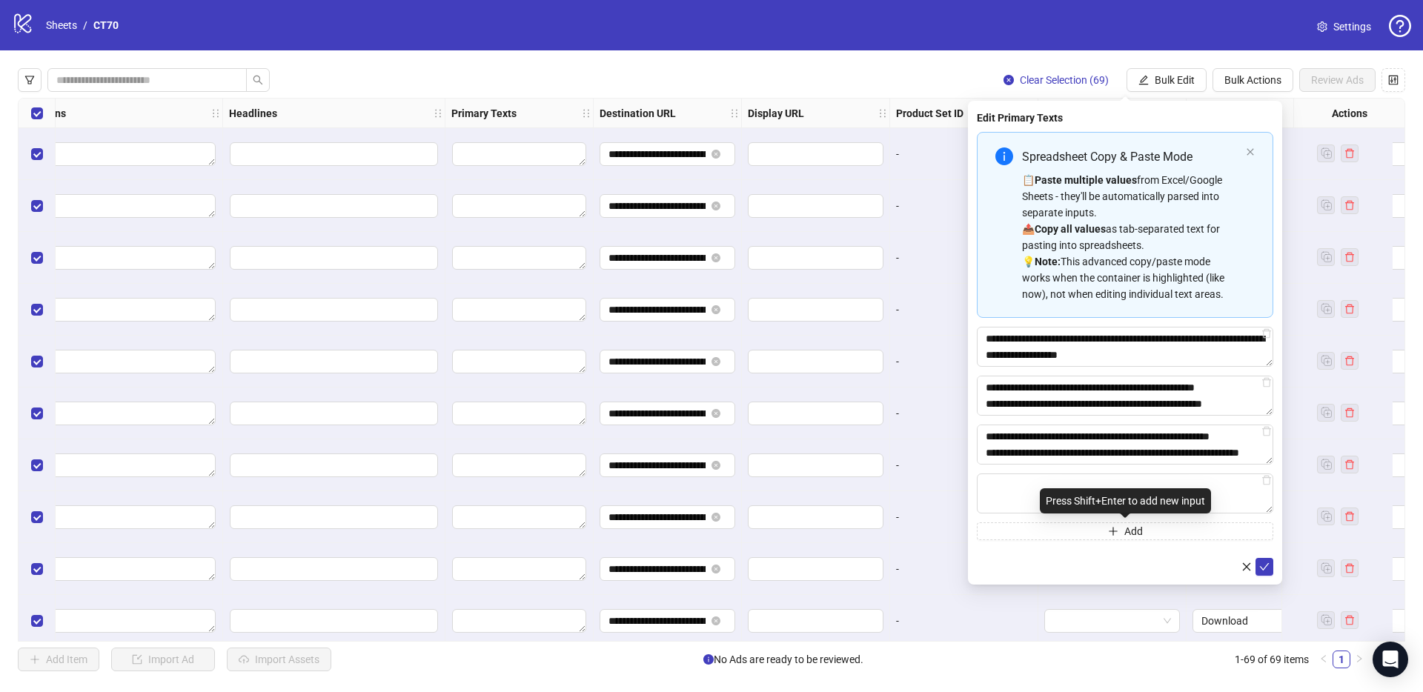
click at [1056, 490] on div "Press Shift+Enter to add new input" at bounding box center [1125, 501] width 171 height 25
click at [1019, 488] on textarea "Multi-text input container - paste or copy values" at bounding box center [1125, 494] width 297 height 40
paste textarea "**********"
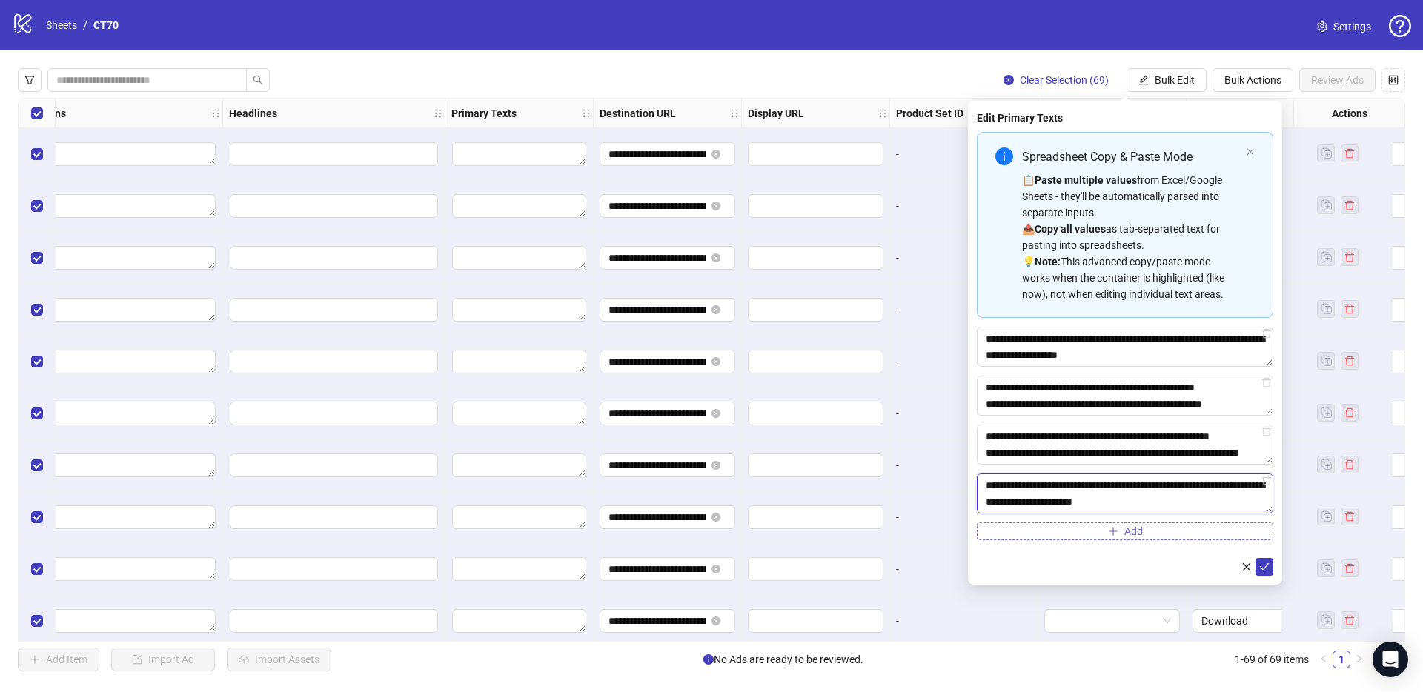
scroll to position [12, 0]
type textarea "**********"
click at [1267, 563] on icon "check" at bounding box center [1265, 567] width 10 height 10
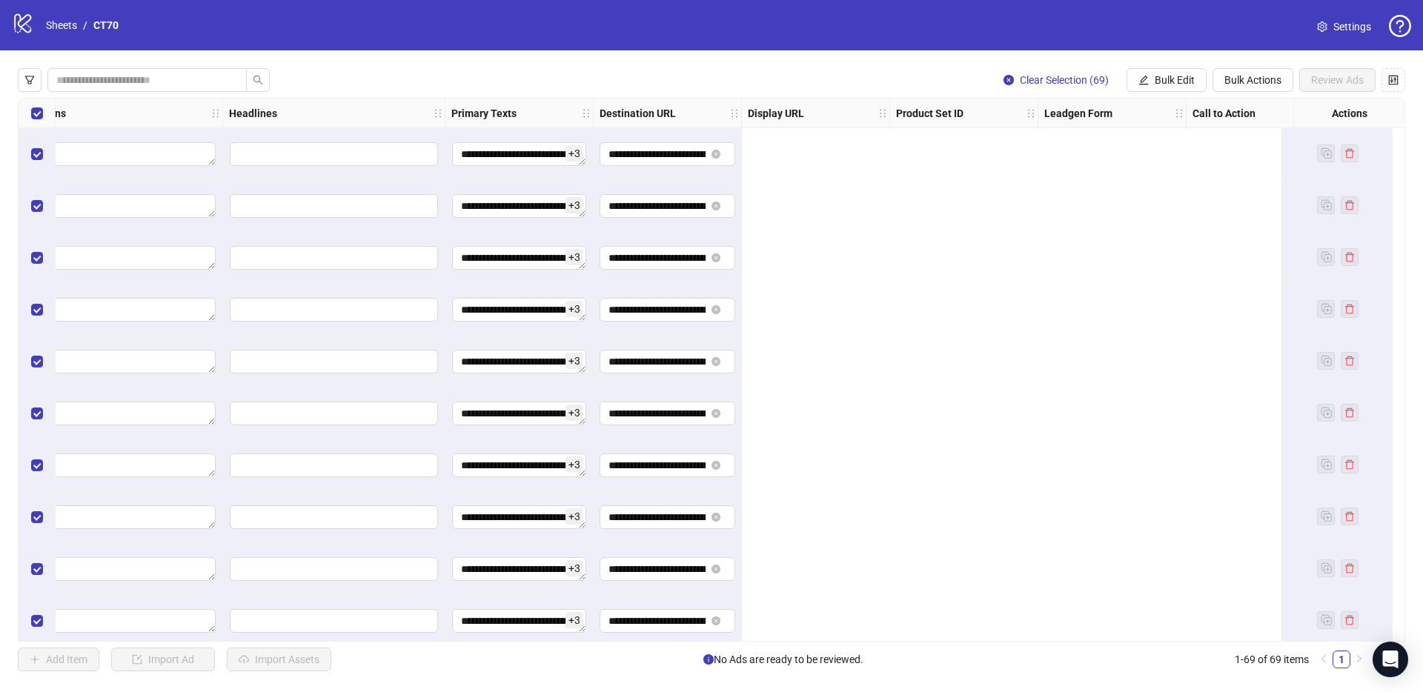
scroll to position [0, 0]
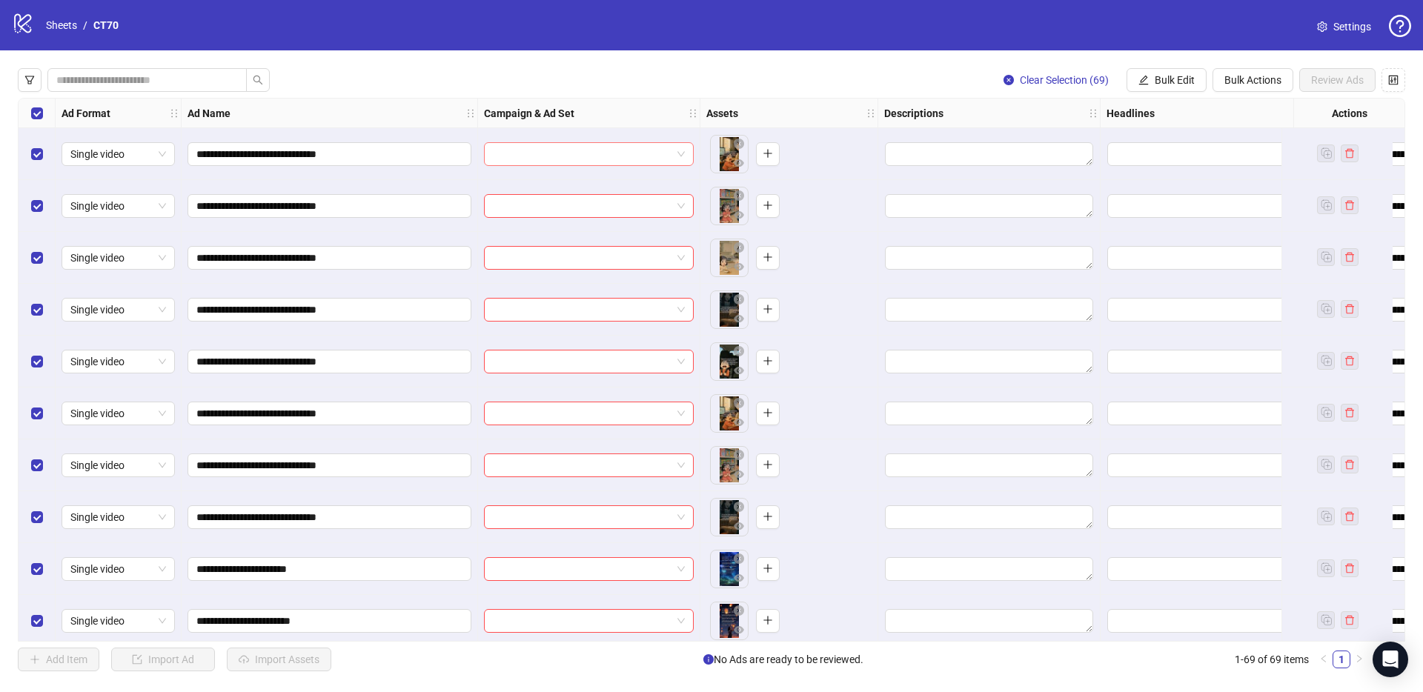
click at [545, 153] on input "search" at bounding box center [582, 154] width 179 height 22
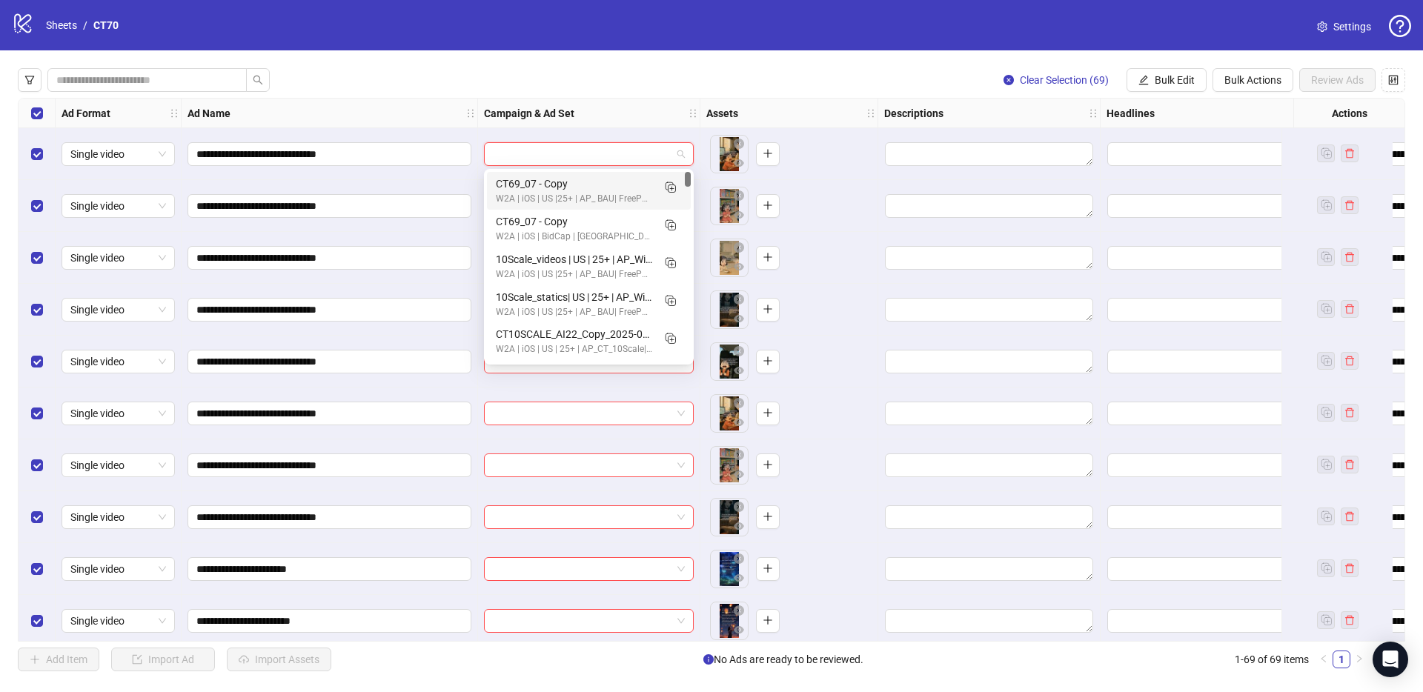
click at [507, 150] on input "search" at bounding box center [582, 154] width 179 height 22
type input "*"
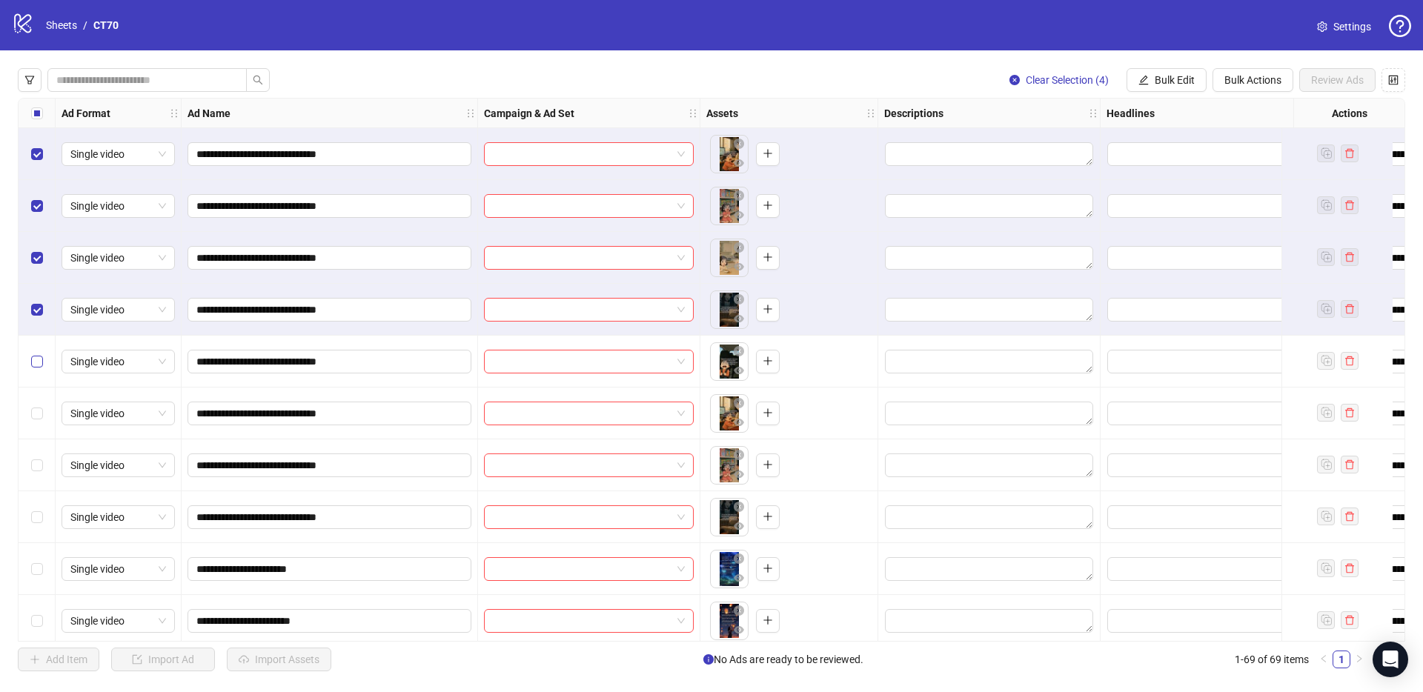
click at [39, 354] on label "Select row 5" at bounding box center [37, 362] width 12 height 16
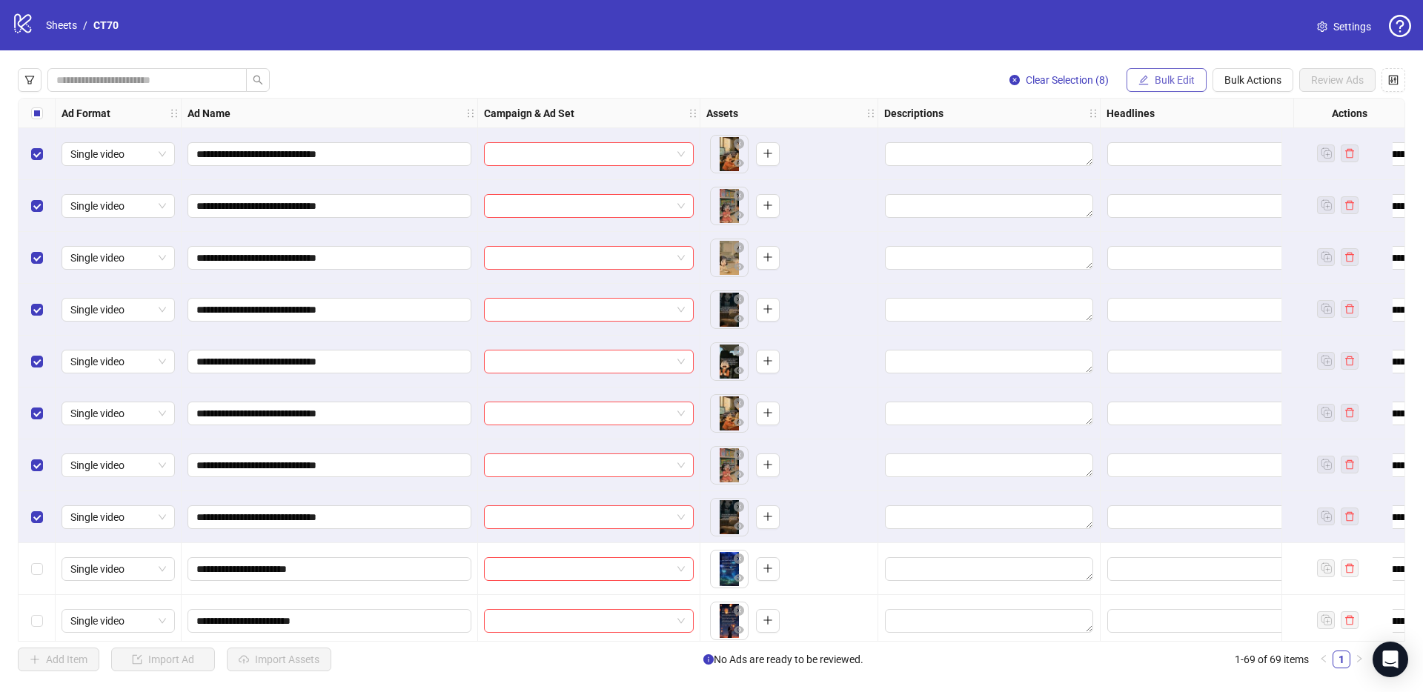
click at [1181, 82] on span "Bulk Edit" at bounding box center [1175, 80] width 40 height 12
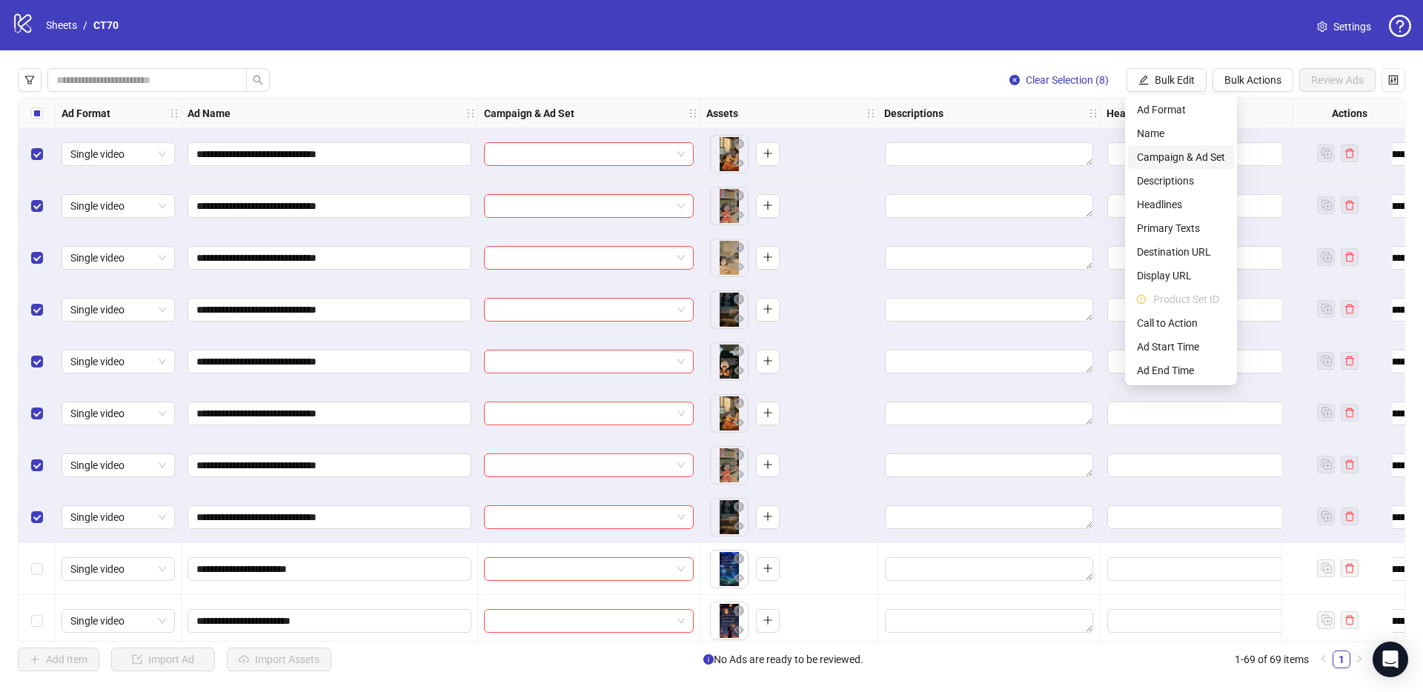
click at [1185, 153] on span "Campaign & Ad Set" at bounding box center [1181, 157] width 88 height 16
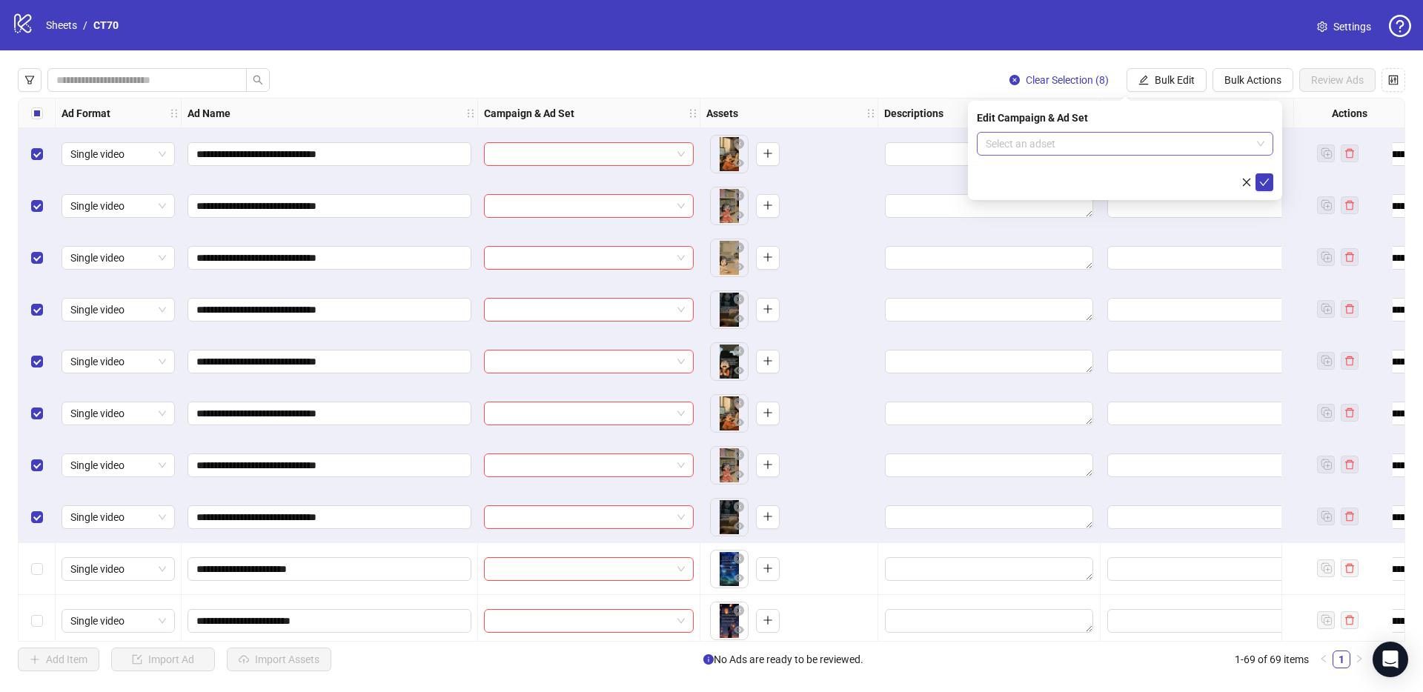
click at [1030, 141] on input "search" at bounding box center [1118, 144] width 265 height 22
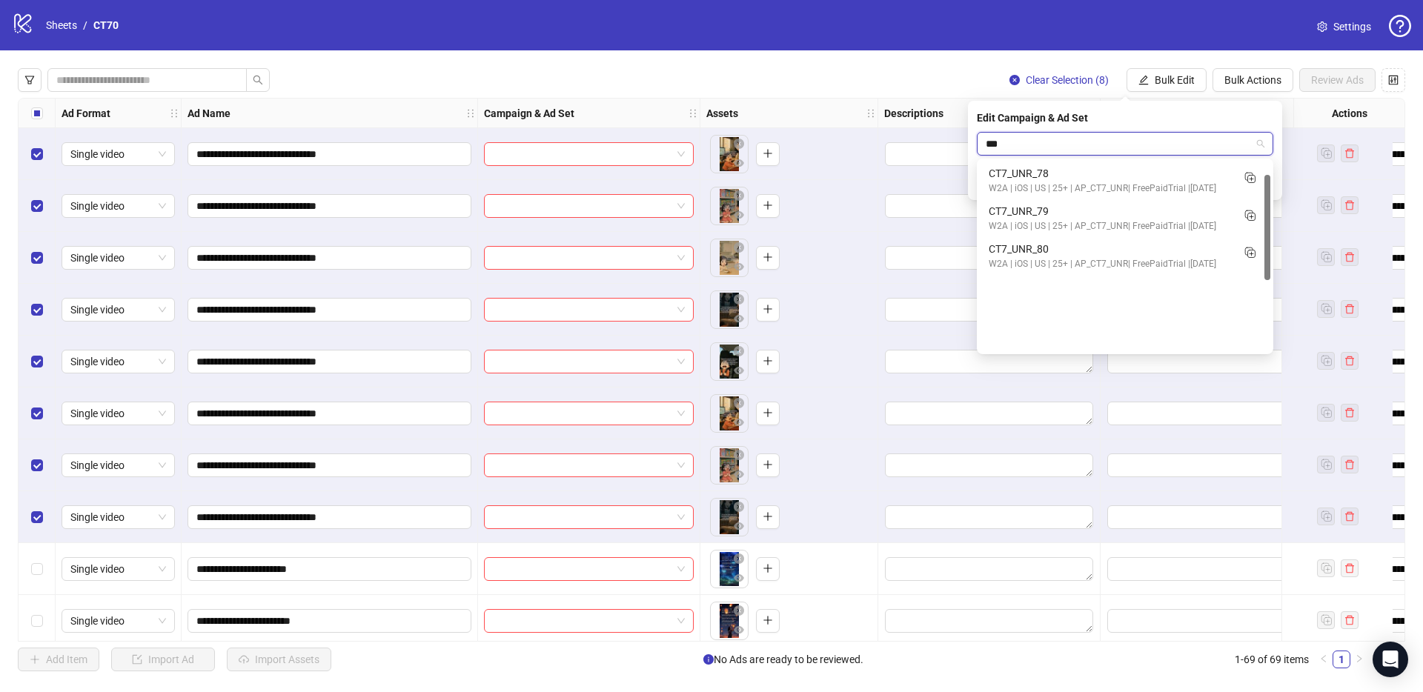
scroll to position [24, 0]
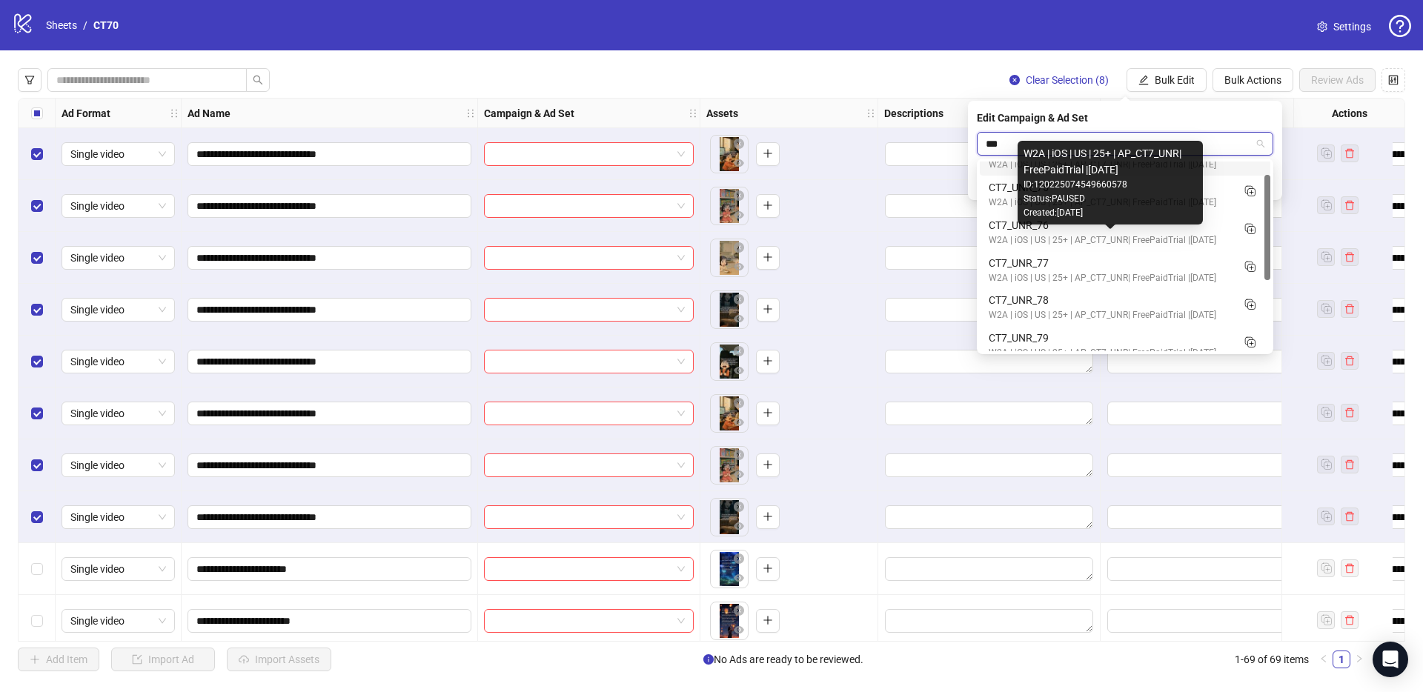
type input "****"
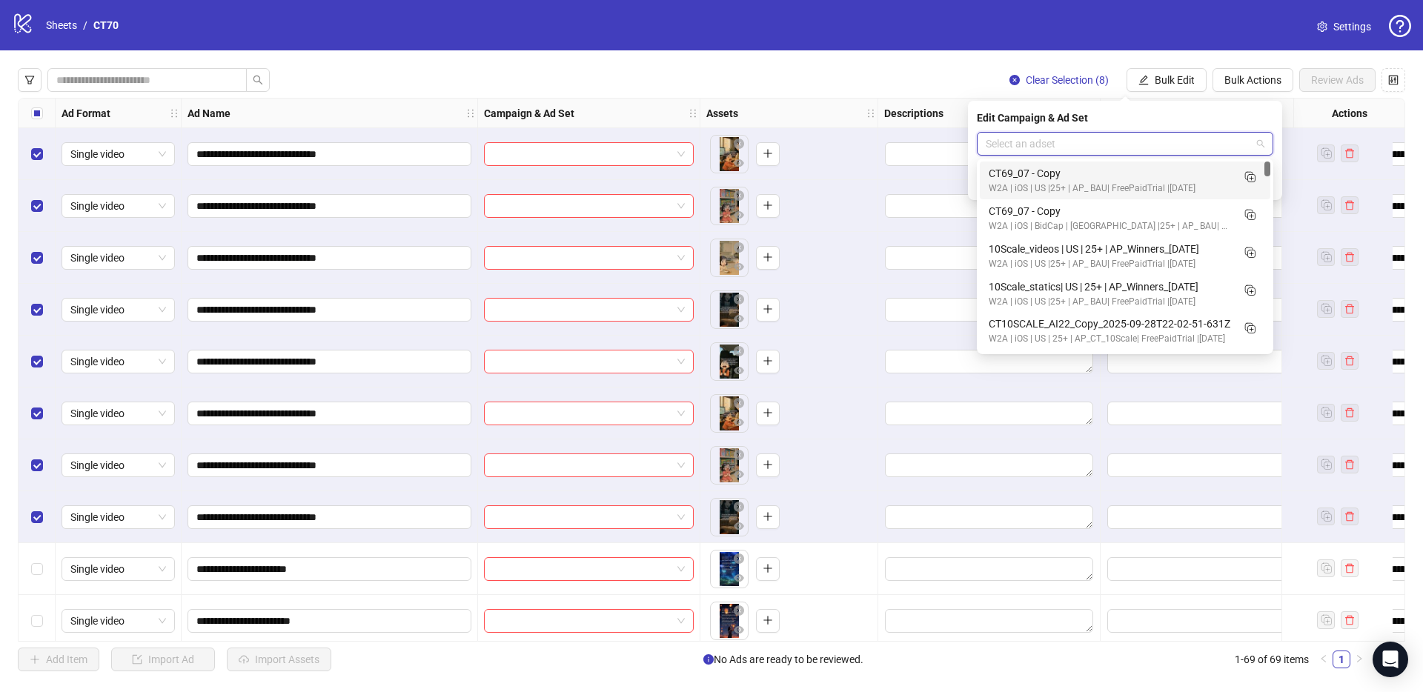
click at [917, 78] on div "Clear Selection (8) Bulk Edit Bulk Actions Review Ads" at bounding box center [712, 80] width 1388 height 24
